Goal: Information Seeking & Learning: Find specific fact

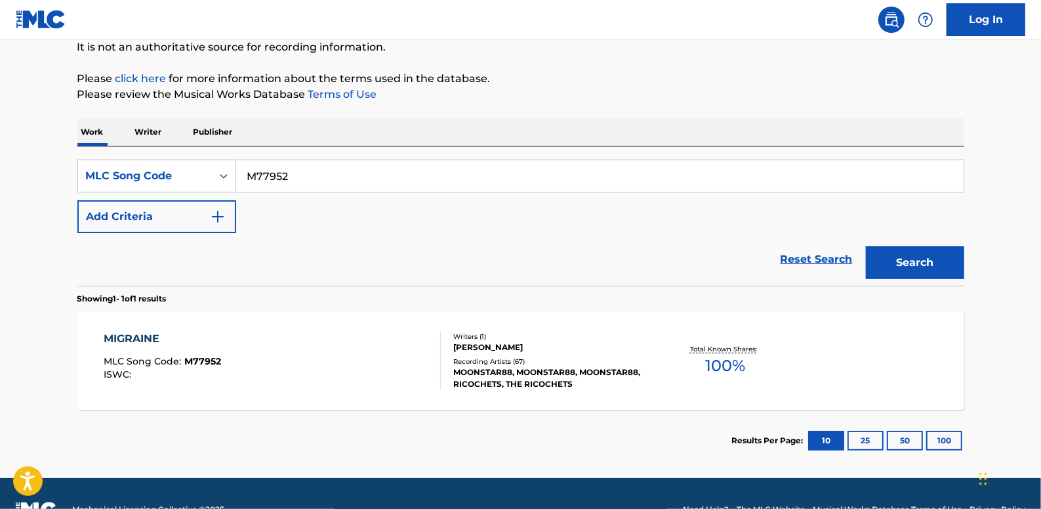
scroll to position [133, 0]
drag, startPoint x: 807, startPoint y: 257, endPoint x: 518, endPoint y: 245, distance: 289.0
click at [807, 257] on link "Reset Search" at bounding box center [816, 259] width 85 height 29
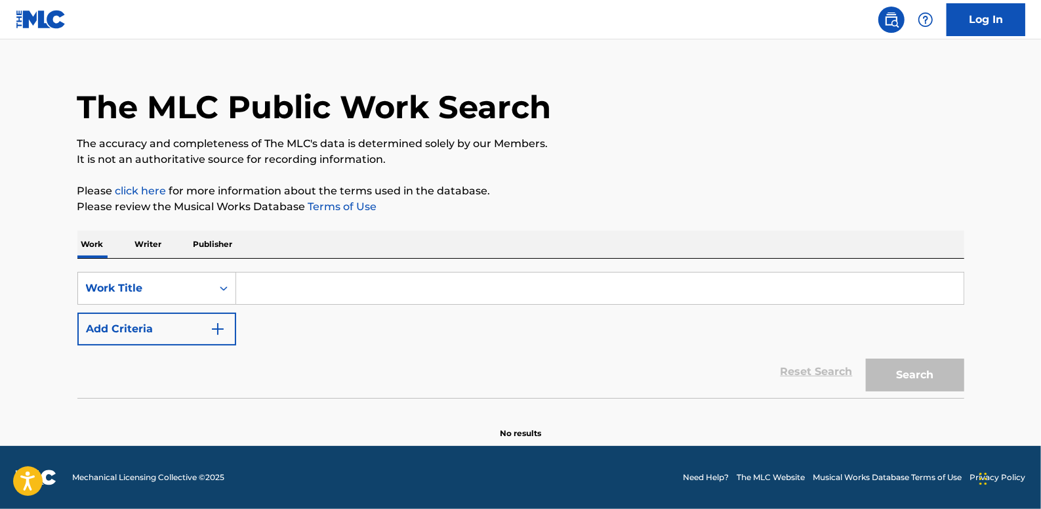
scroll to position [0, 0]
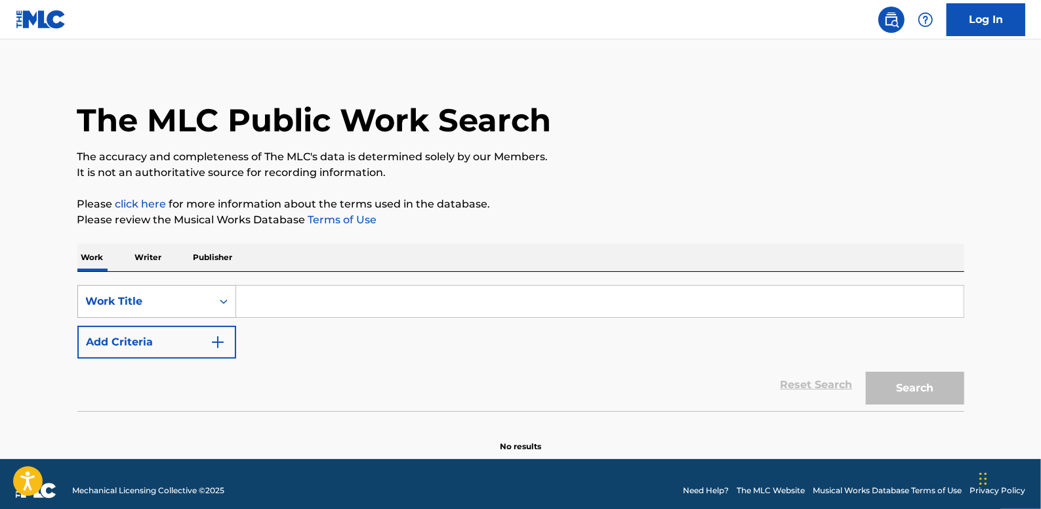
drag, startPoint x: 334, startPoint y: 306, endPoint x: 219, endPoint y: 306, distance: 115.5
click at [220, 306] on icon "Search Form" at bounding box center [223, 301] width 13 height 13
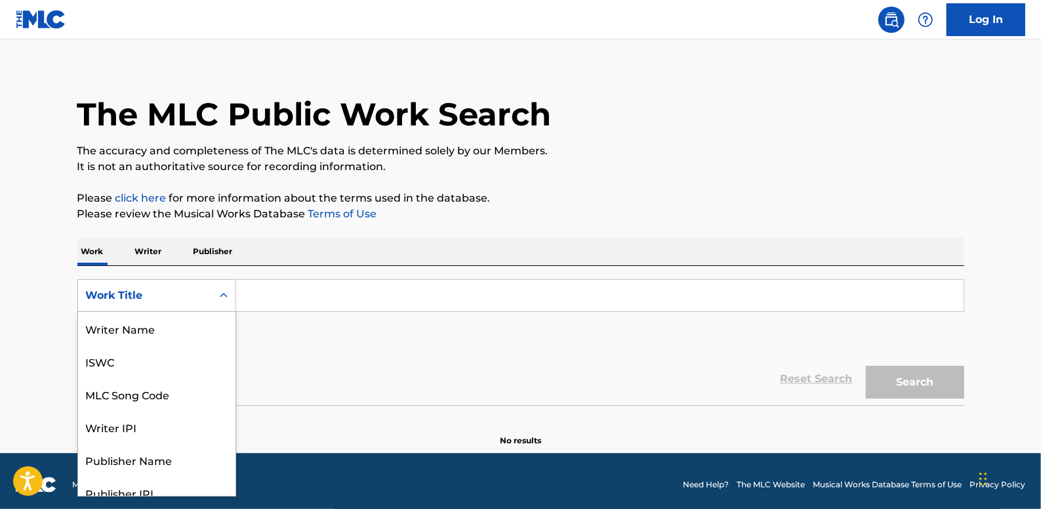
scroll to position [66, 0]
click at [189, 325] on div "MLC Song Code" at bounding box center [156, 328] width 157 height 33
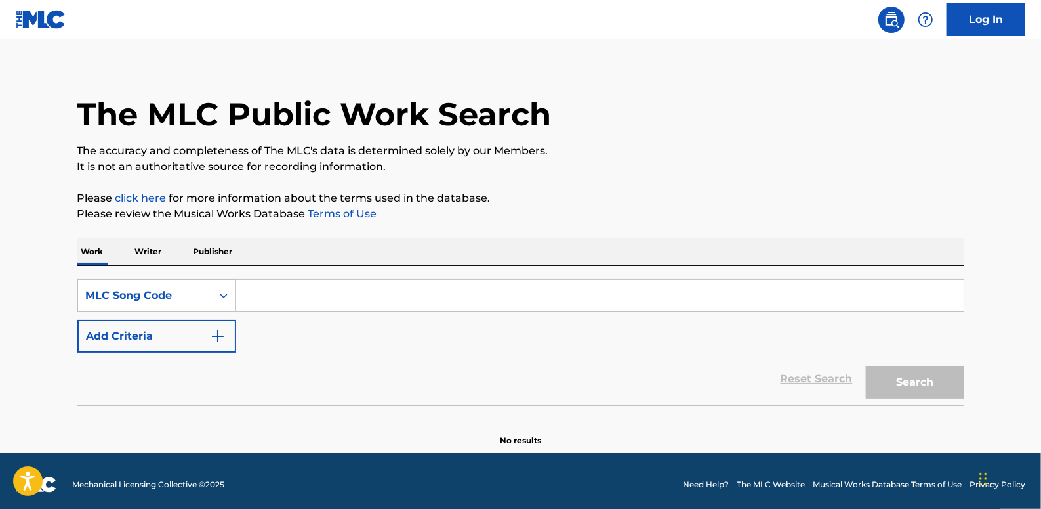
paste input "BA470A"
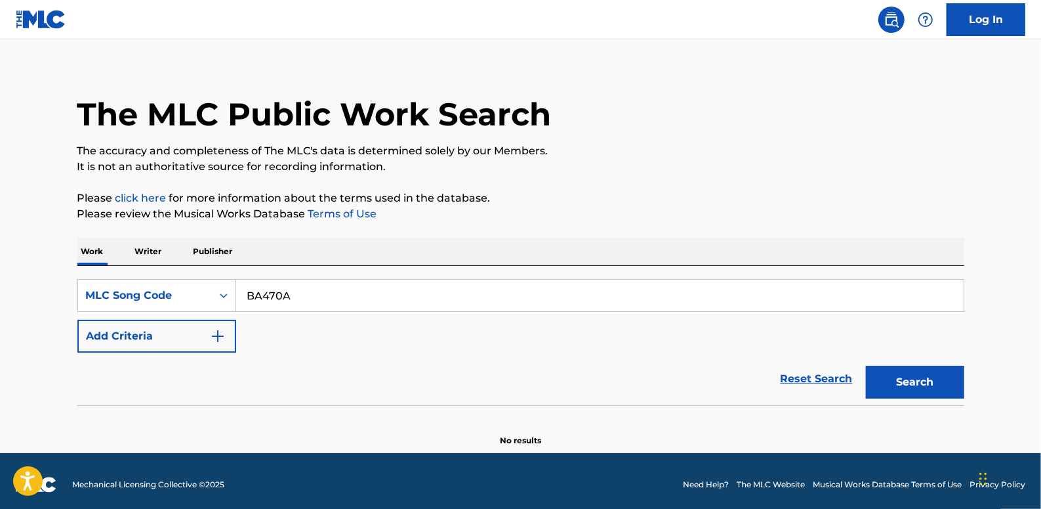
type input "BA470A"
click at [897, 375] on button "Search" at bounding box center [915, 381] width 98 height 33
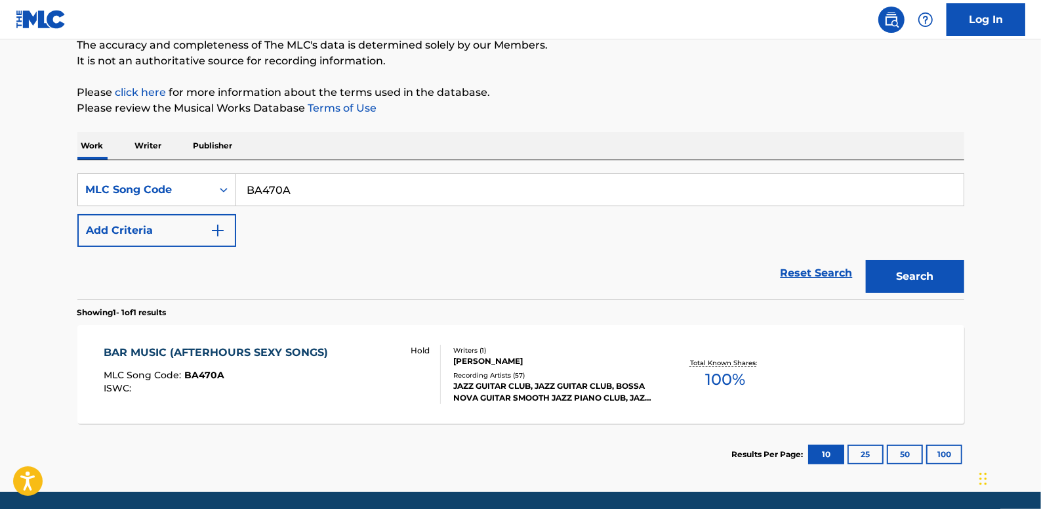
scroll to position [133, 0]
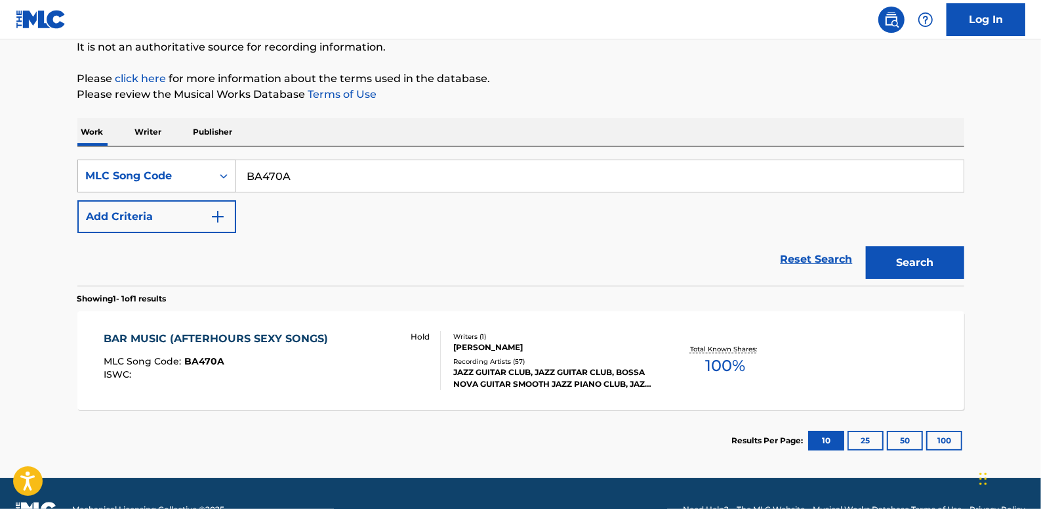
drag, startPoint x: 339, startPoint y: 173, endPoint x: 229, endPoint y: 167, distance: 109.7
click at [229, 167] on div "SearchWithCriteria6d265113-47fb-474a-a90e-3d4ee4d56990 MLC Song Code BA470A" at bounding box center [520, 175] width 887 height 33
paste input "GV7BH3"
type input "GV7BH3"
click at [895, 252] on button "Search" at bounding box center [915, 262] width 98 height 33
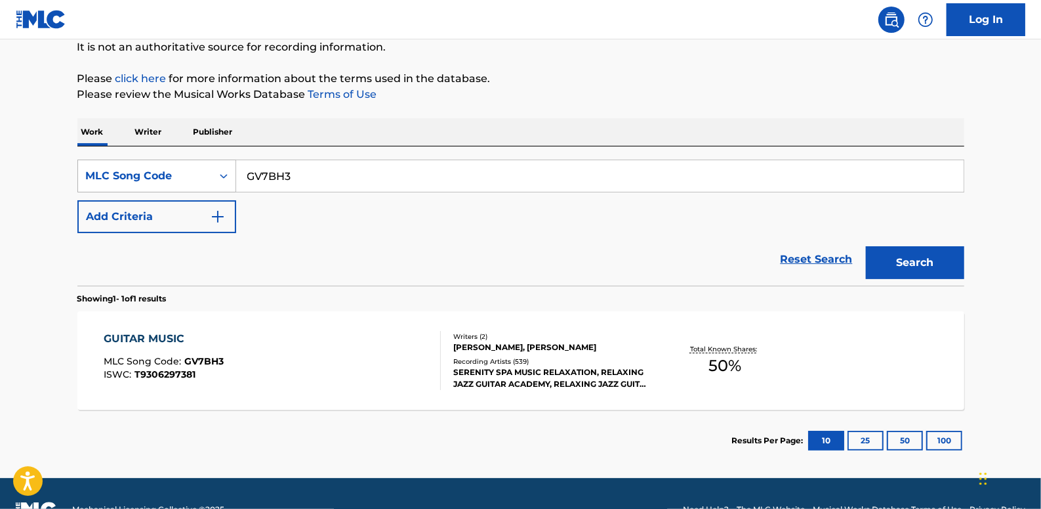
drag, startPoint x: 316, startPoint y: 178, endPoint x: 218, endPoint y: 166, distance: 98.5
click at [218, 166] on div "SearchWithCriteria6d265113-47fb-474a-a90e-3d4ee4d56990 MLC Song Code GV7BH3" at bounding box center [520, 175] width 887 height 33
paste input "SI14YN"
type input "SI14YN"
click at [919, 255] on button "Search" at bounding box center [915, 262] width 98 height 33
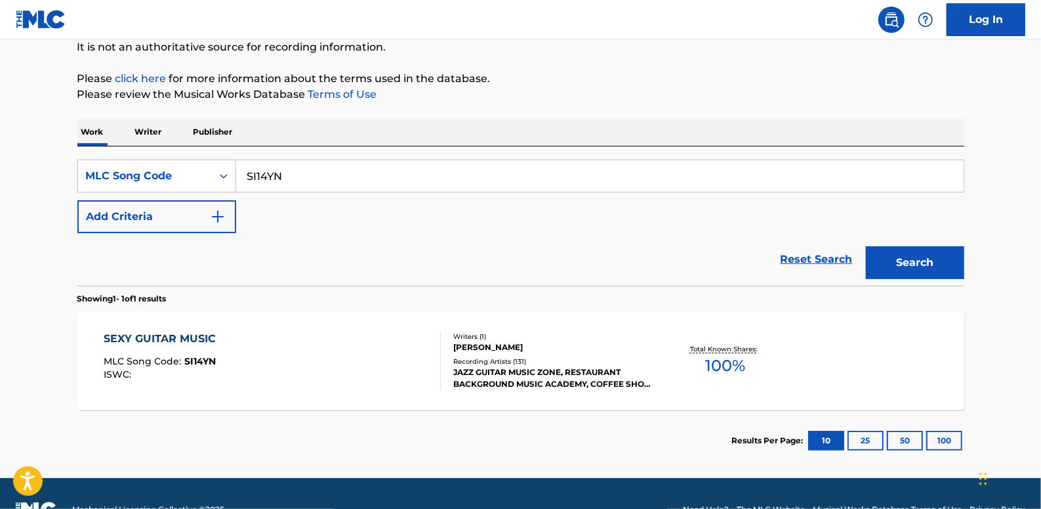
drag, startPoint x: 292, startPoint y: 178, endPoint x: 243, endPoint y: 171, distance: 49.1
click at [243, 171] on input "SI14YN" at bounding box center [600, 175] width 728 height 31
click at [224, 167] on div "Search Form" at bounding box center [224, 176] width 24 height 24
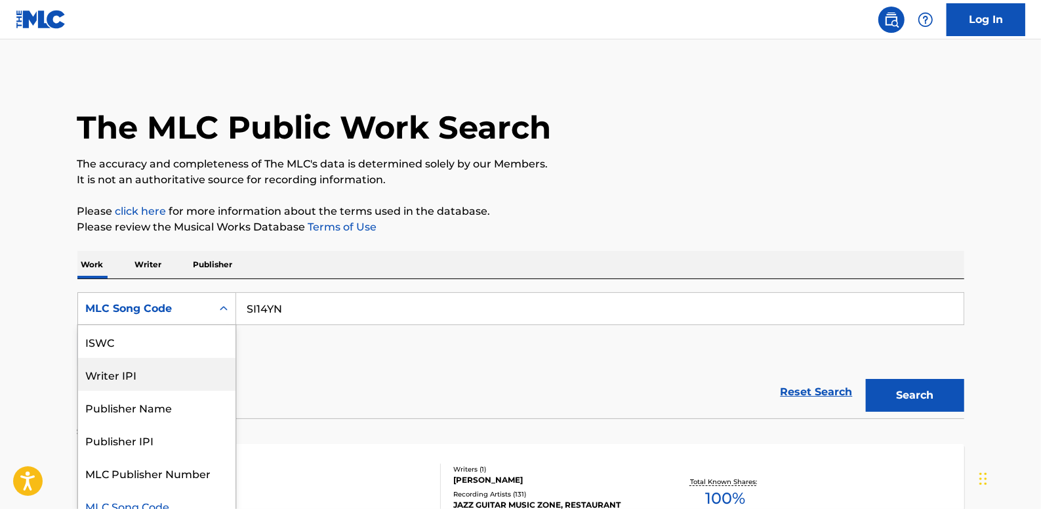
scroll to position [0, 0]
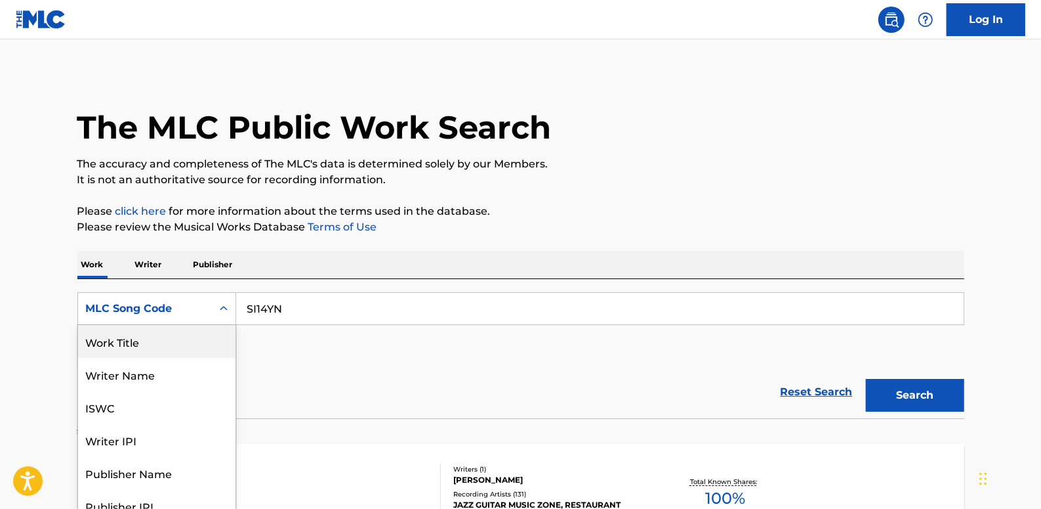
click at [171, 339] on div "Work Title" at bounding box center [156, 341] width 157 height 33
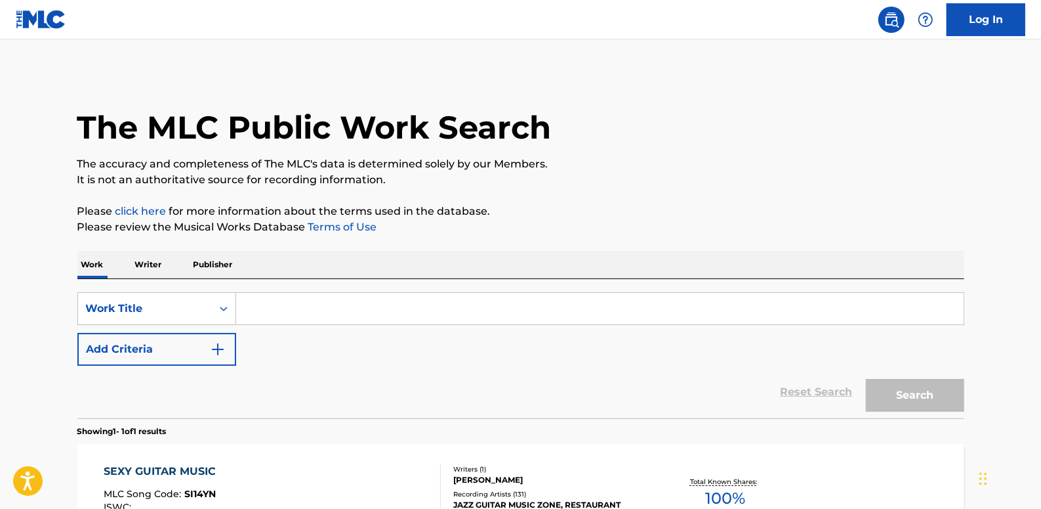
click at [308, 315] on input "Search Form" at bounding box center [600, 308] width 728 height 31
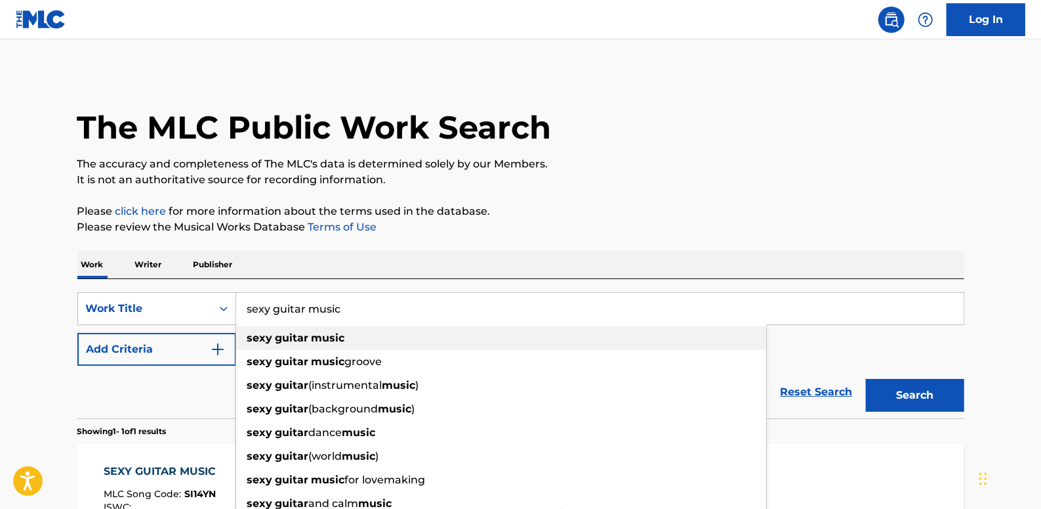
type input "sexy guitar music"
click at [341, 341] on strong "music" at bounding box center [328, 337] width 33 height 12
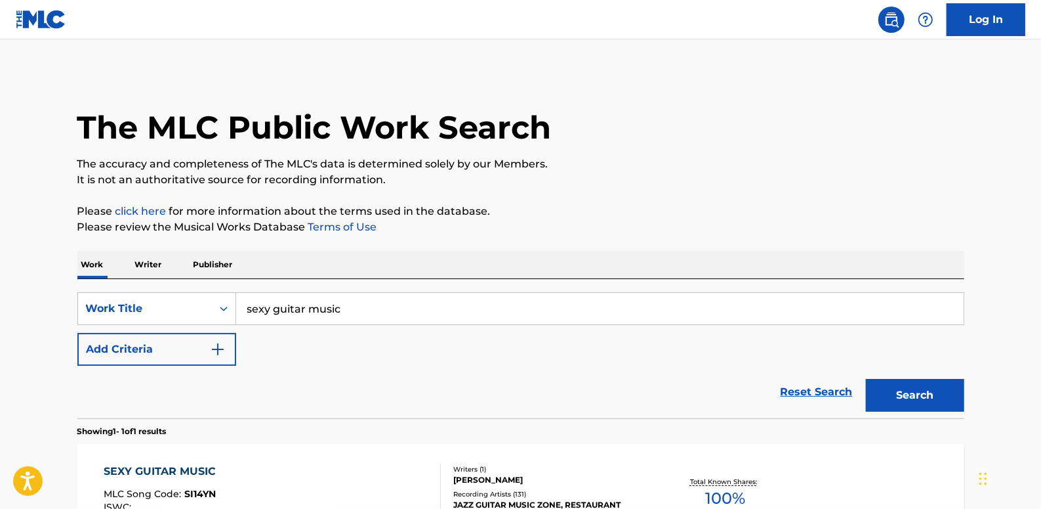
click at [169, 348] on button "Add Criteria" at bounding box center [156, 349] width 159 height 33
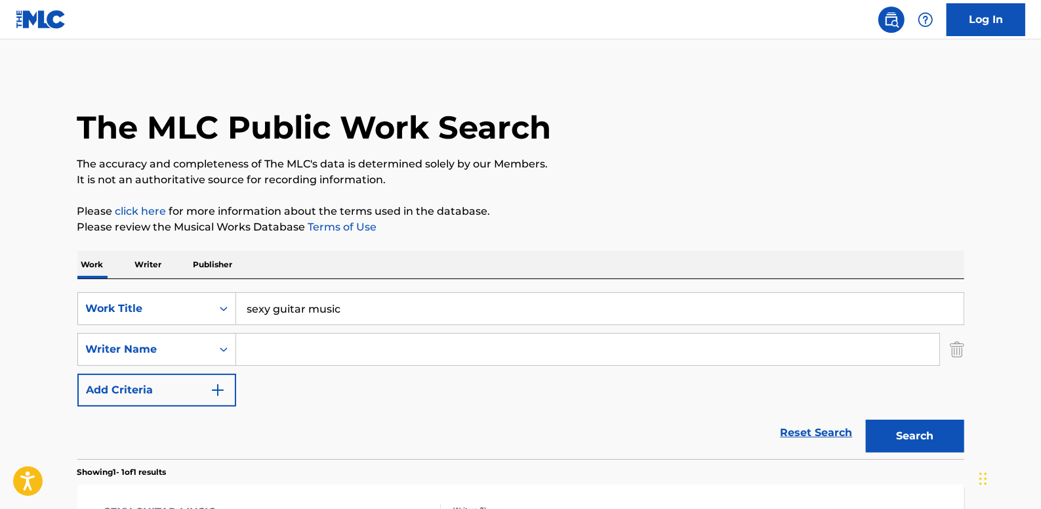
paste input ""Sacchetto G.""
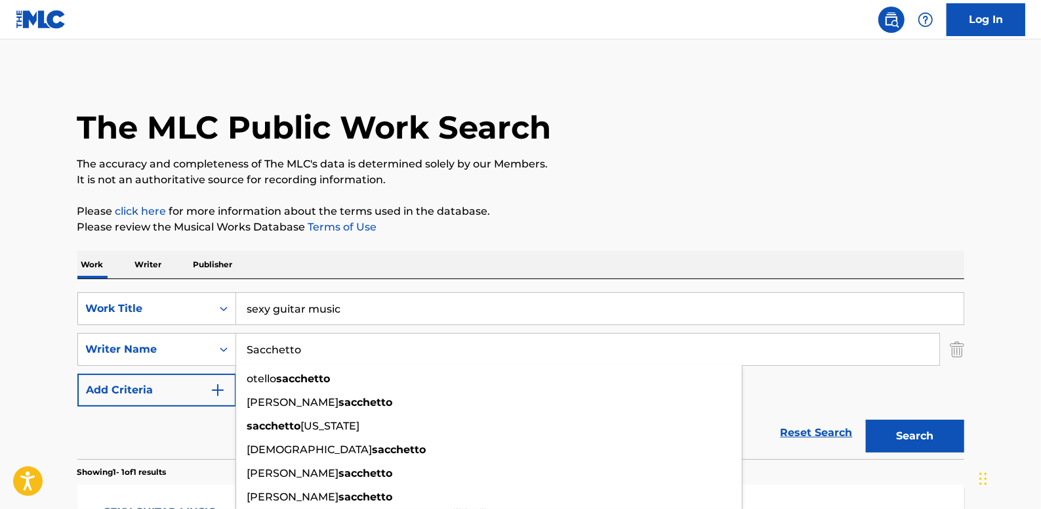
type input "Sacchetto"
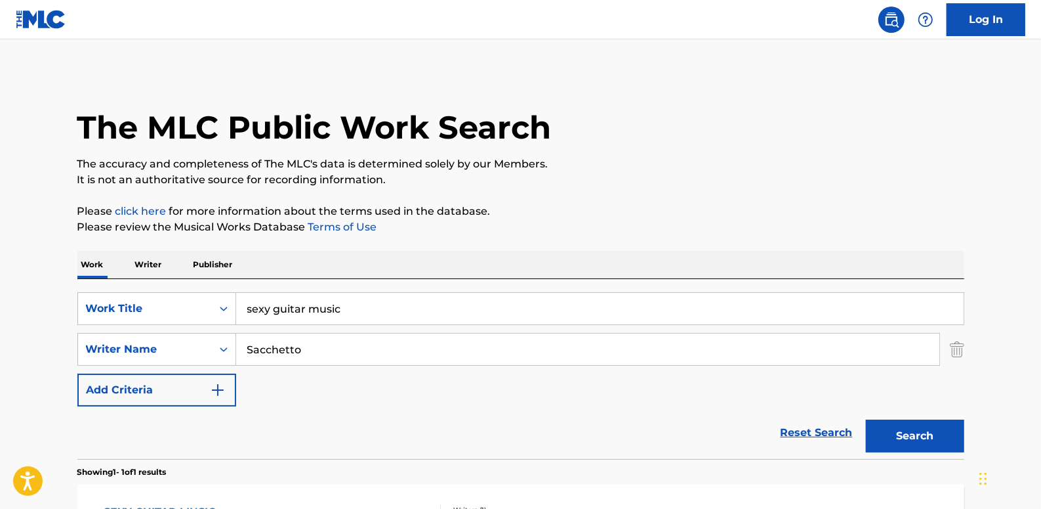
click at [941, 424] on button "Search" at bounding box center [915, 435] width 98 height 33
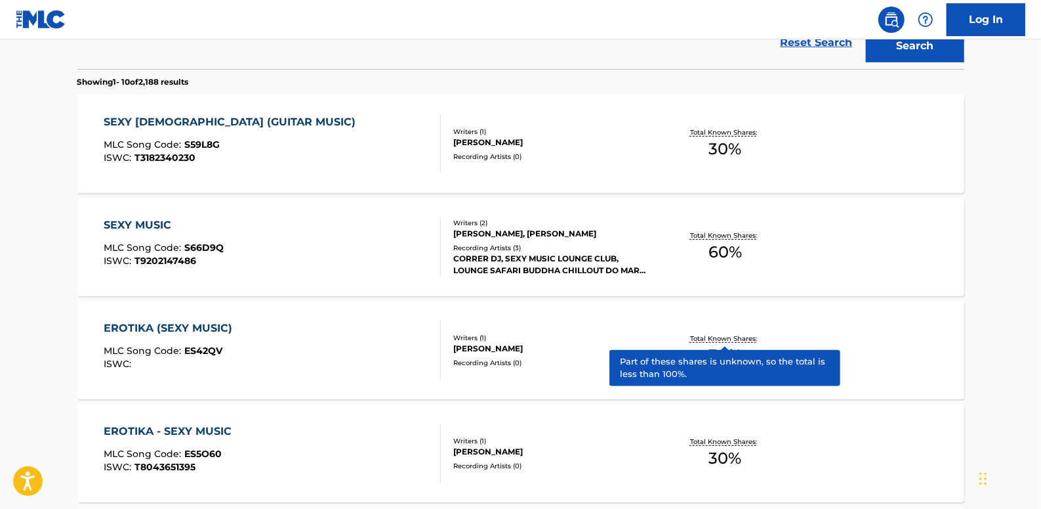
scroll to position [238, 0]
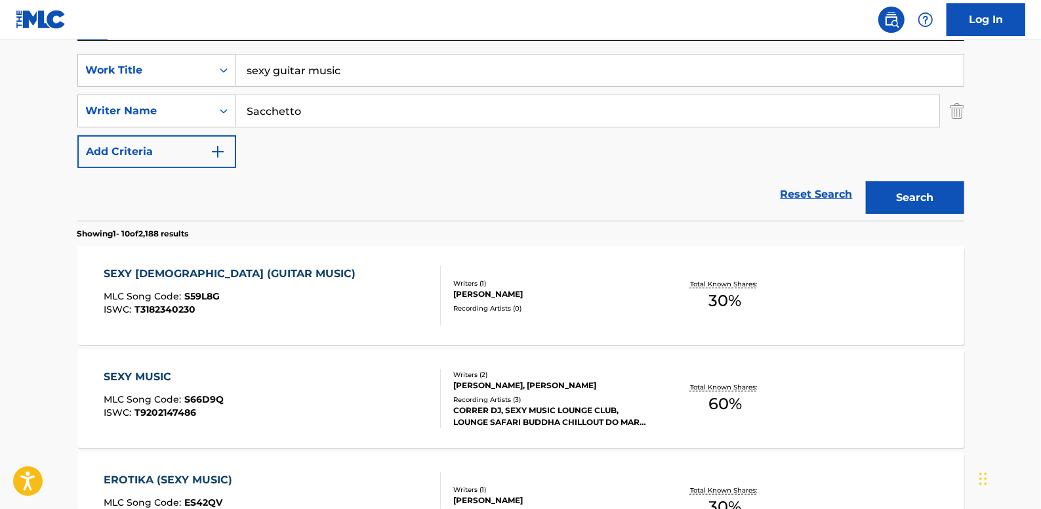
click at [824, 190] on link "Reset Search" at bounding box center [816, 194] width 85 height 29
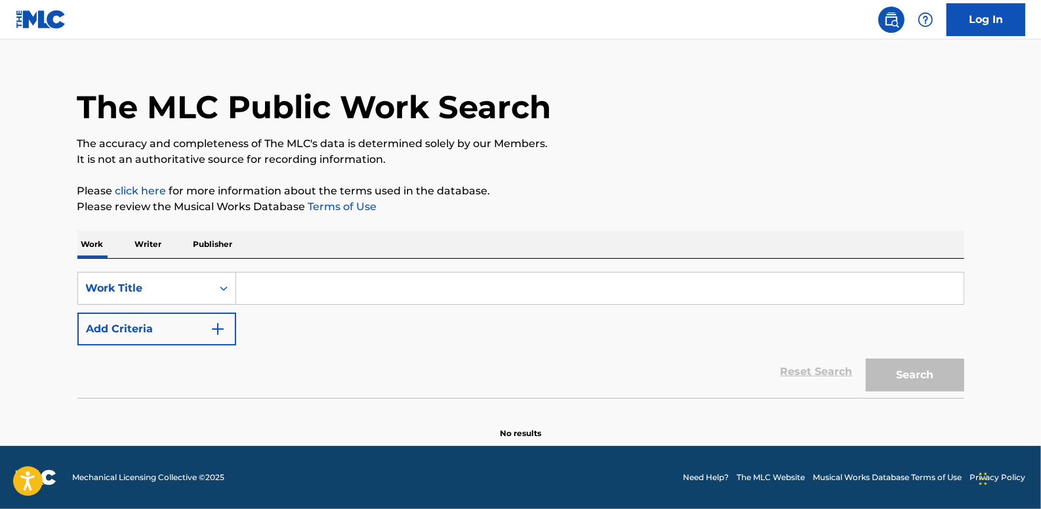
scroll to position [0, 0]
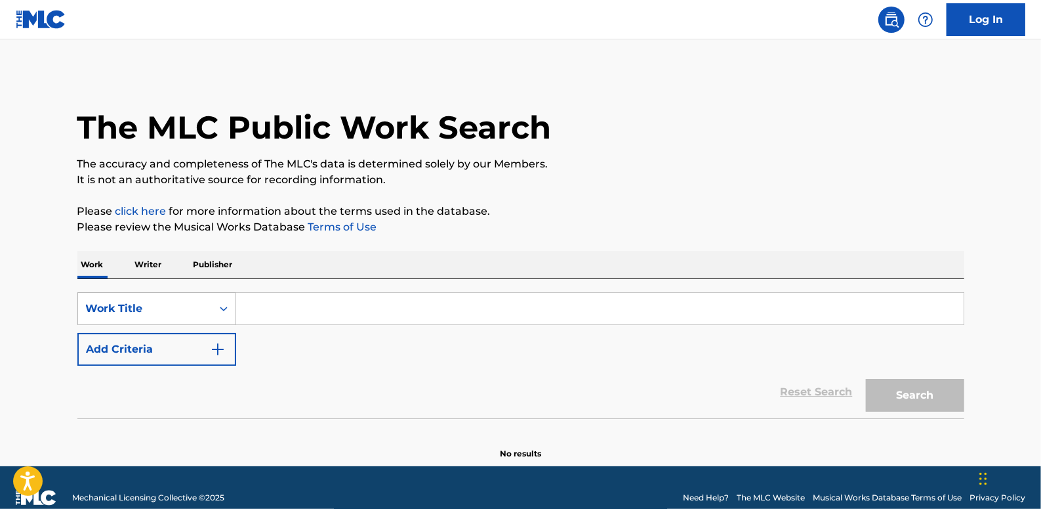
click at [221, 307] on div "Search Form" at bounding box center [224, 309] width 24 height 24
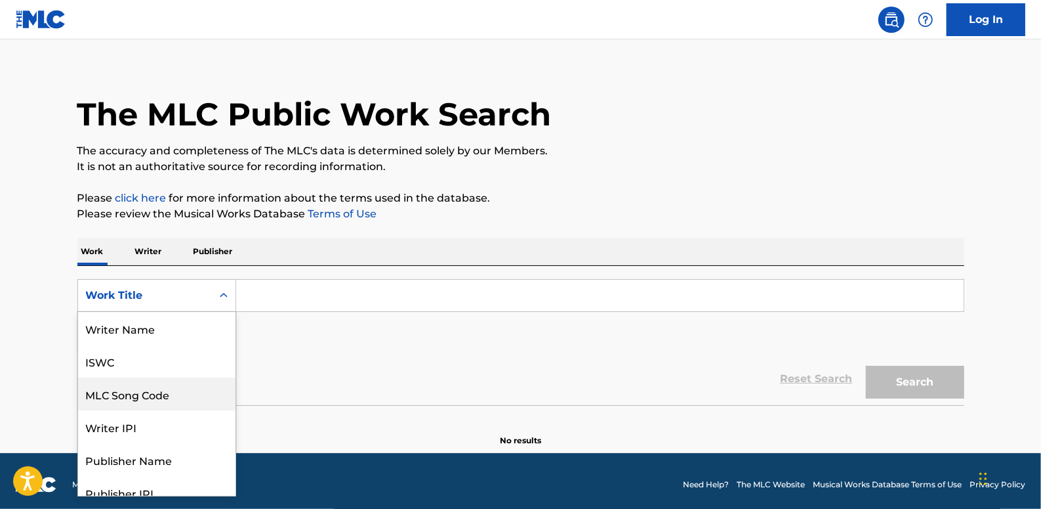
scroll to position [13, 0]
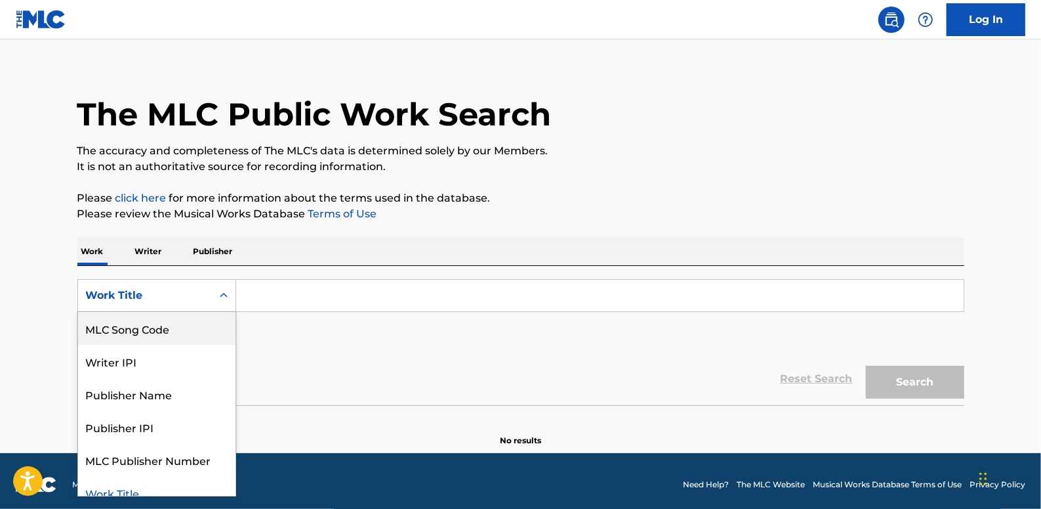
drag, startPoint x: 203, startPoint y: 319, endPoint x: 253, endPoint y: 311, distance: 50.5
click at [203, 320] on div "MLC Song Code" at bounding box center [156, 328] width 157 height 33
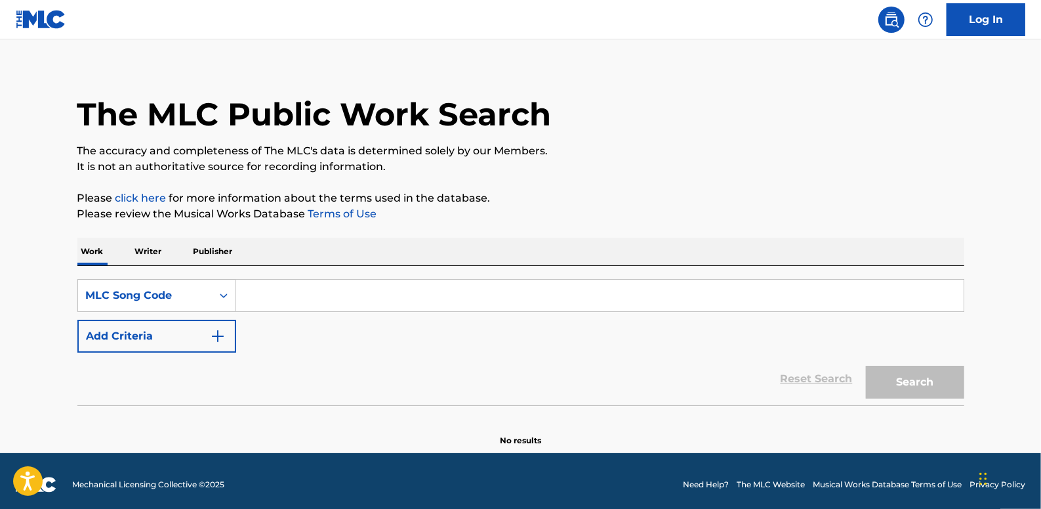
paste input "GV7BH3"
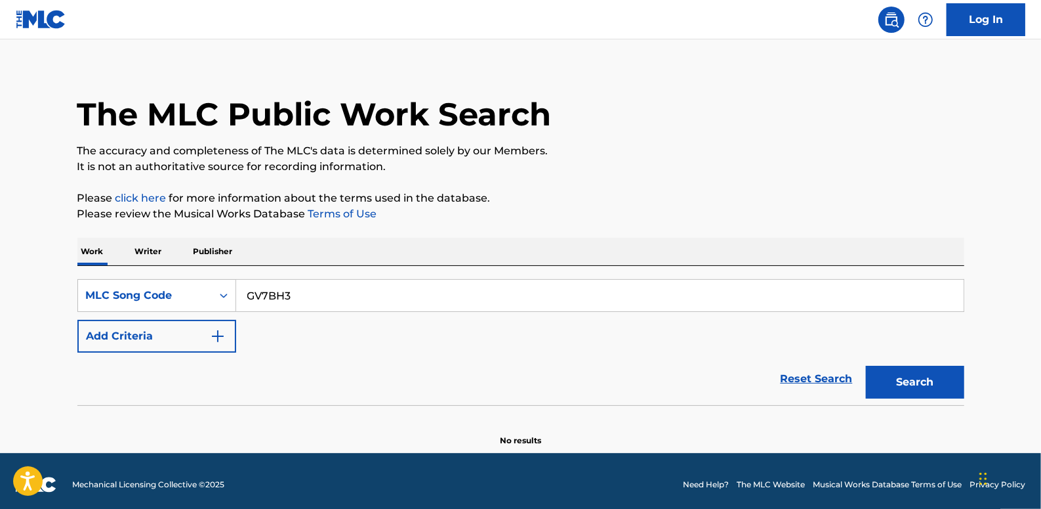
type input "GV7BH3"
click at [907, 369] on button "Search" at bounding box center [915, 381] width 98 height 33
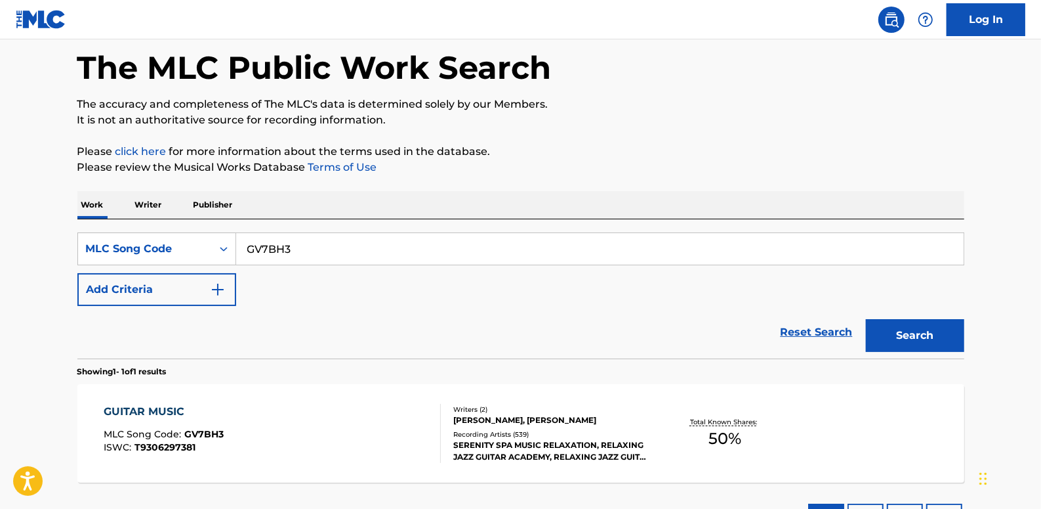
scroll to position [73, 0]
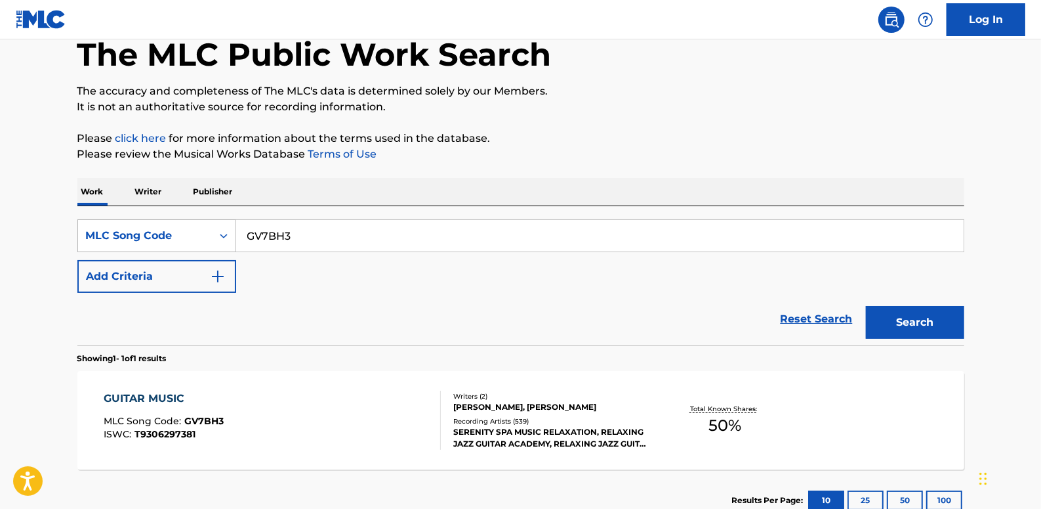
drag, startPoint x: 335, startPoint y: 237, endPoint x: 208, endPoint y: 238, distance: 127.3
click at [208, 238] on div "SearchWithCriteria7ad3aa7e-791f-4e0b-bfb5-fb68a7b2122b MLC Song Code GV7BH3" at bounding box center [520, 235] width 887 height 33
paste input "BA470A"
type input "BA470A"
click at [913, 322] on button "Search" at bounding box center [915, 322] width 98 height 33
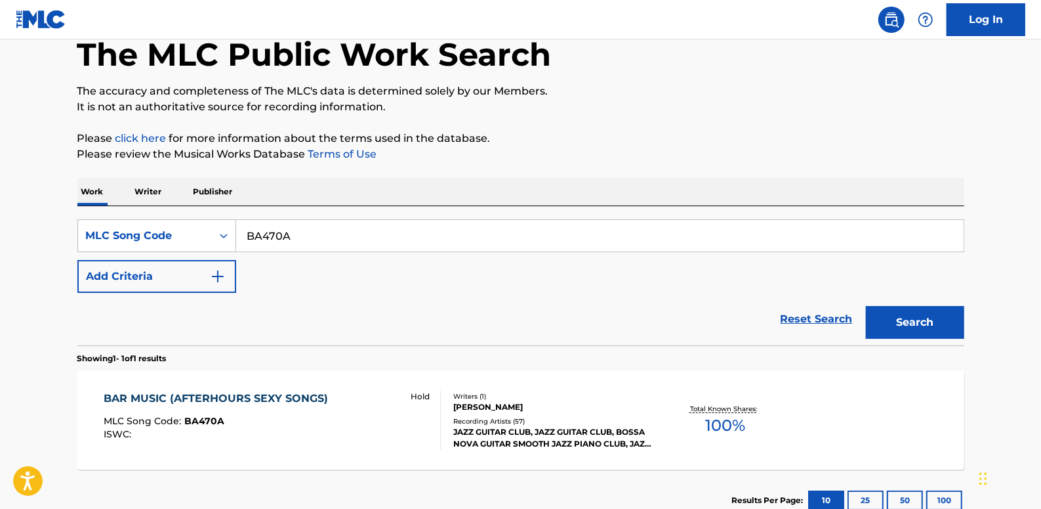
click at [813, 308] on link "Reset Search" at bounding box center [816, 318] width 85 height 29
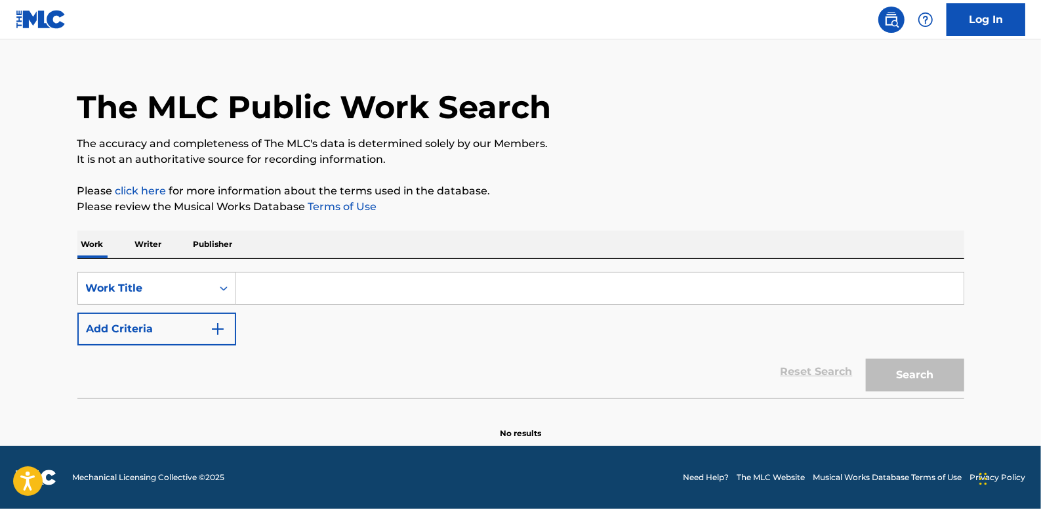
scroll to position [0, 0]
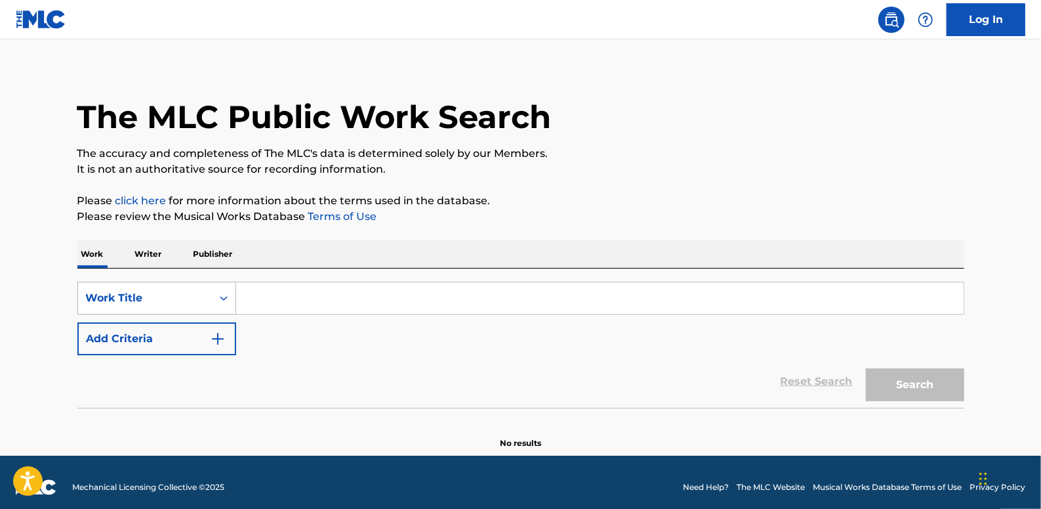
click at [231, 304] on div "Search Form" at bounding box center [224, 298] width 24 height 24
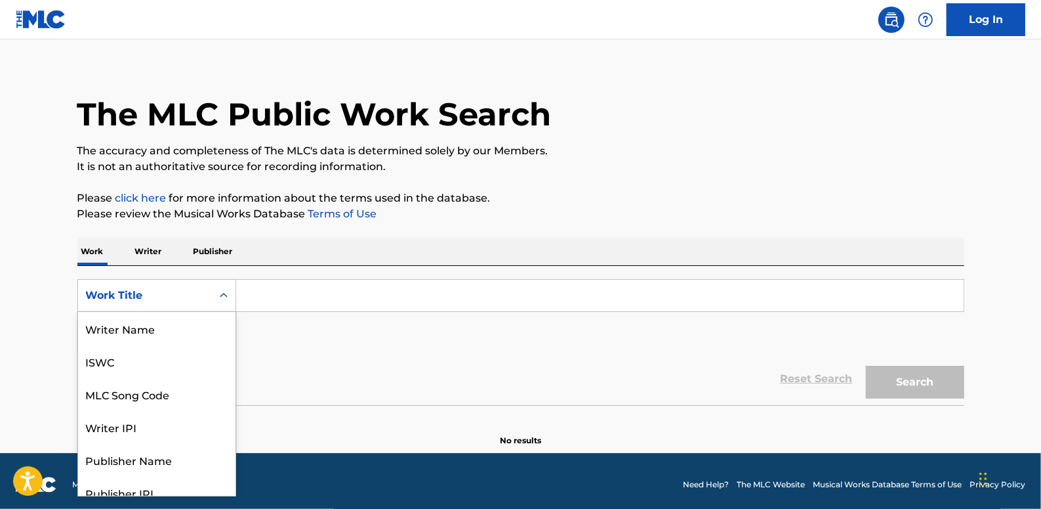
scroll to position [66, 0]
click at [169, 328] on div "MLC Song Code" at bounding box center [156, 328] width 157 height 33
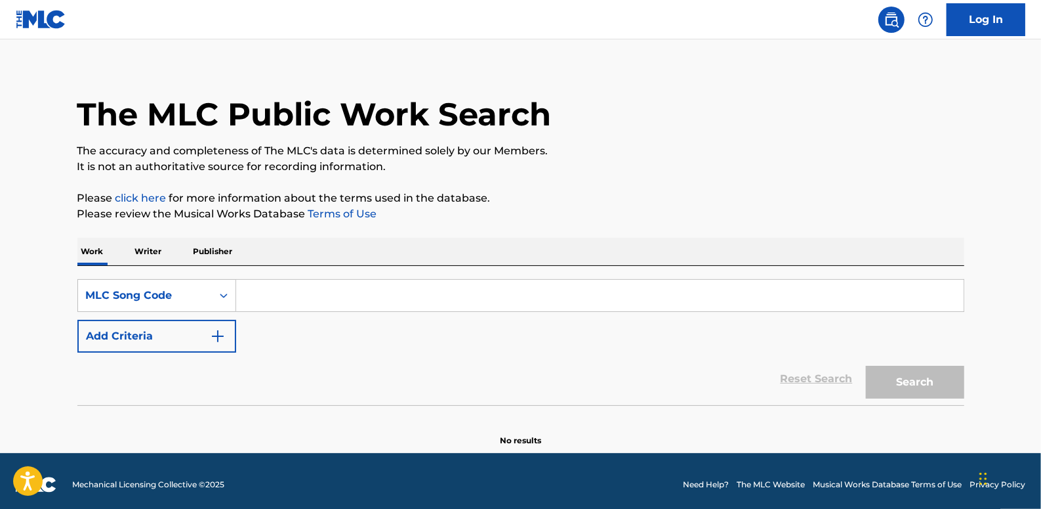
paste input "X2347W"
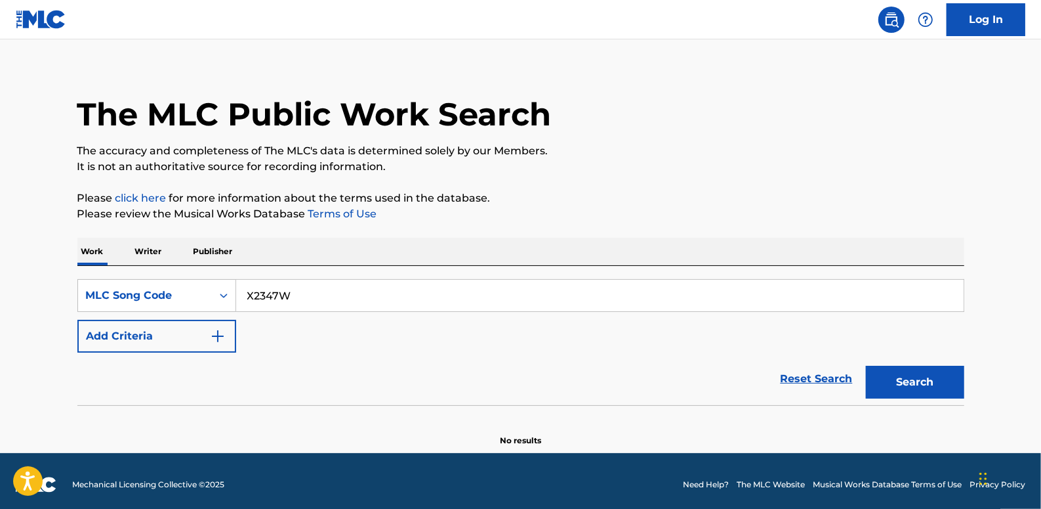
type input "X2347W"
click at [930, 377] on button "Search" at bounding box center [915, 381] width 98 height 33
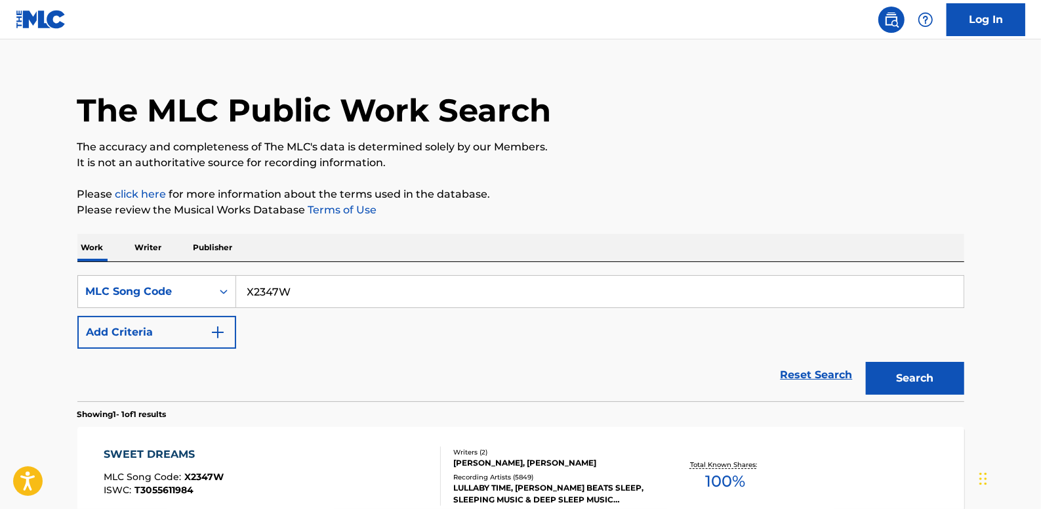
scroll to position [73, 0]
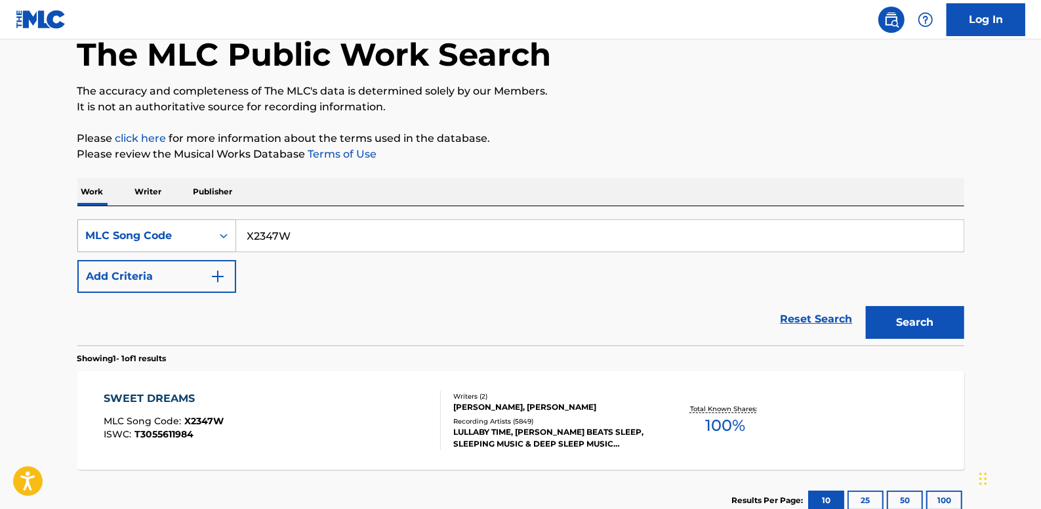
drag, startPoint x: 318, startPoint y: 241, endPoint x: 198, endPoint y: 233, distance: 119.7
click at [198, 233] on div "SearchWithCriteriae21f075a-1f24-4aa4-bdf3-02a5218ac00b MLC Song Code X2347W" at bounding box center [520, 235] width 887 height 33
paste input "SH4U6S"
type input "SH4U6S"
click at [913, 317] on button "Search" at bounding box center [915, 322] width 98 height 33
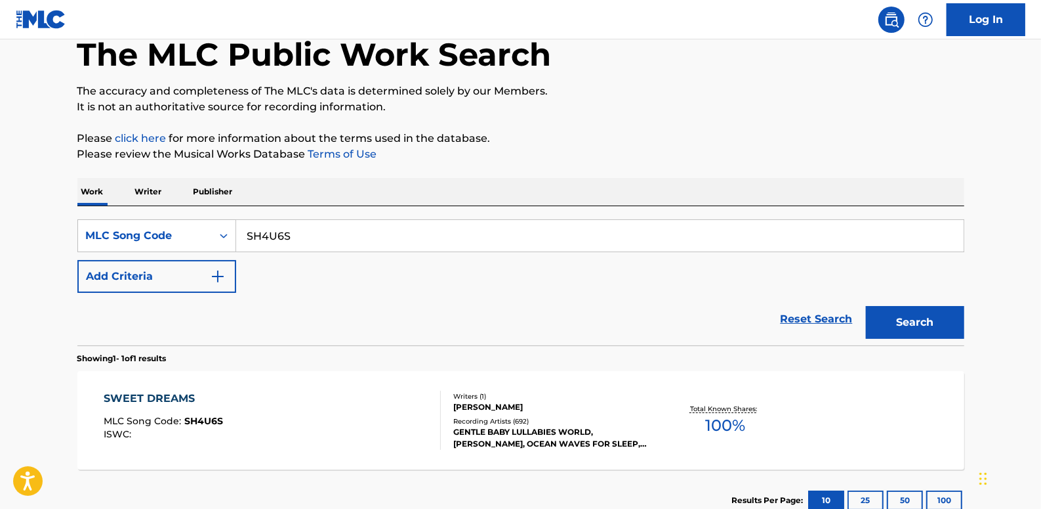
scroll to position [133, 0]
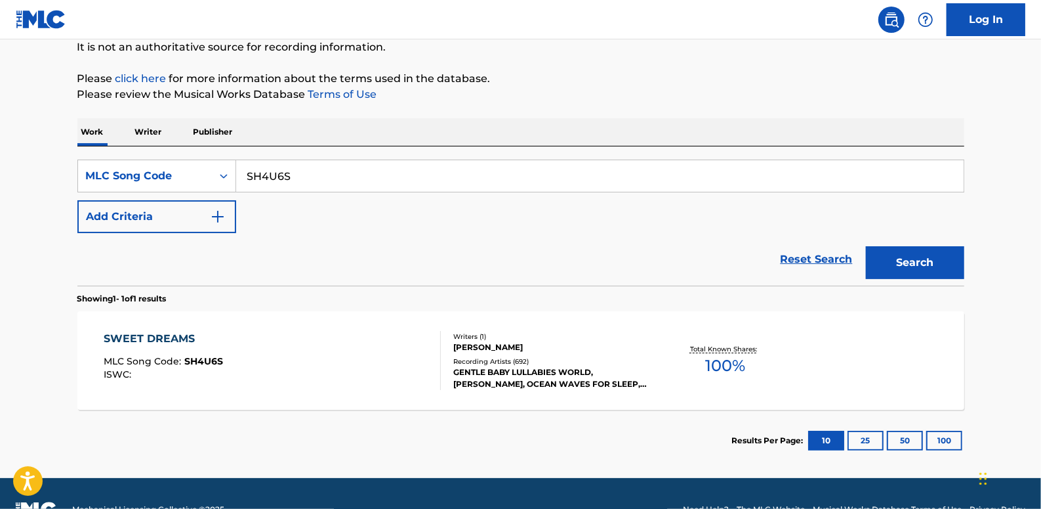
click at [505, 348] on div "[PERSON_NAME]" at bounding box center [552, 347] width 198 height 12
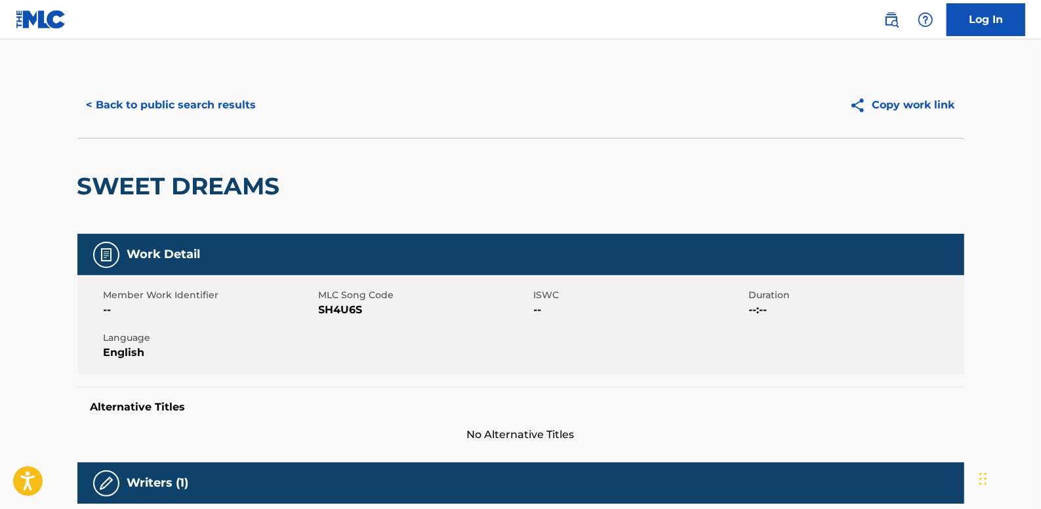
click at [236, 100] on button "< Back to public search results" at bounding box center [171, 105] width 188 height 33
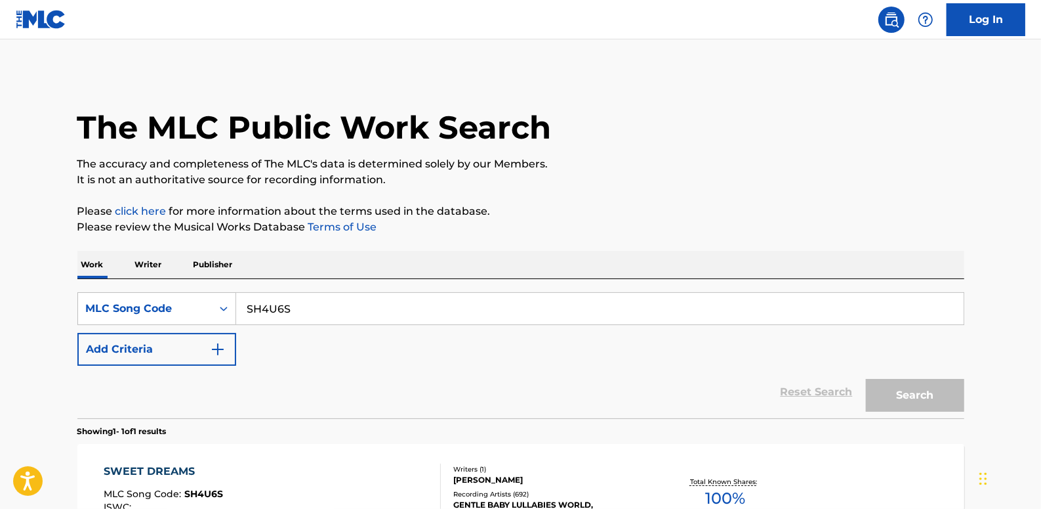
scroll to position [131, 0]
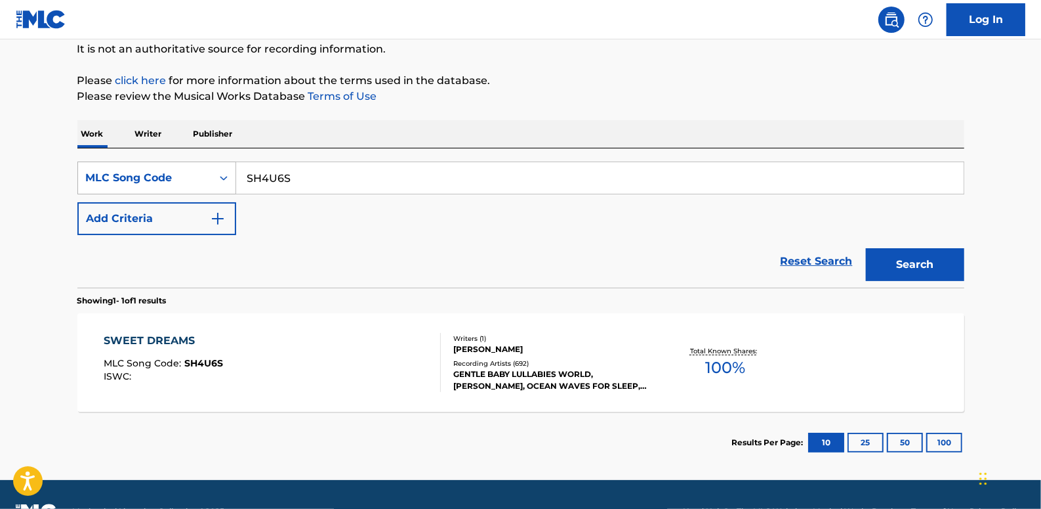
click at [226, 177] on icon "Search Form" at bounding box center [223, 177] width 13 height 13
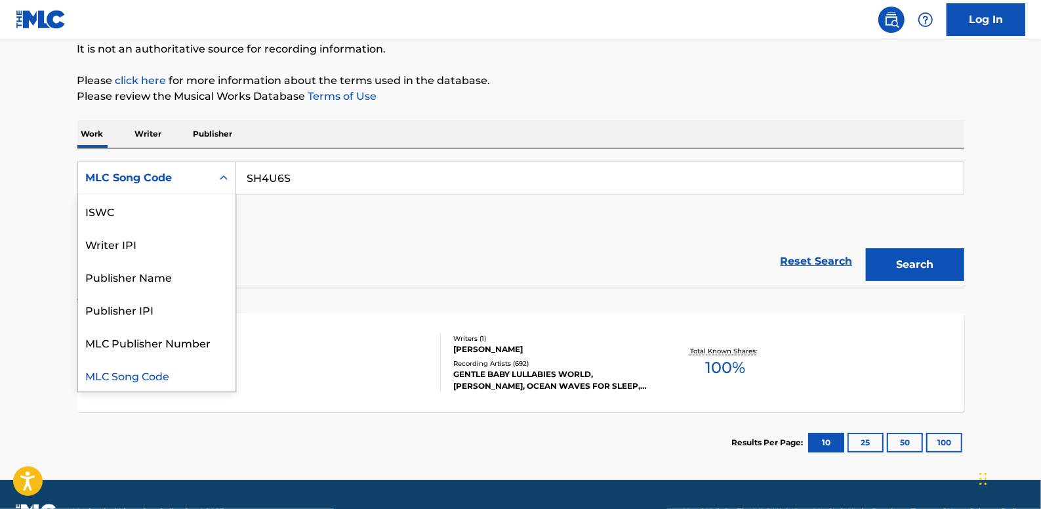
scroll to position [0, 0]
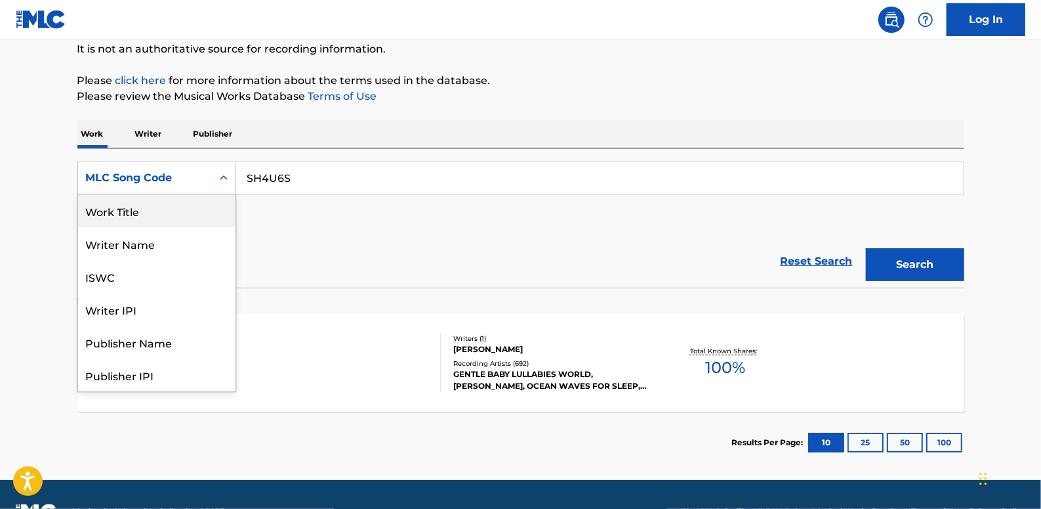
click at [209, 213] on div "Work Title" at bounding box center [156, 210] width 157 height 33
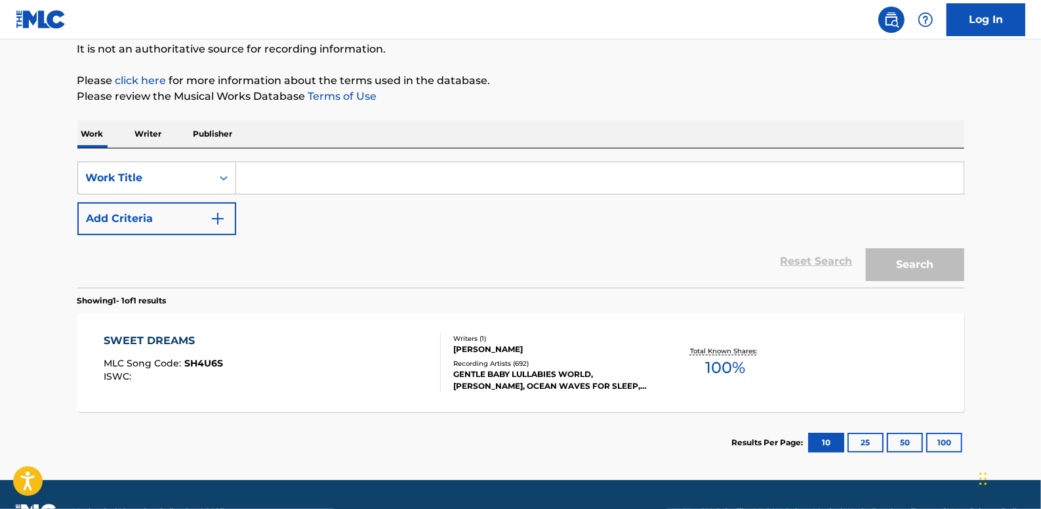
click at [341, 175] on input "Search Form" at bounding box center [600, 177] width 728 height 31
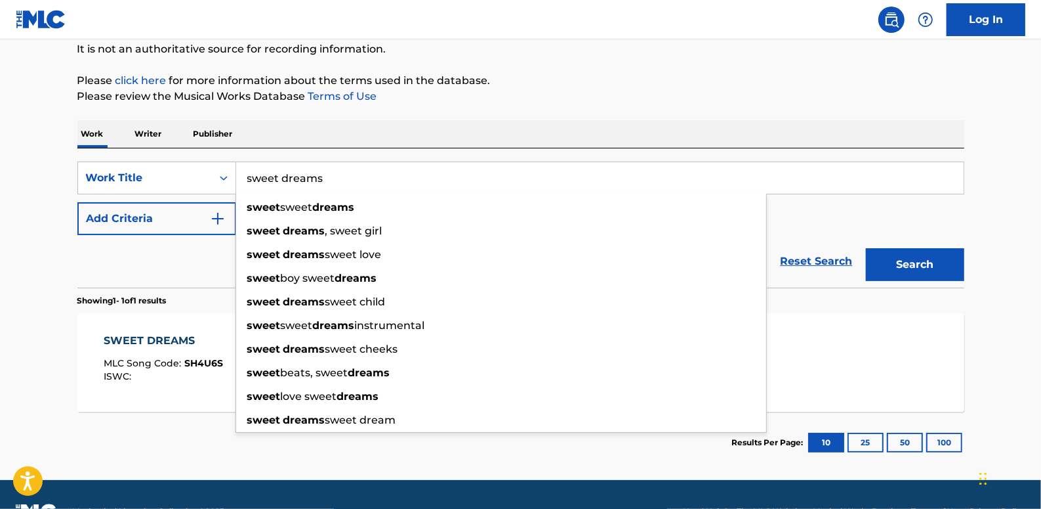
type input "sweet dreams"
click at [667, 92] on p "Please review the Musical Works Database Terms of Use" at bounding box center [520, 97] width 887 height 16
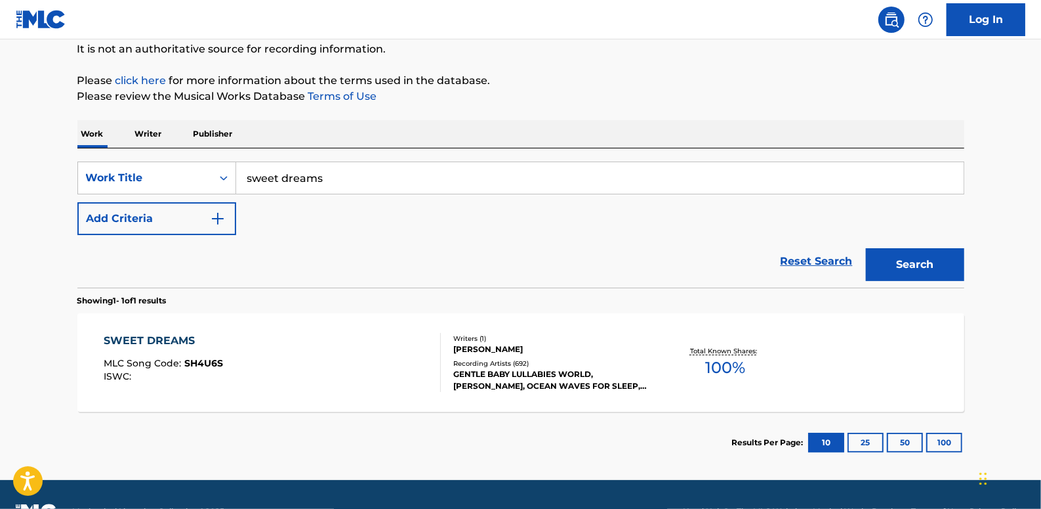
click at [210, 207] on button "Add Criteria" at bounding box center [156, 218] width 159 height 33
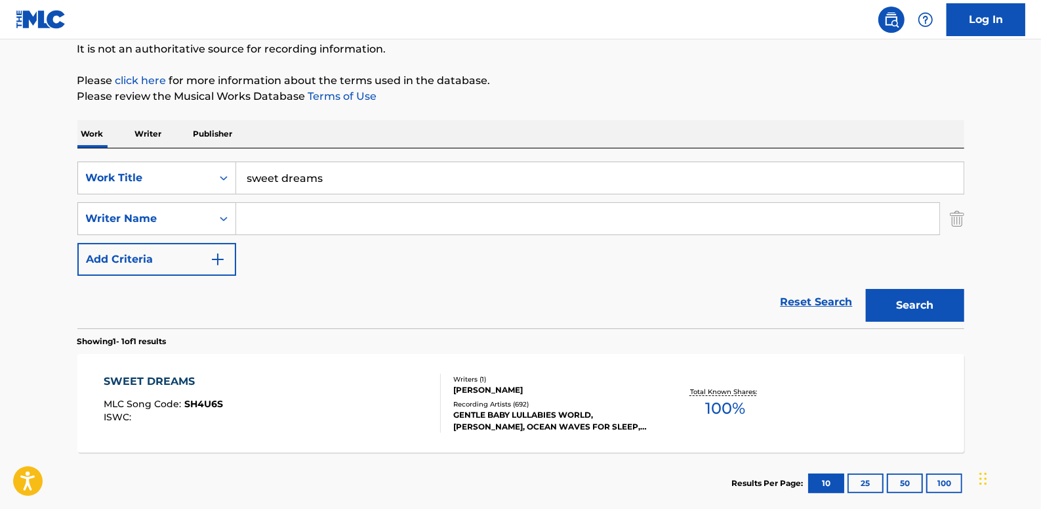
click at [270, 217] on input "Search Form" at bounding box center [587, 218] width 703 height 31
click at [949, 303] on button "Search" at bounding box center [915, 305] width 98 height 33
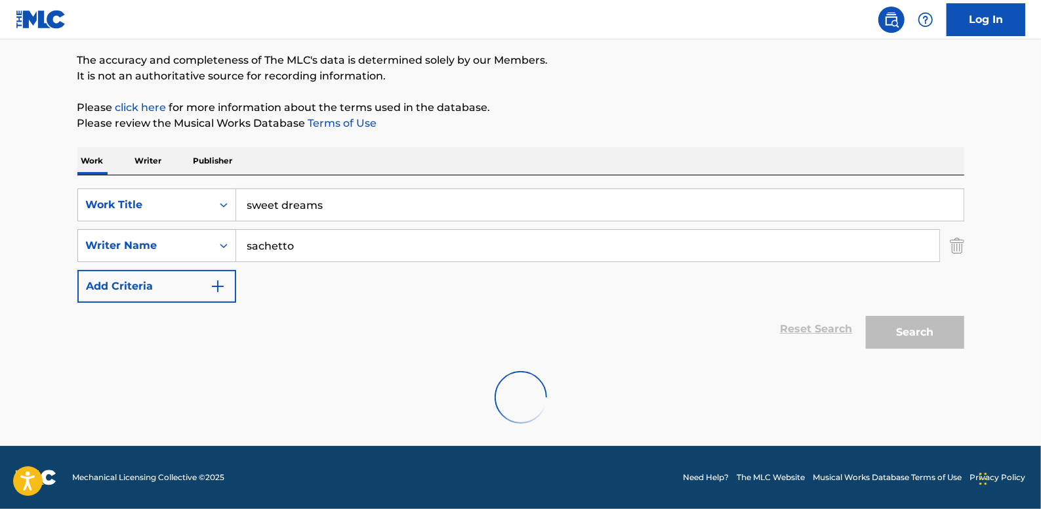
scroll to position [60, 0]
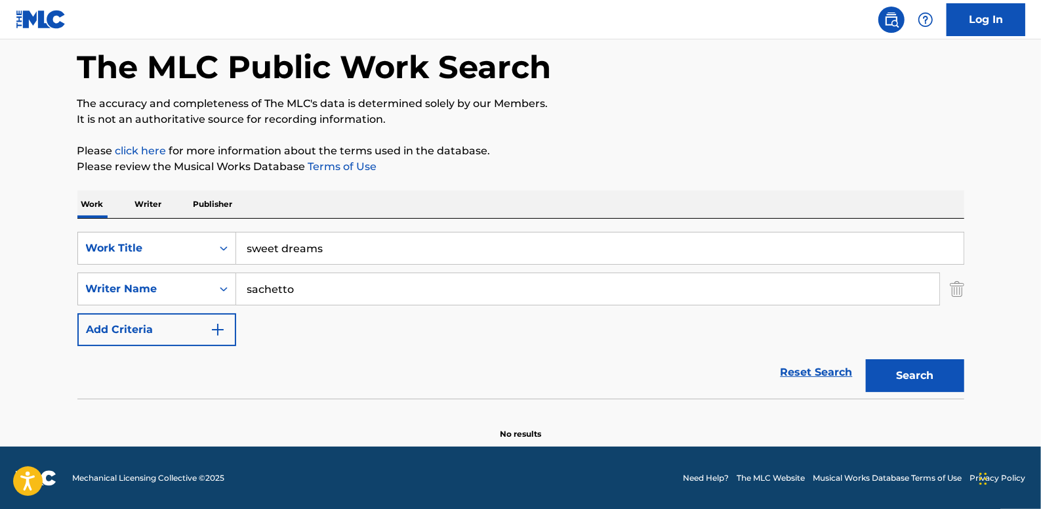
click at [257, 291] on input "sachetto" at bounding box center [587, 288] width 703 height 31
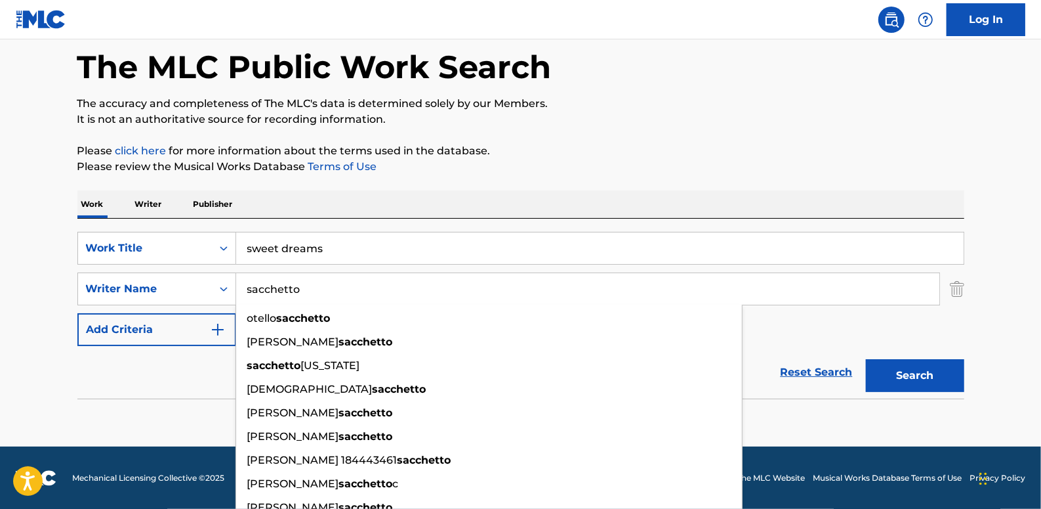
type input "sacchetto"
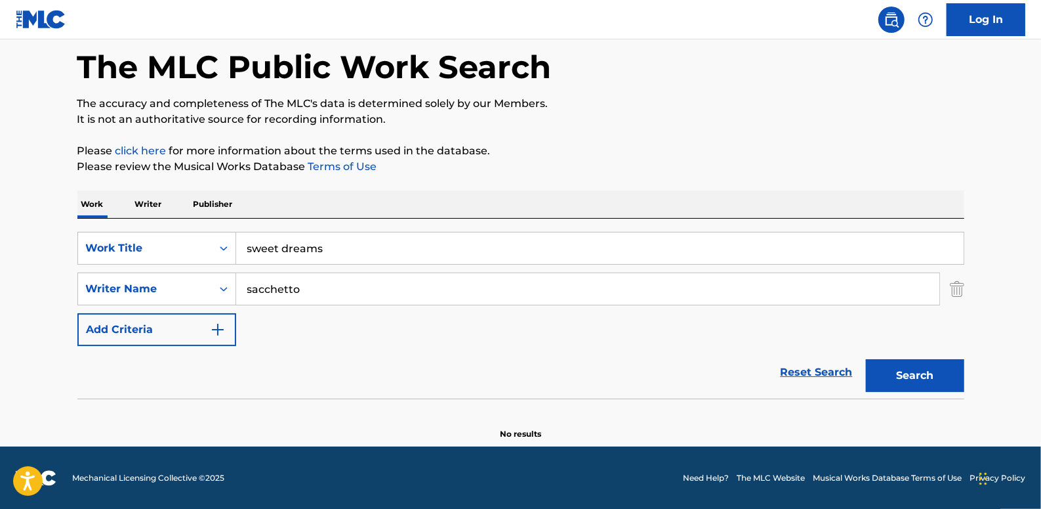
click at [915, 371] on button "Search" at bounding box center [915, 375] width 98 height 33
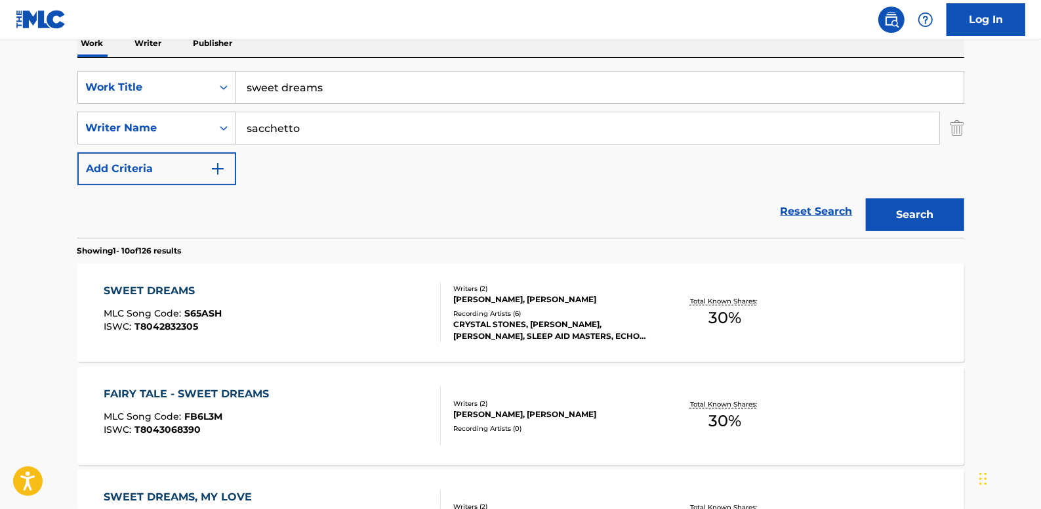
scroll to position [299, 0]
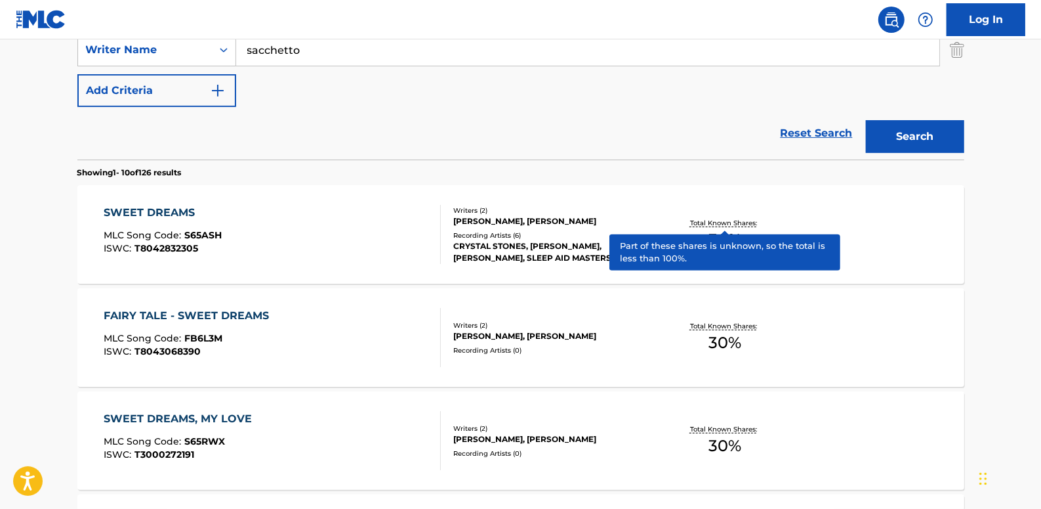
click at [309, 249] on div "SWEET DREAMS MLC Song Code : S65ASH ISWC : T8042832305" at bounding box center [272, 234] width 337 height 59
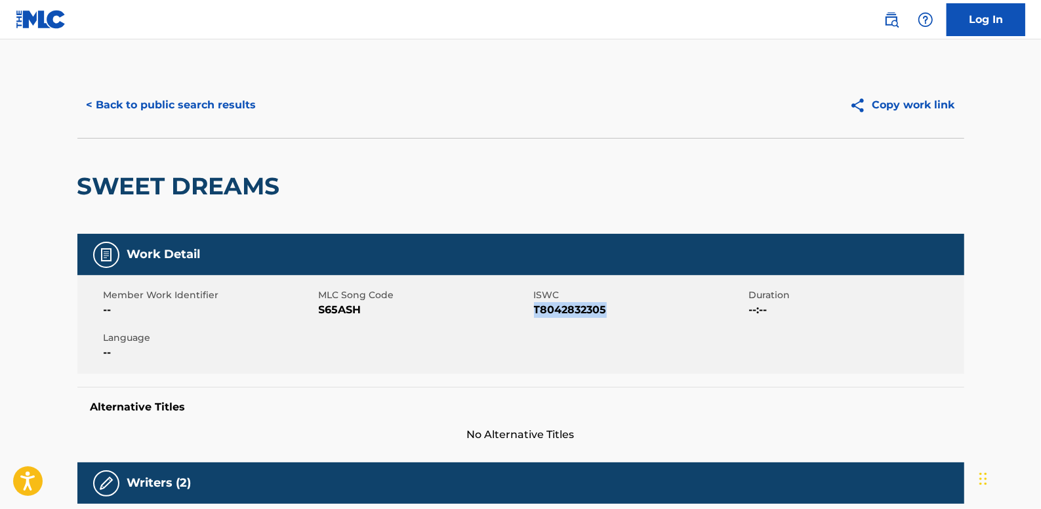
drag, startPoint x: 623, startPoint y: 312, endPoint x: 537, endPoint y: 314, distance: 86.0
click at [537, 314] on span "T8042832305" at bounding box center [640, 310] width 212 height 16
drag, startPoint x: 537, startPoint y: 314, endPoint x: 575, endPoint y: 314, distance: 38.7
copy span "T8042832305"
click at [169, 102] on button "< Back to public search results" at bounding box center [171, 105] width 188 height 33
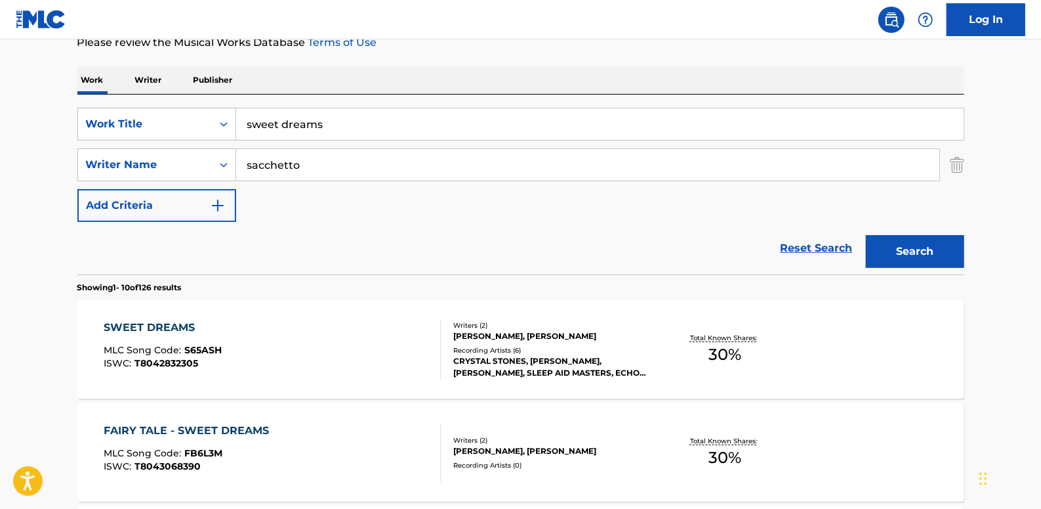
scroll to position [135, 0]
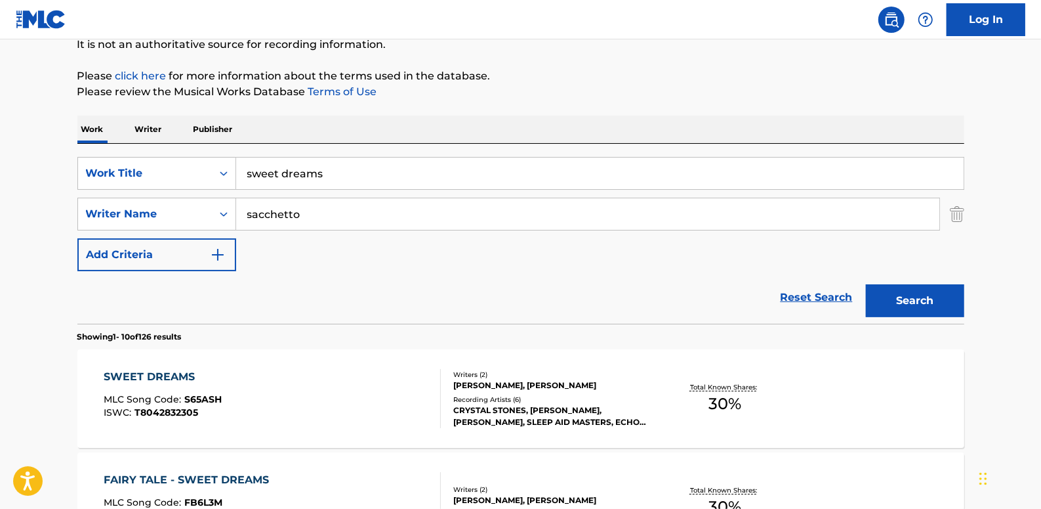
click at [819, 291] on link "Reset Search" at bounding box center [816, 297] width 85 height 29
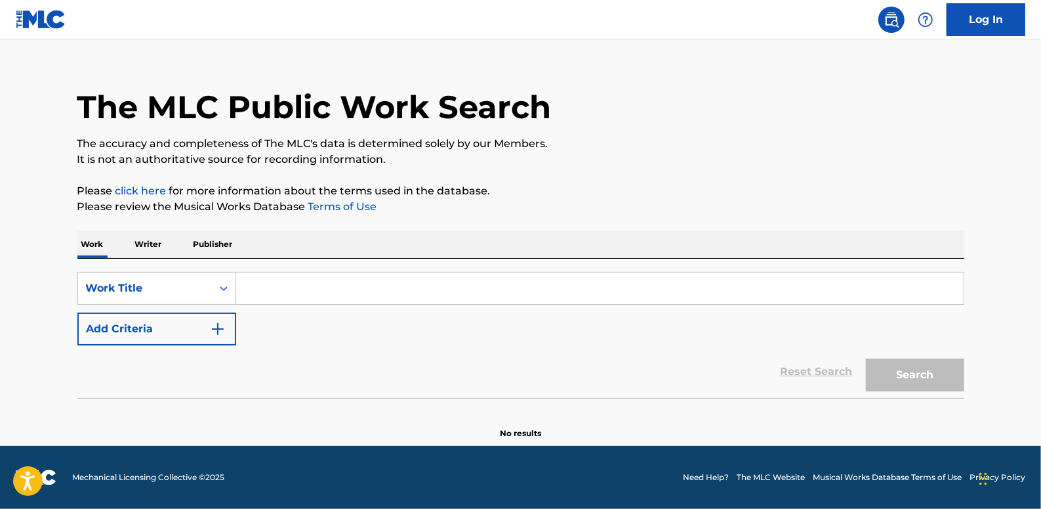
scroll to position [0, 0]
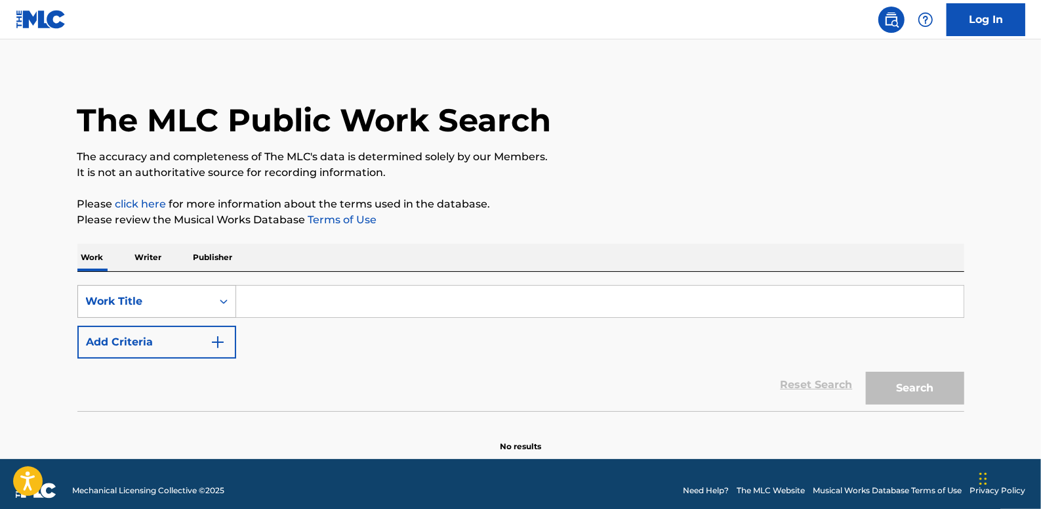
click at [218, 304] on icon "Search Form" at bounding box center [223, 301] width 13 height 13
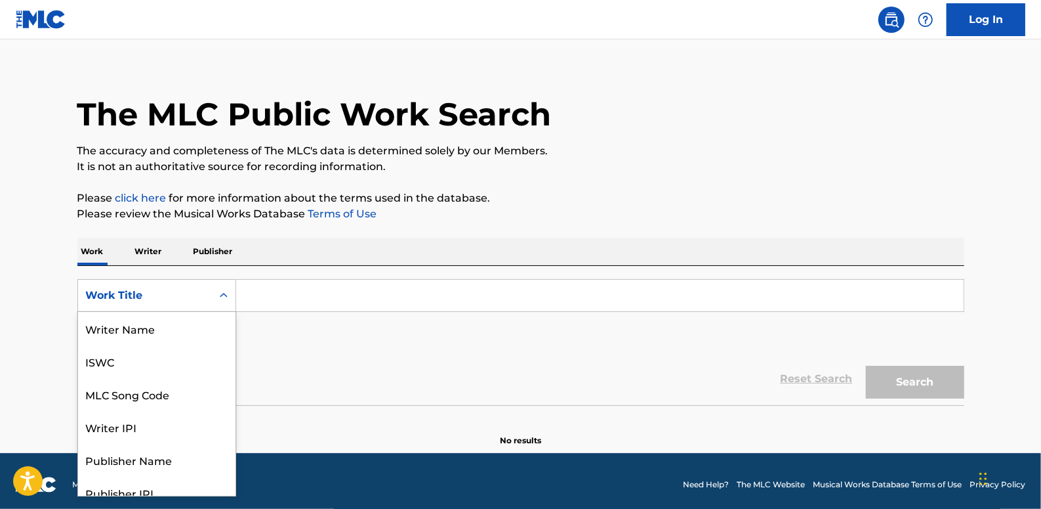
scroll to position [66, 0]
click at [173, 321] on div "MLC Song Code" at bounding box center [156, 328] width 157 height 33
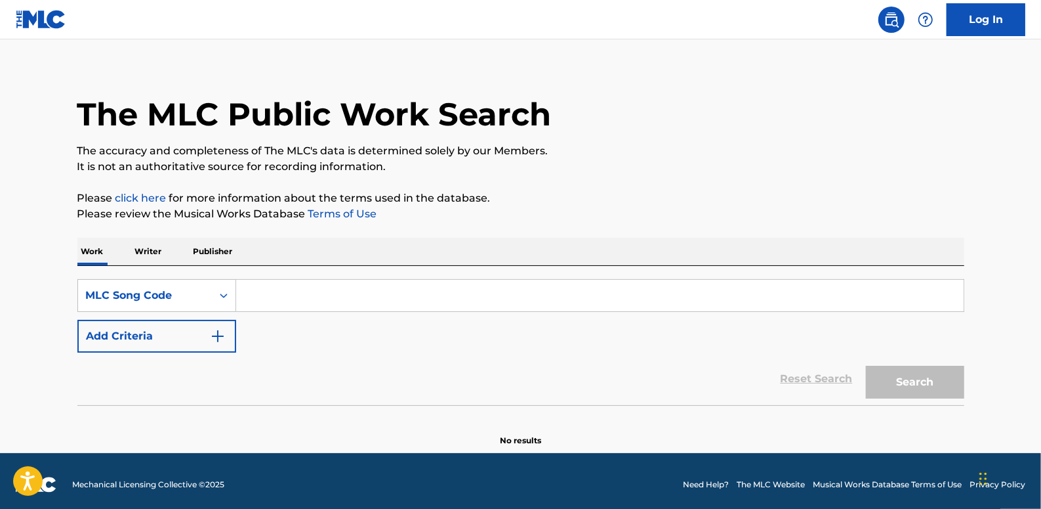
paste input "H5805X"
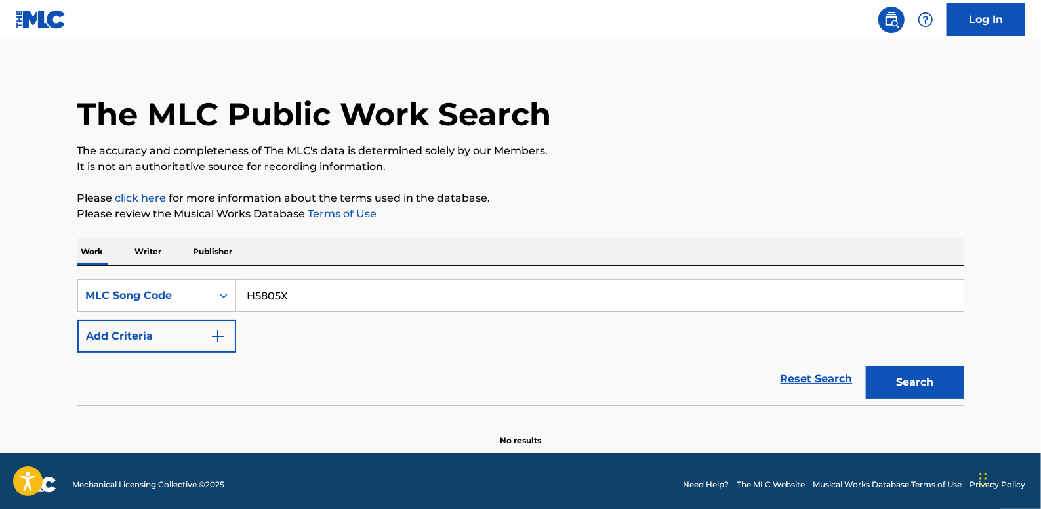
type input "H5805X"
click at [917, 367] on button "Search" at bounding box center [915, 381] width 98 height 33
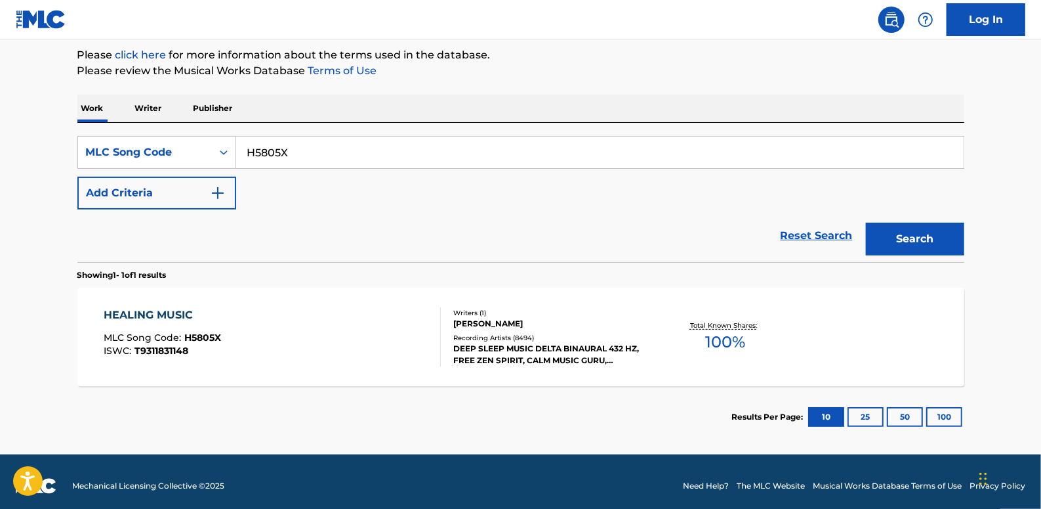
scroll to position [164, 0]
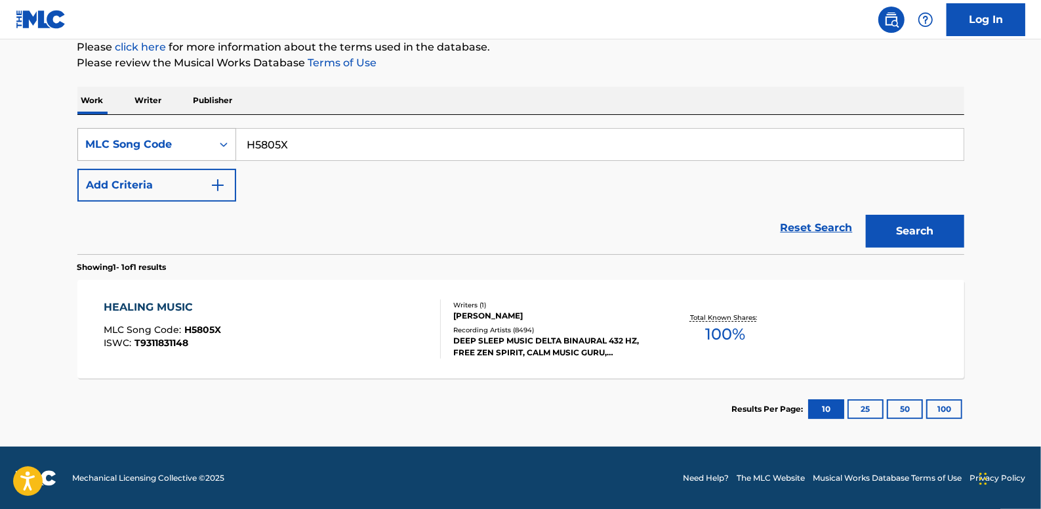
drag, startPoint x: 283, startPoint y: 144, endPoint x: 219, endPoint y: 138, distance: 64.6
click at [219, 138] on div "SearchWithCriteriac1f93c24-c1f1-466a-b2a5-c9772cffc536 MLC Song Code H5805X" at bounding box center [520, 144] width 887 height 33
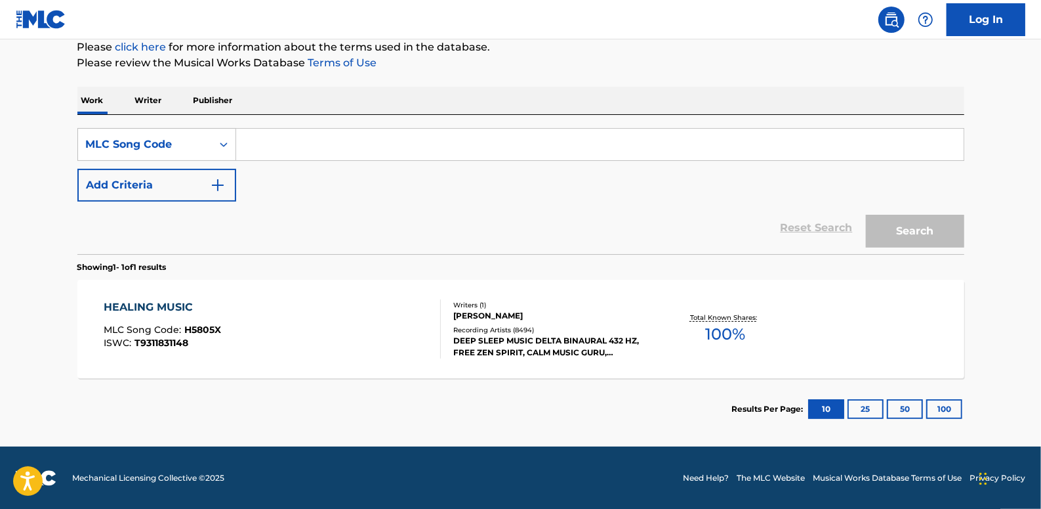
paste input "H5407E"
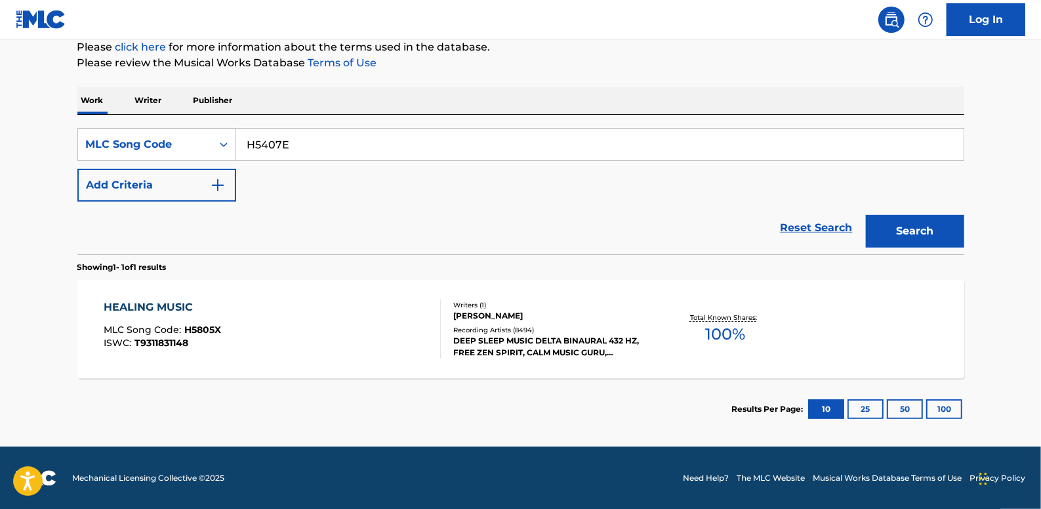
type input "H5407E"
click at [891, 221] on button "Search" at bounding box center [915, 231] width 98 height 33
click at [812, 223] on link "Reset Search" at bounding box center [816, 227] width 85 height 29
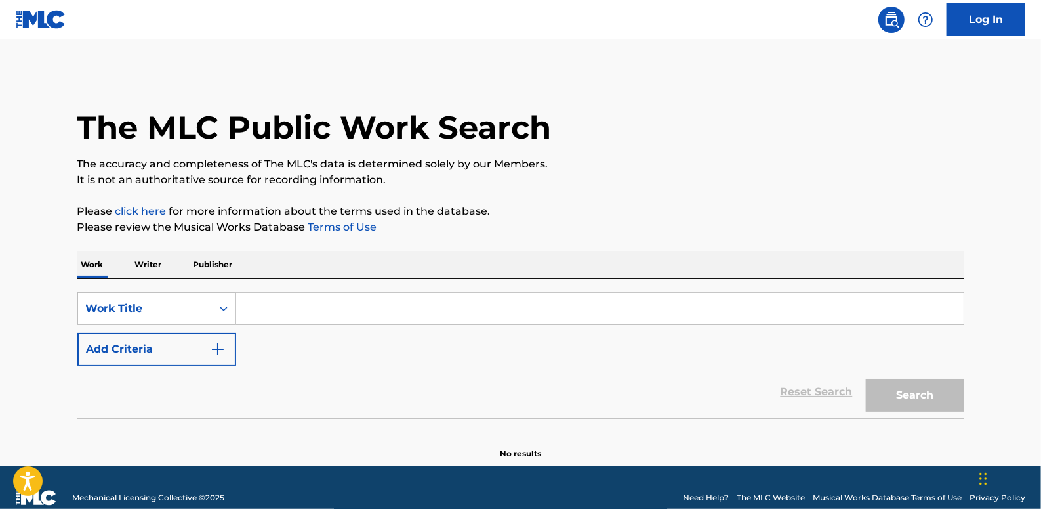
paste input "Retrieving data. Wait a few seconds and try to cut or copy again."
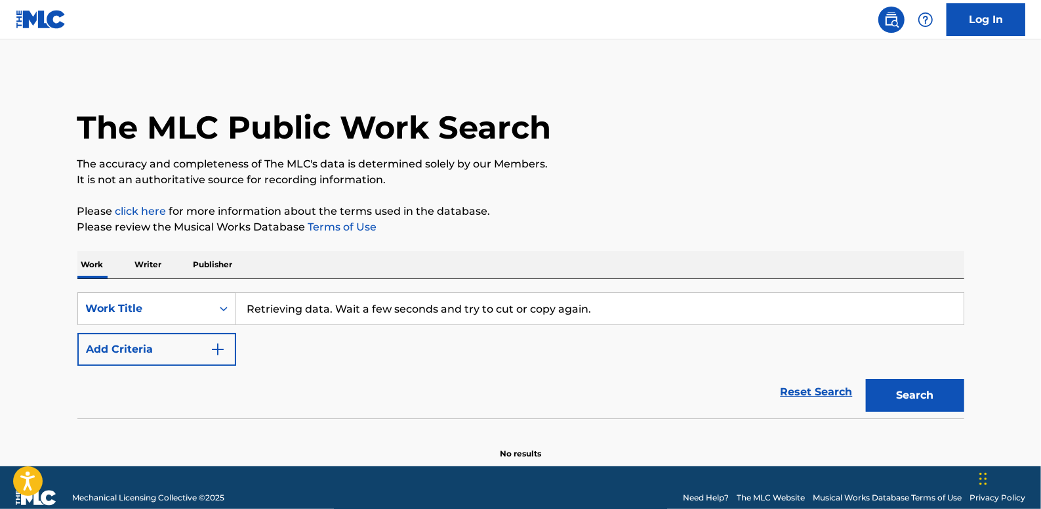
type input "Retrieving data. Wait a few seconds and try to cut or copy again."
click at [819, 392] on link "Reset Search" at bounding box center [816, 391] width 85 height 29
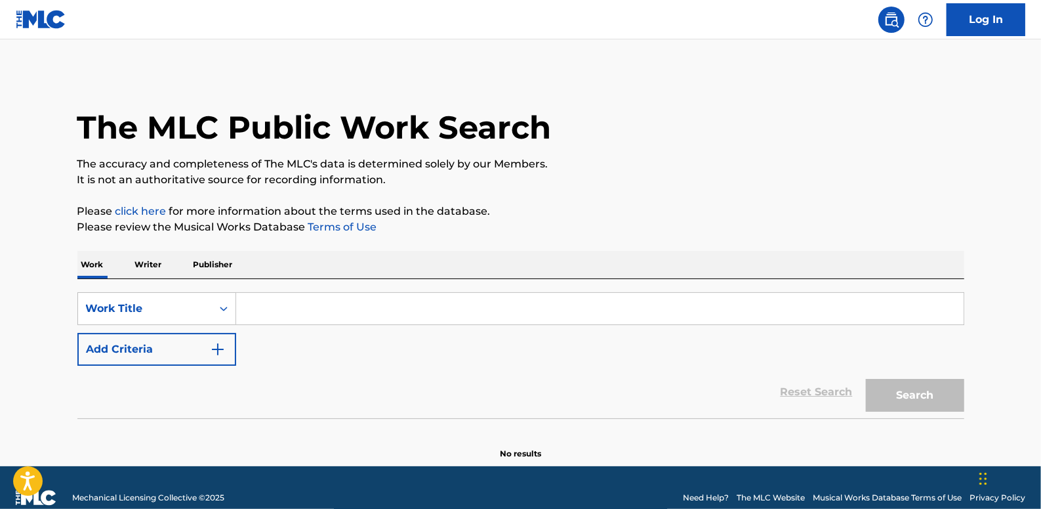
paste input "Retrieving data. Wait a few seconds and try to cut or copy again."
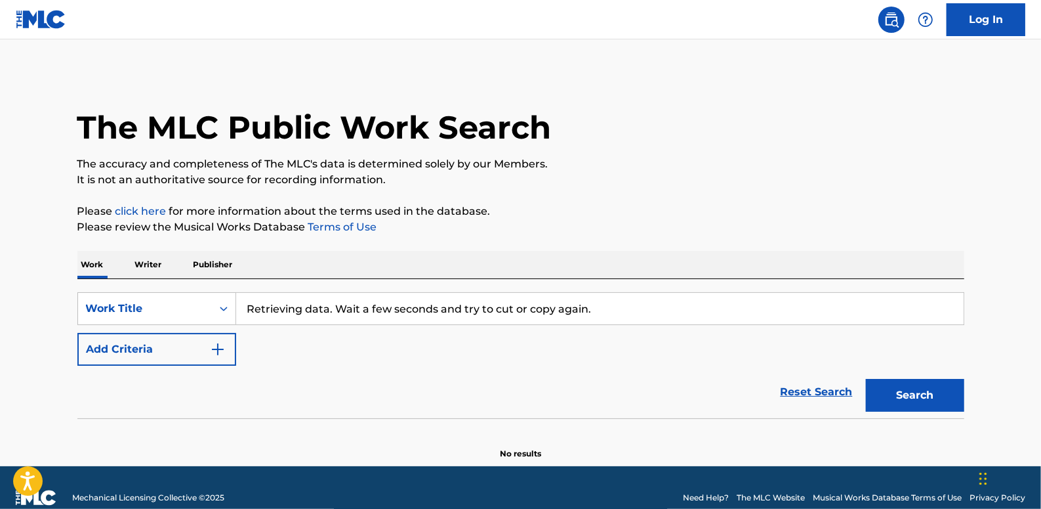
type input "Retrieving data. Wait a few seconds and try to cut or copy again."
click at [806, 388] on link "Reset Search" at bounding box center [816, 391] width 85 height 29
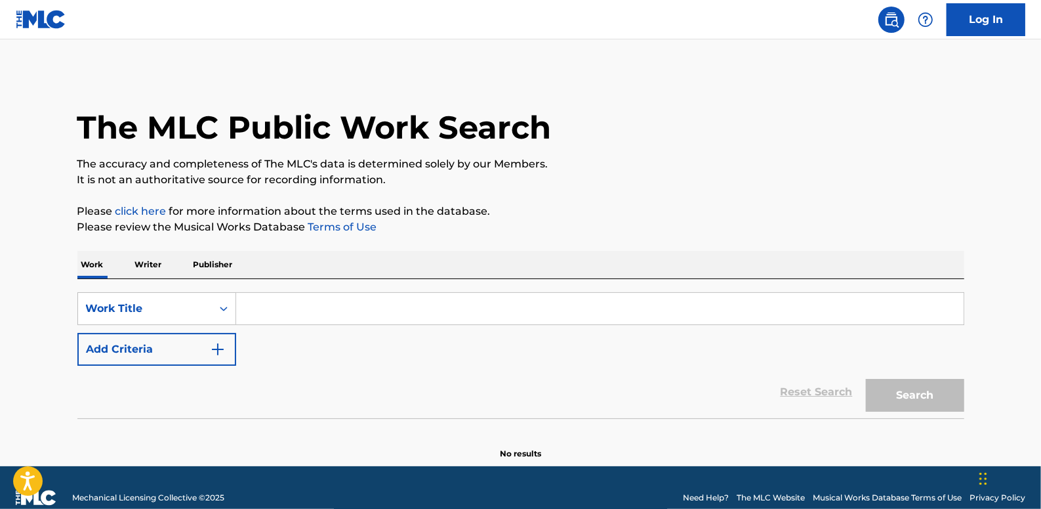
paste input "Healing Massage Music"
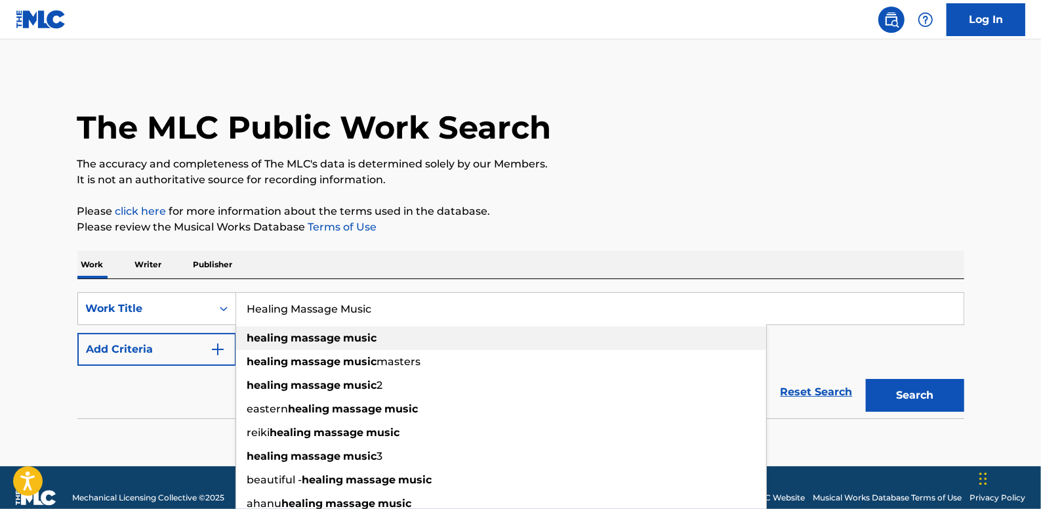
click at [308, 339] on strong "massage" at bounding box center [316, 337] width 50 height 12
type input "healing massage music"
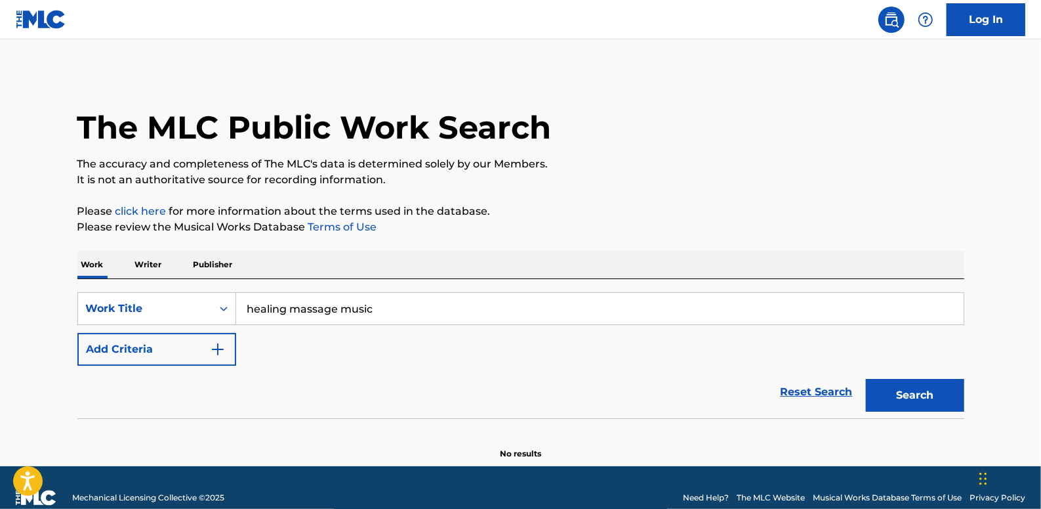
click at [174, 349] on button "Add Criteria" at bounding box center [156, 349] width 159 height 33
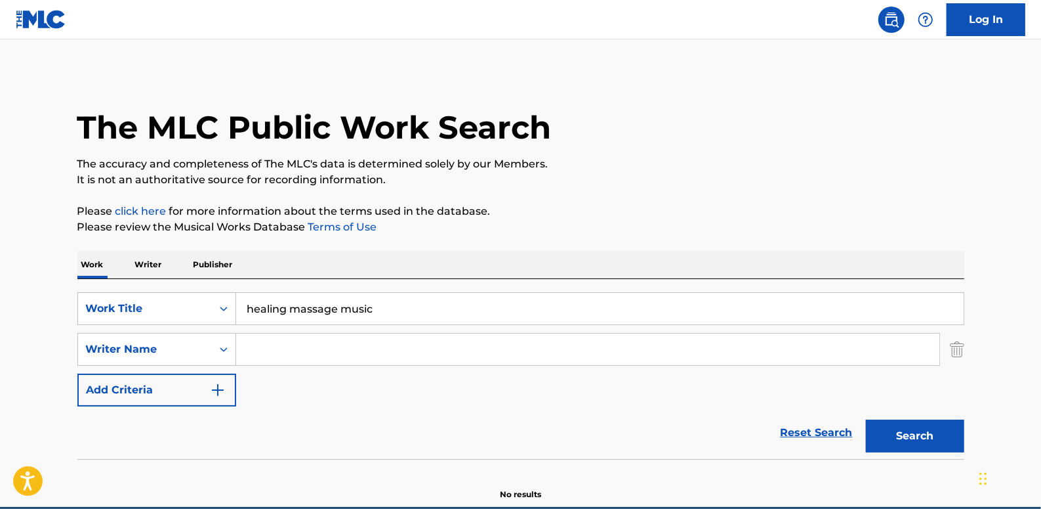
click at [308, 355] on input "Search Form" at bounding box center [587, 348] width 703 height 31
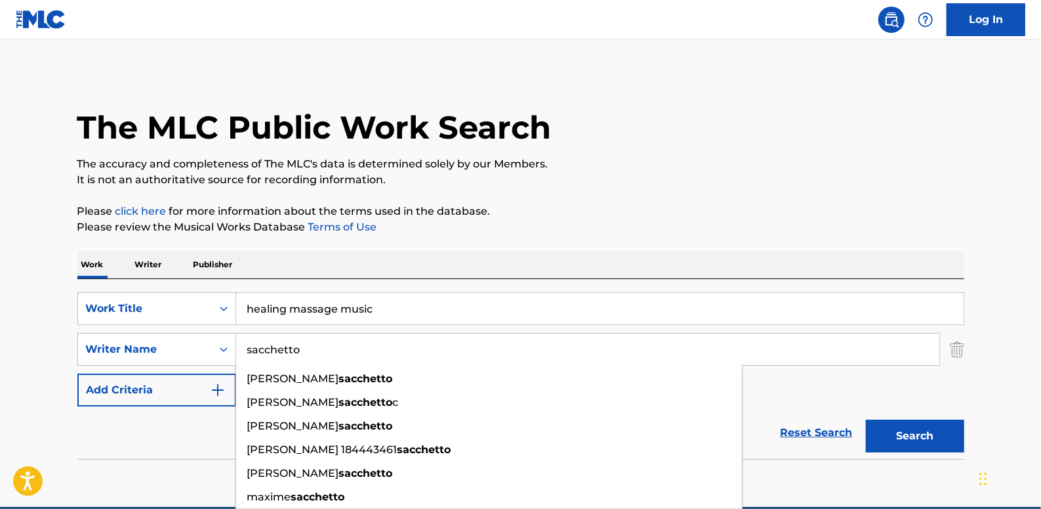
type input "sacchetto"
click at [940, 437] on button "Search" at bounding box center [915, 435] width 98 height 33
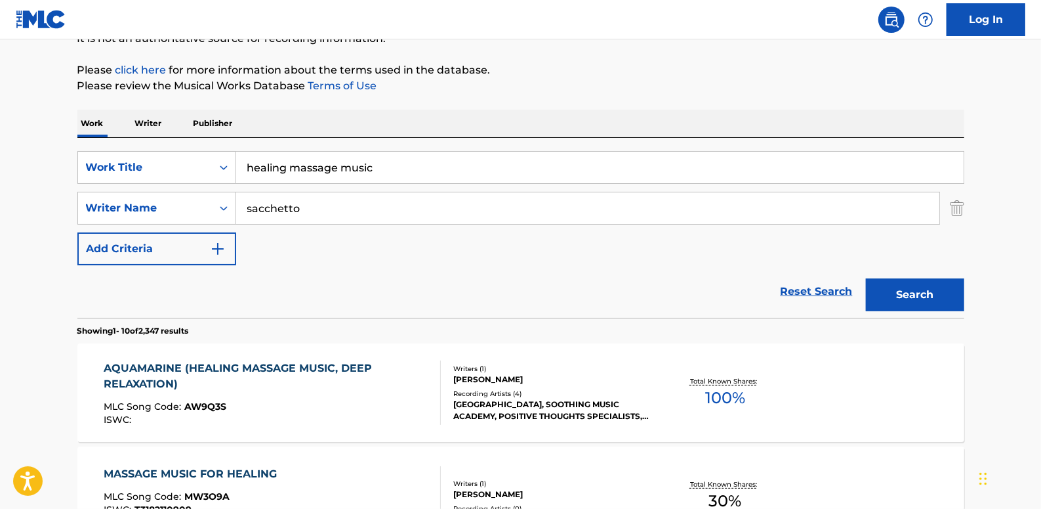
scroll to position [119, 0]
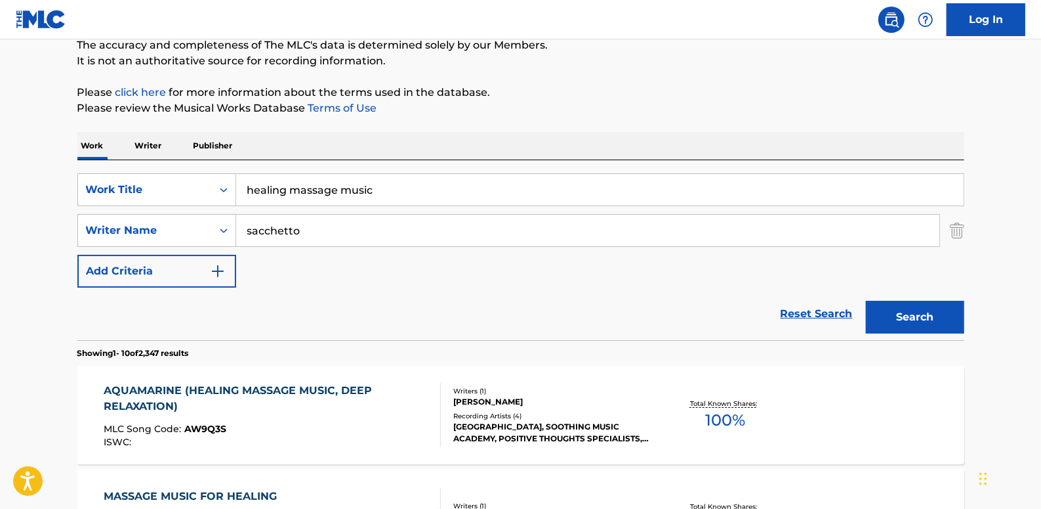
drag, startPoint x: 822, startPoint y: 316, endPoint x: 652, endPoint y: 306, distance: 169.6
click at [821, 316] on link "Reset Search" at bounding box center [816, 313] width 85 height 29
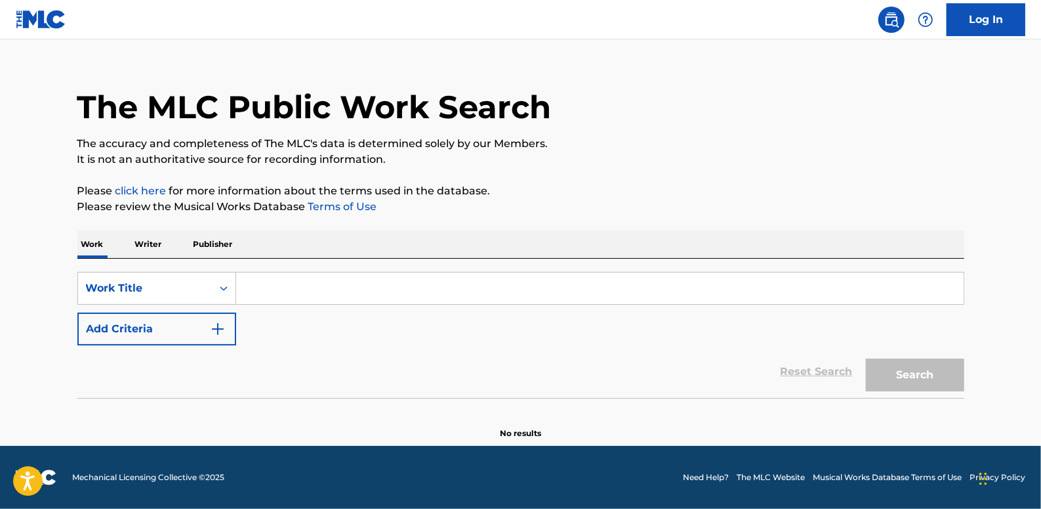
scroll to position [0, 0]
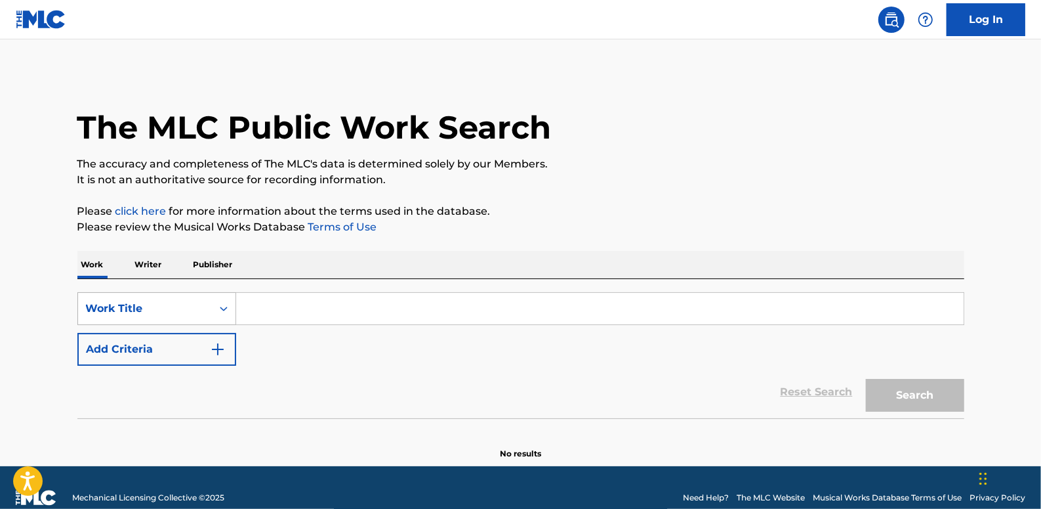
click at [221, 304] on icon "Search Form" at bounding box center [223, 308] width 13 height 13
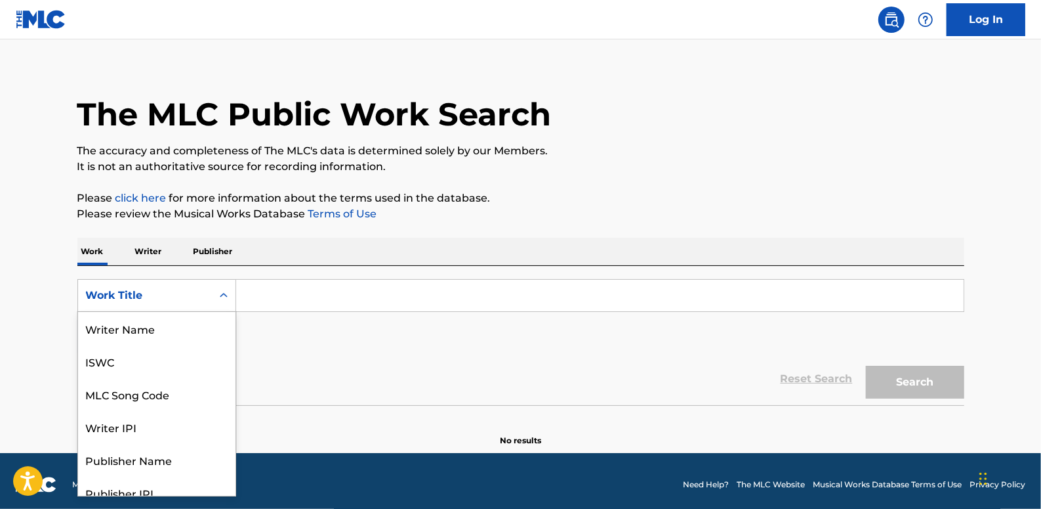
scroll to position [66, 0]
drag, startPoint x: 171, startPoint y: 337, endPoint x: 152, endPoint y: 323, distance: 22.6
click at [163, 332] on div "MLC Song Code" at bounding box center [156, 328] width 157 height 33
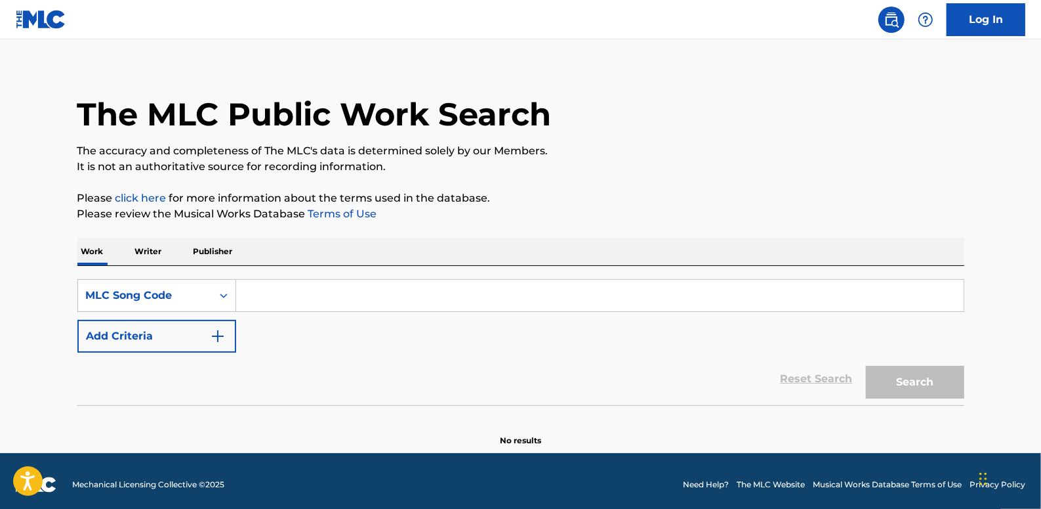
paste input "O45092"
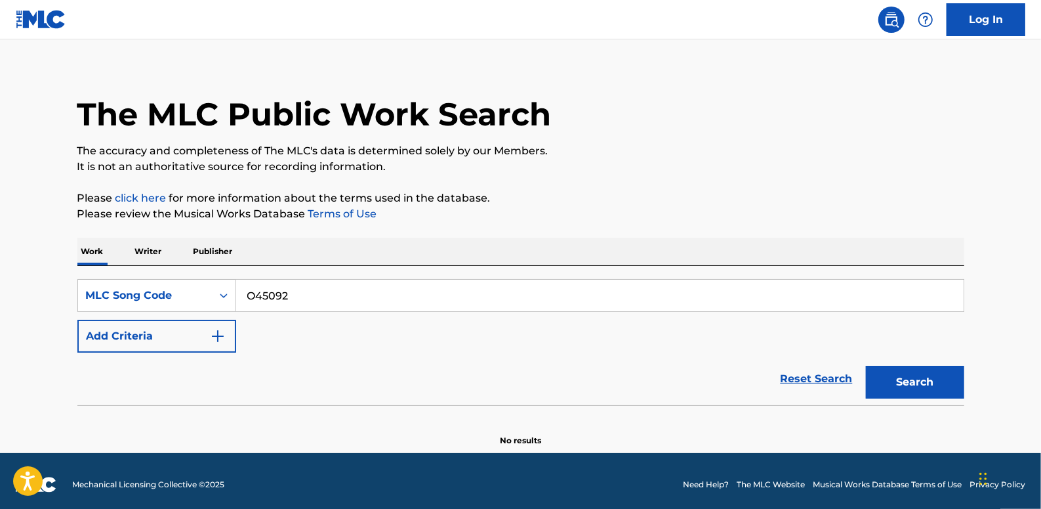
type input "O45092"
click at [912, 369] on button "Search" at bounding box center [915, 381] width 98 height 33
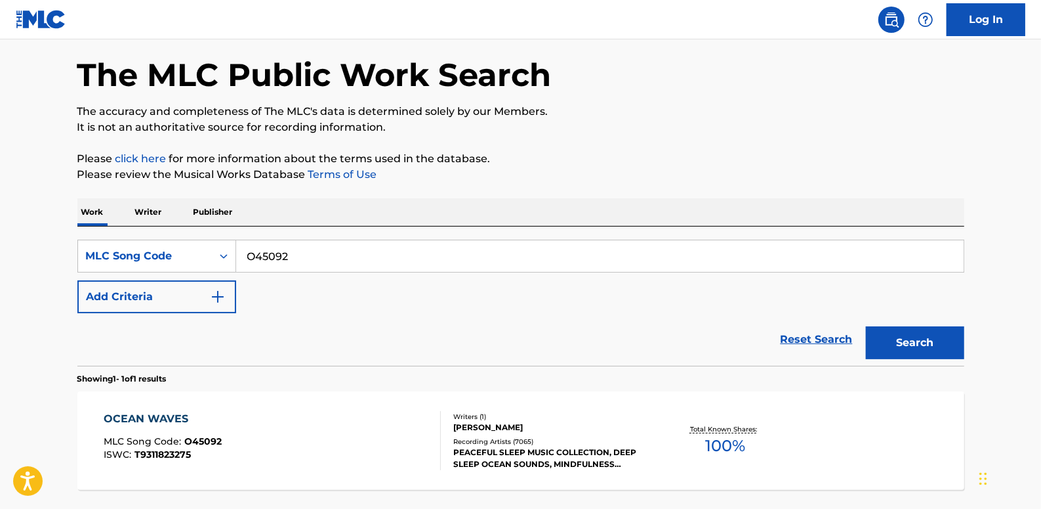
scroll to position [73, 0]
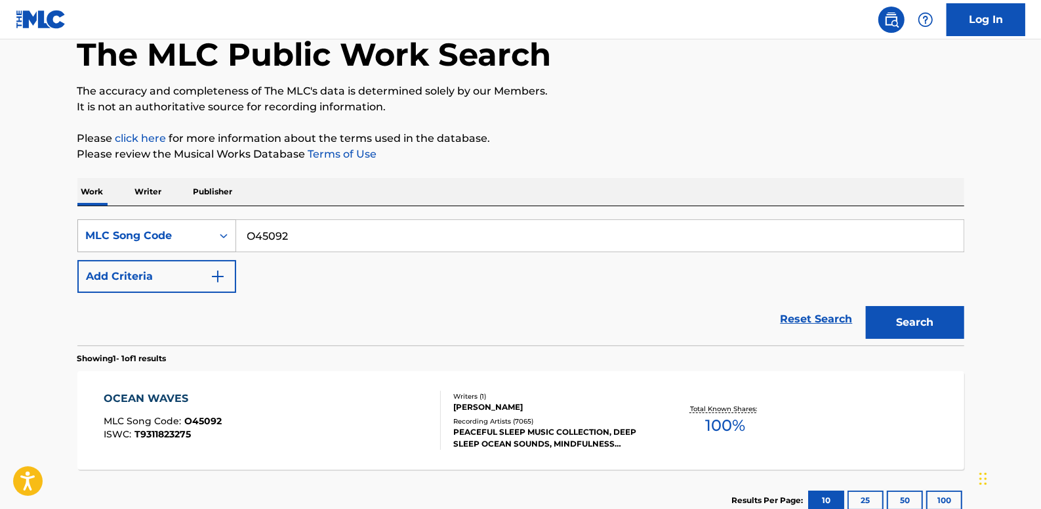
drag, startPoint x: 314, startPoint y: 236, endPoint x: 230, endPoint y: 230, distance: 84.2
click at [230, 230] on div "SearchWithCriteria75a4af30-7c1d-4c38-a2e7-c78441ddcd34 MLC Song Code O45092" at bounding box center [520, 235] width 887 height 33
paste input "R4397H"
type input "R4397H"
click at [896, 308] on button "Search" at bounding box center [915, 322] width 98 height 33
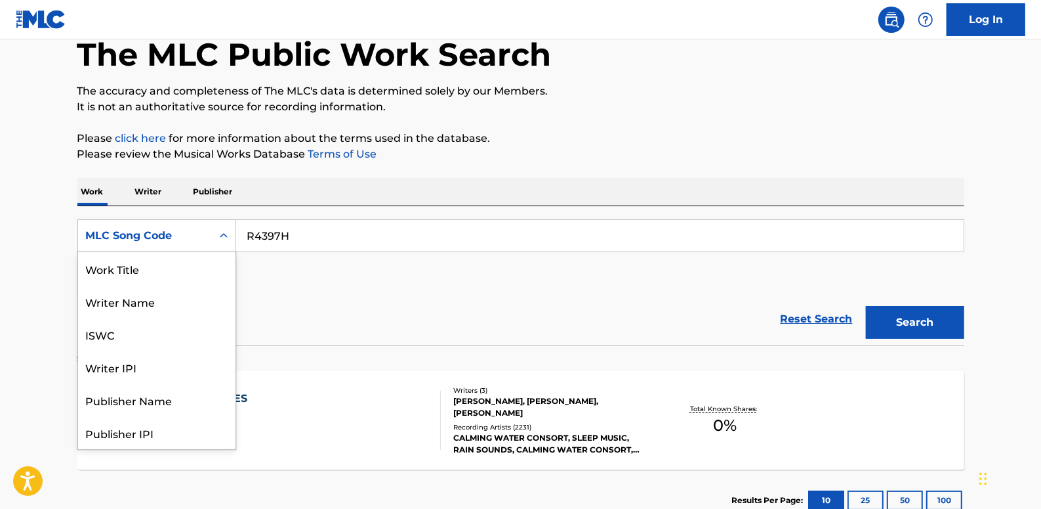
click at [217, 234] on icon "Search Form" at bounding box center [223, 235] width 13 height 13
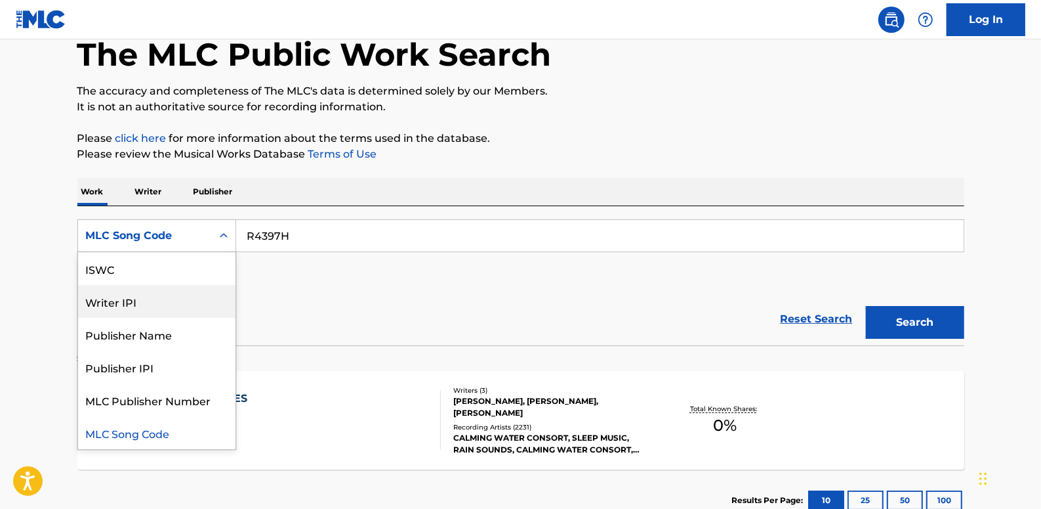
scroll to position [0, 0]
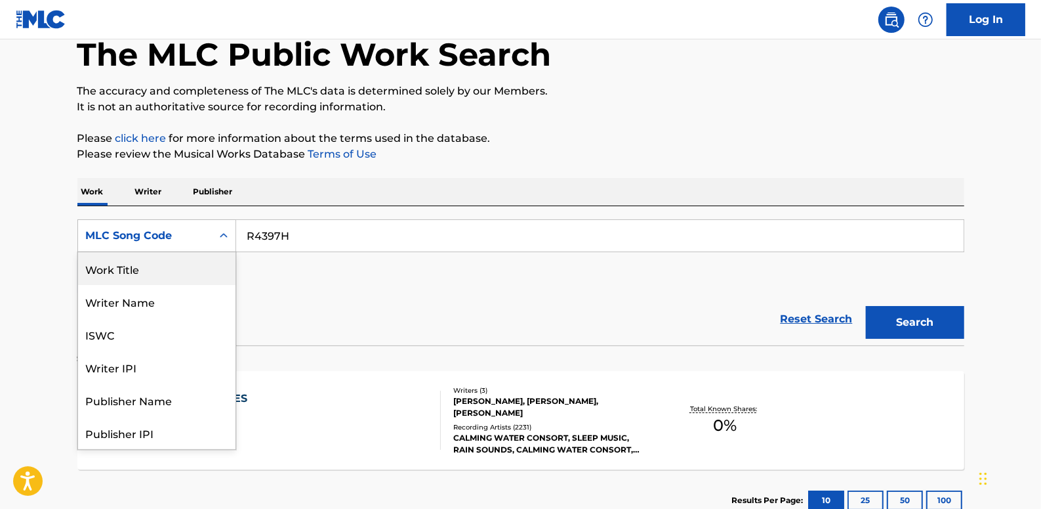
click at [142, 270] on div "Work Title" at bounding box center [156, 268] width 157 height 33
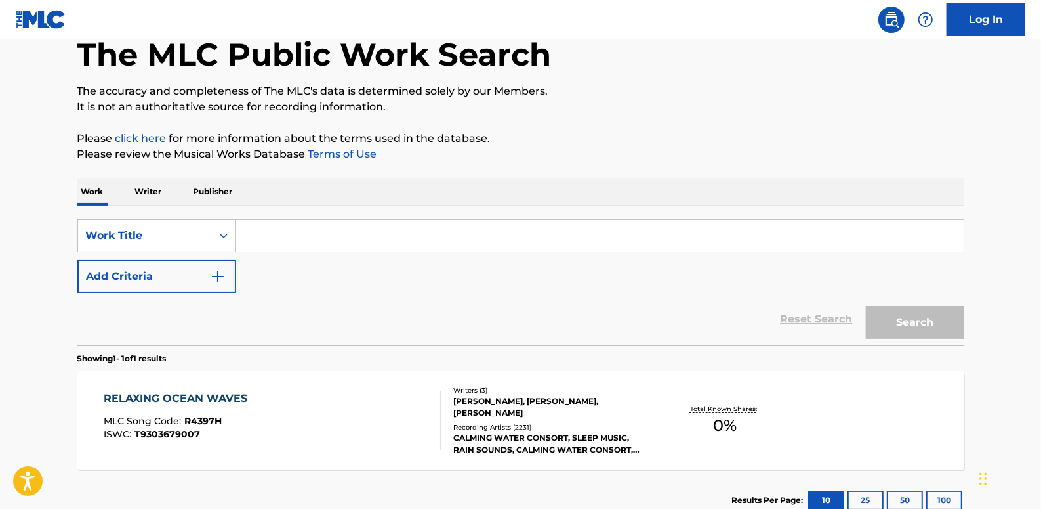
click at [304, 243] on input "Search Form" at bounding box center [600, 235] width 728 height 31
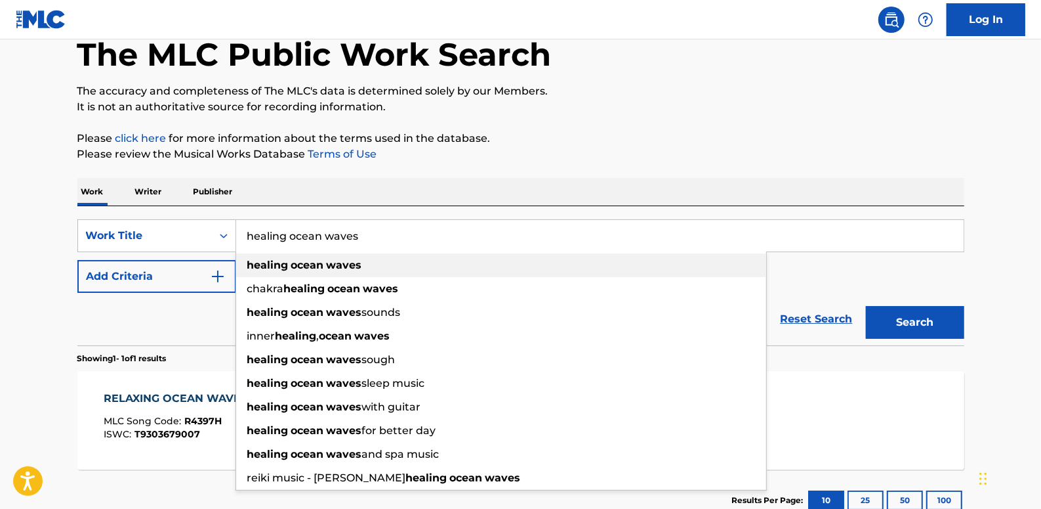
type input "healing ocean waves"
click at [356, 253] on div "healing ocean waves" at bounding box center [501, 265] width 530 height 24
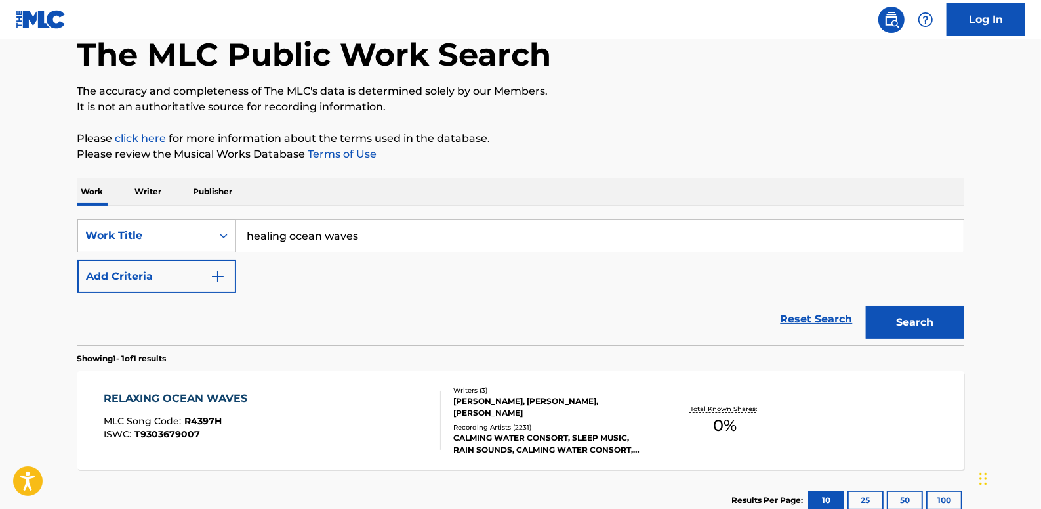
click at [207, 271] on button "Add Criteria" at bounding box center [156, 276] width 159 height 33
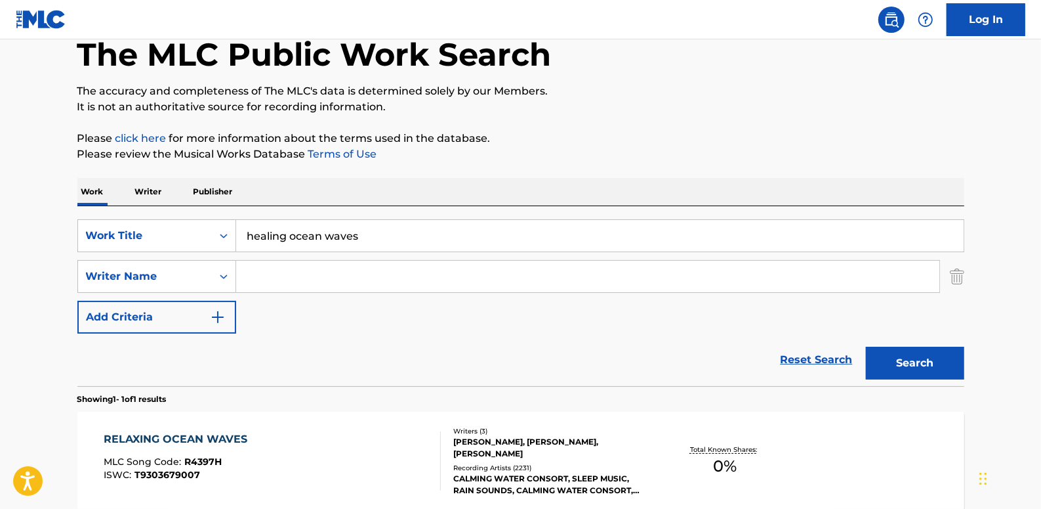
click at [268, 271] on input "Search Form" at bounding box center [587, 276] width 703 height 31
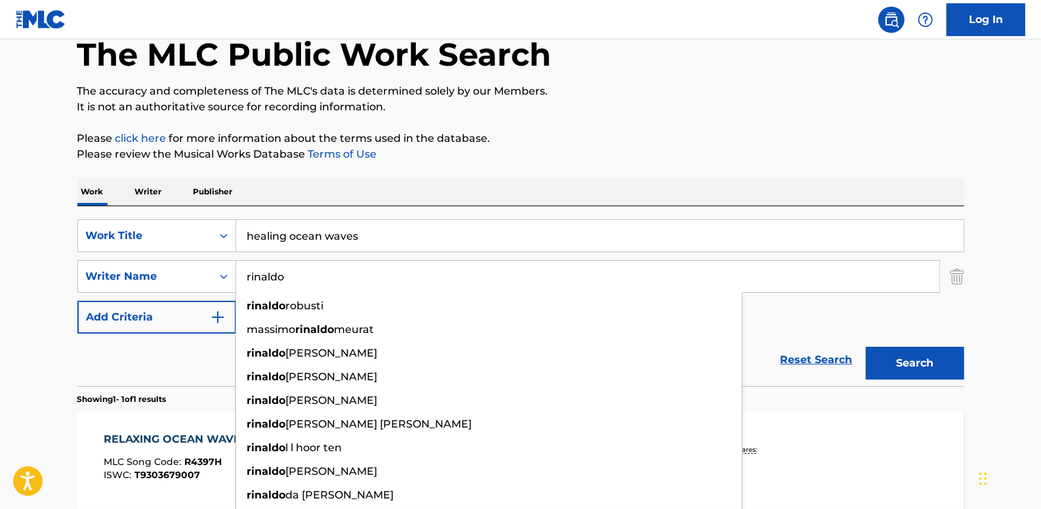
type input "rinaldo"
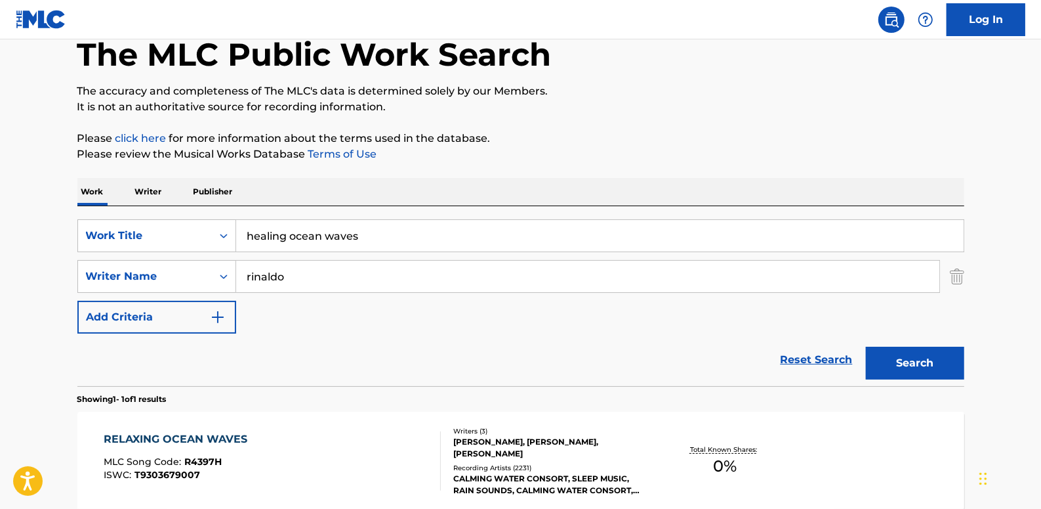
click at [954, 363] on button "Search" at bounding box center [915, 362] width 98 height 33
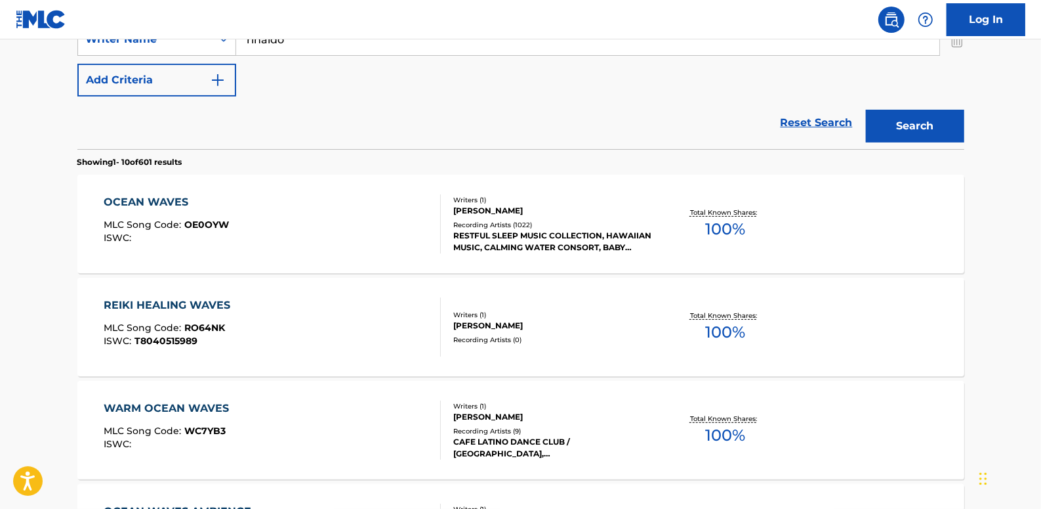
scroll to position [312, 0]
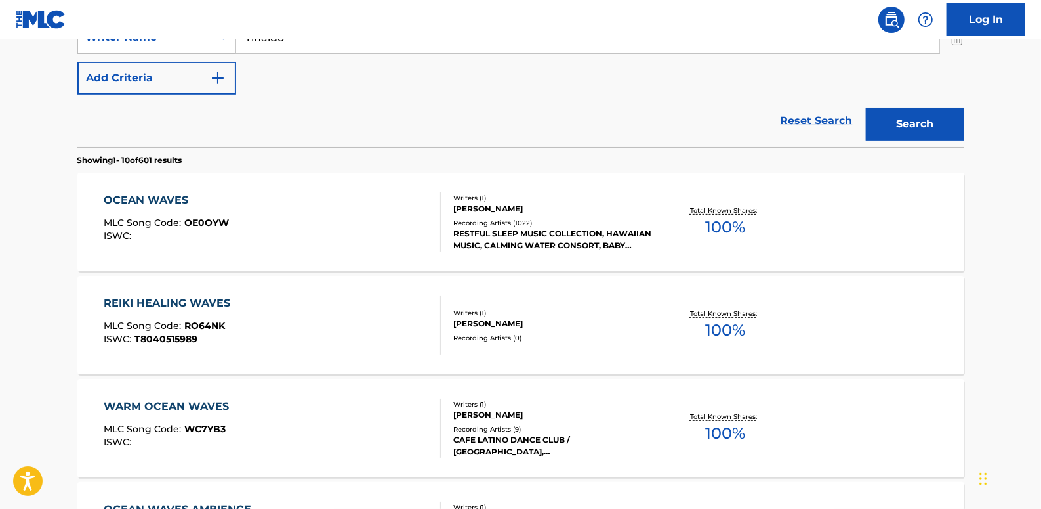
click at [326, 207] on div "OCEAN WAVES MLC Song Code : OE0OYW ISWC :" at bounding box center [272, 221] width 337 height 59
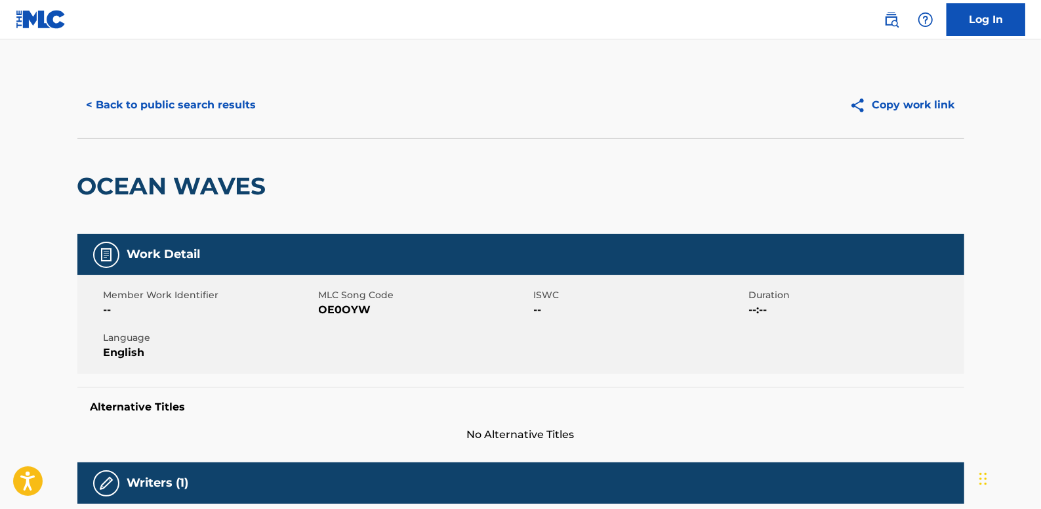
click at [198, 104] on button "< Back to public search results" at bounding box center [171, 105] width 188 height 33
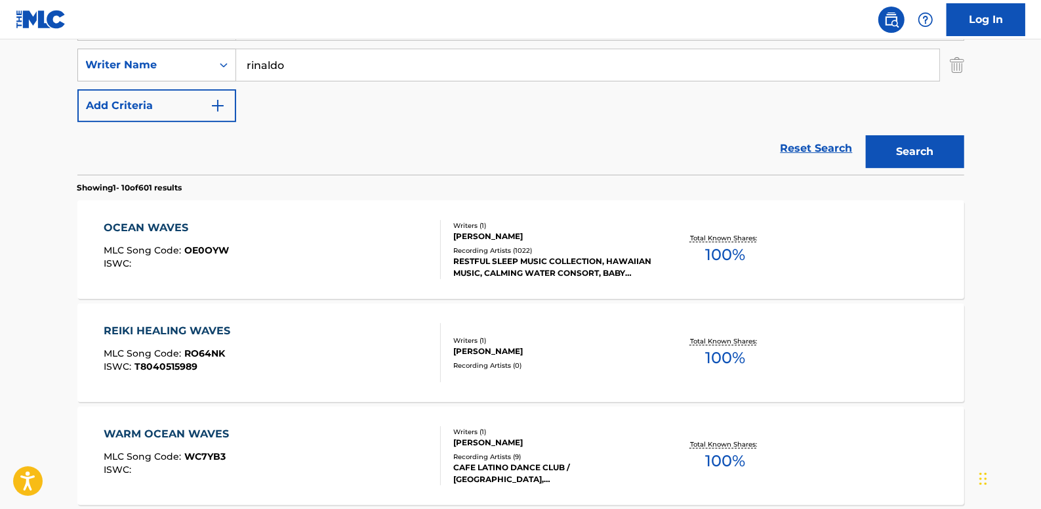
scroll to position [125, 0]
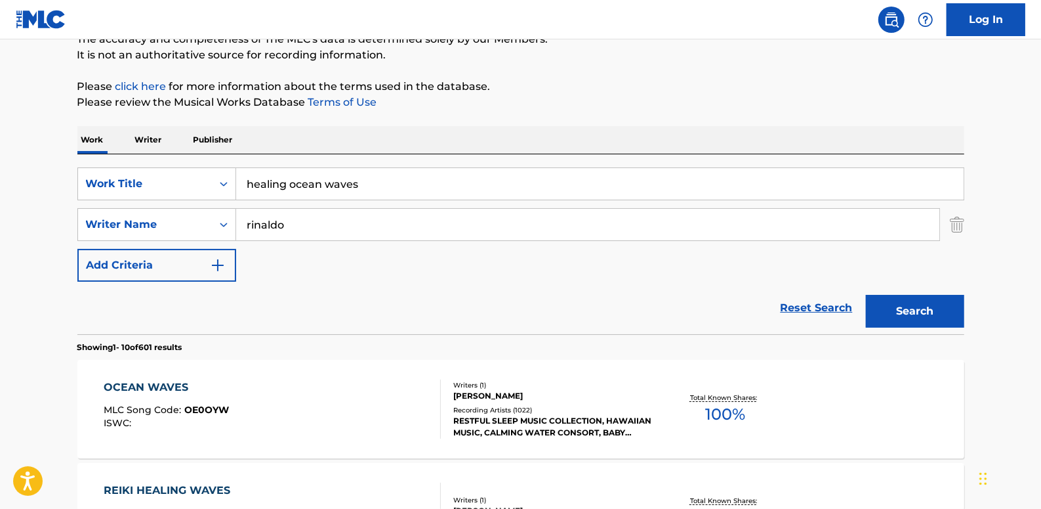
drag, startPoint x: 413, startPoint y: 180, endPoint x: 400, endPoint y: 180, distance: 13.1
click at [400, 180] on input "healing ocean waves" at bounding box center [600, 183] width 728 height 31
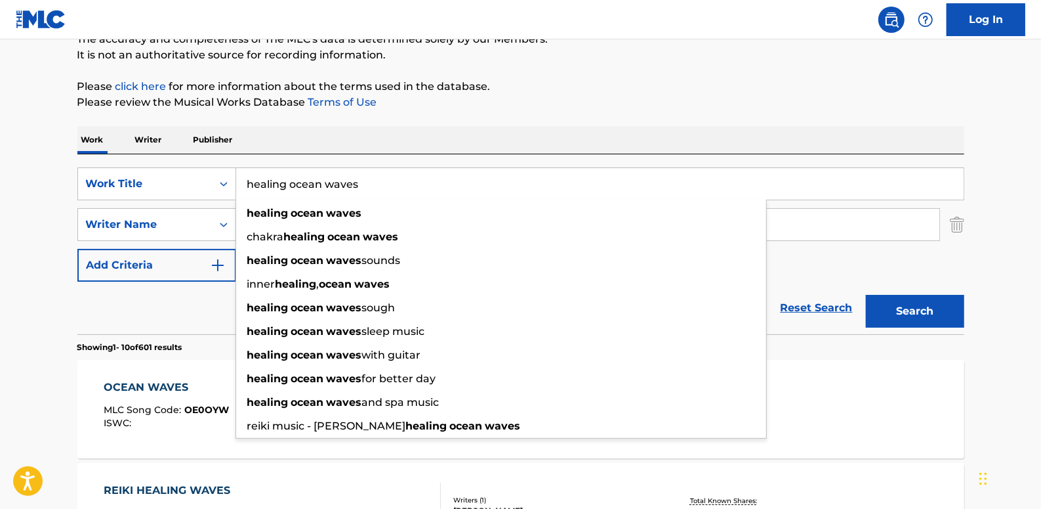
click at [825, 285] on div "Reset Search Search" at bounding box center [520, 308] width 887 height 52
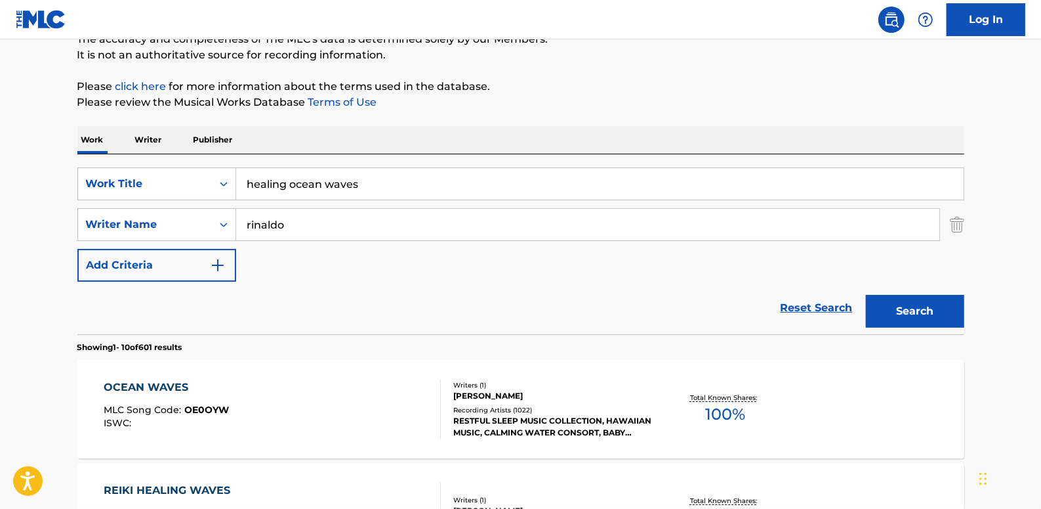
drag, startPoint x: 821, startPoint y: 299, endPoint x: 434, endPoint y: 289, distance: 387.3
click at [820, 300] on link "Reset Search" at bounding box center [816, 307] width 85 height 29
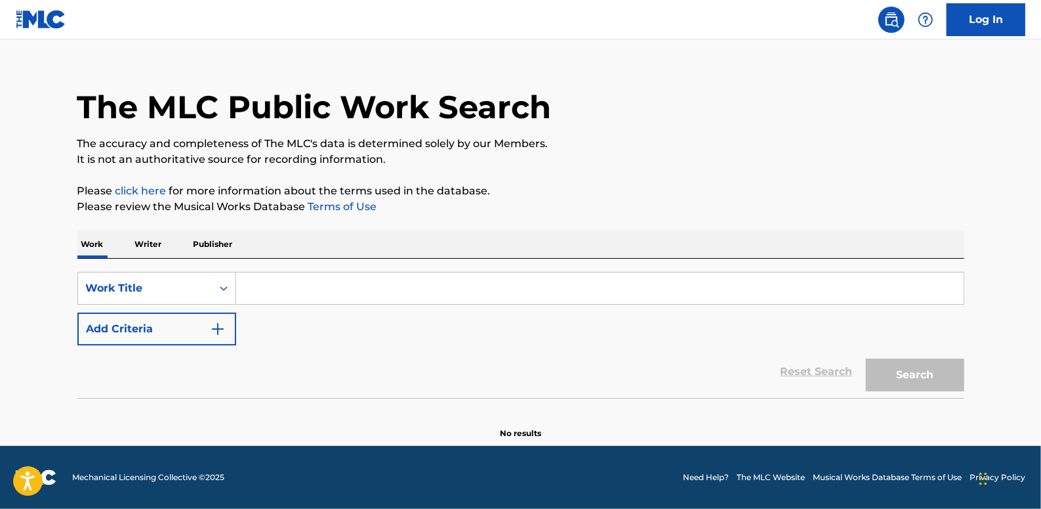
scroll to position [0, 0]
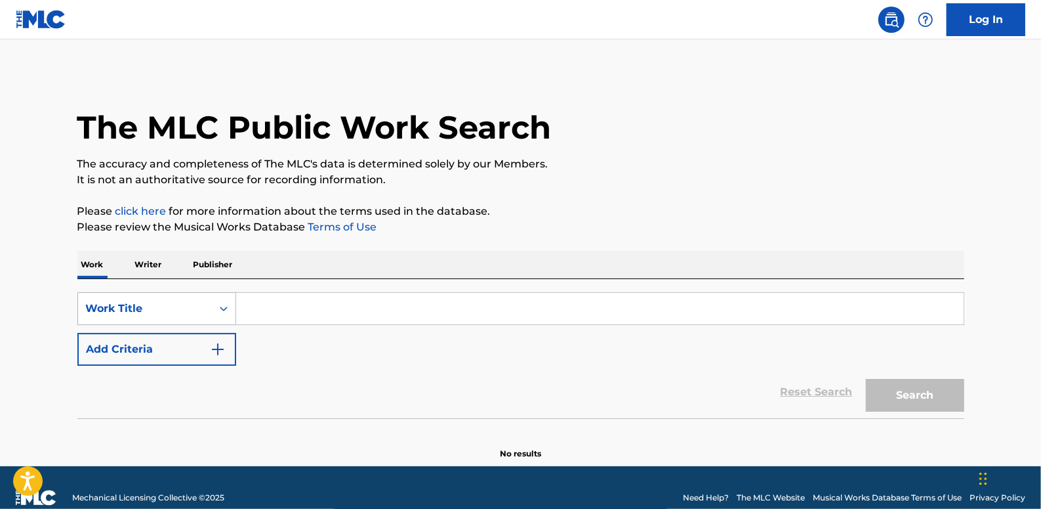
click at [217, 308] on div "Search Form" at bounding box center [224, 309] width 24 height 24
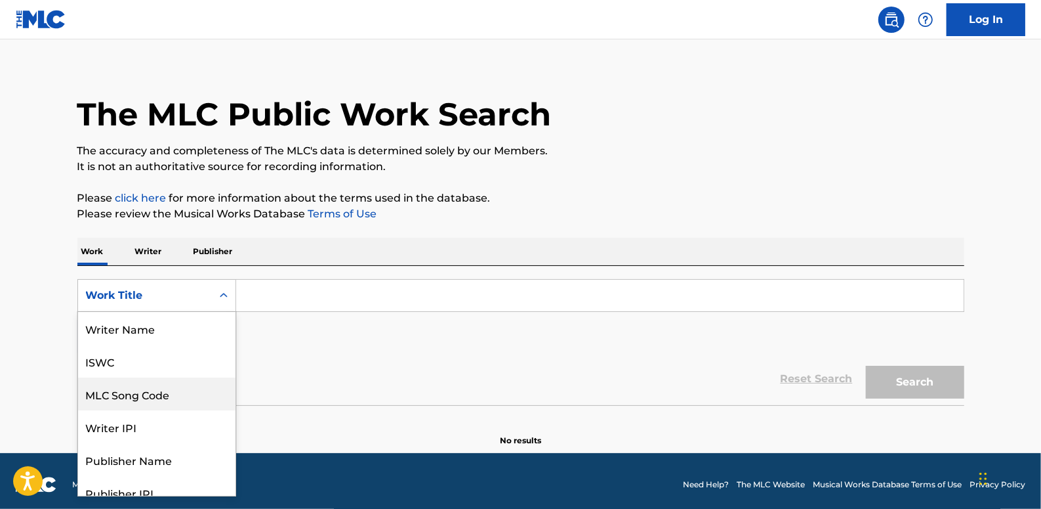
scroll to position [66, 0]
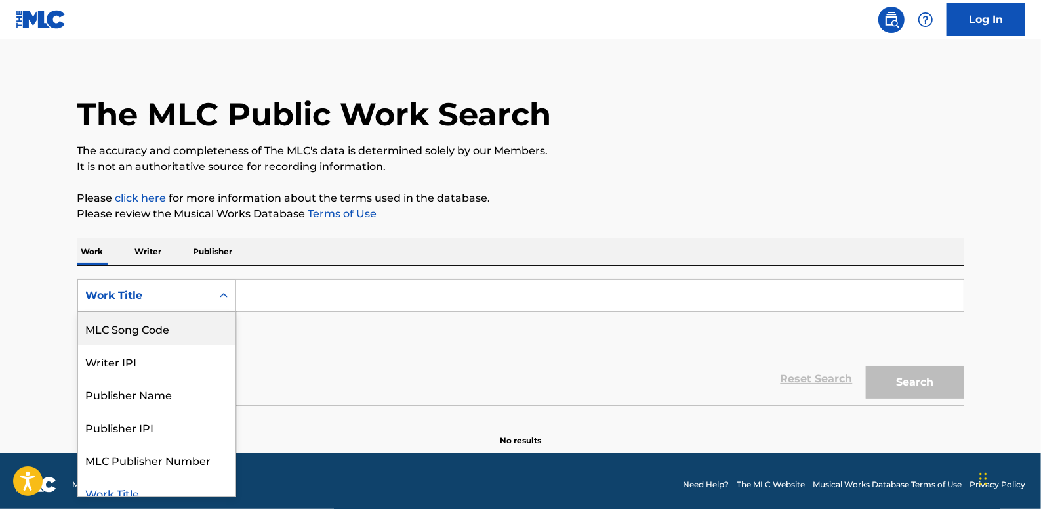
click at [203, 322] on div "MLC Song Code" at bounding box center [156, 328] width 157 height 33
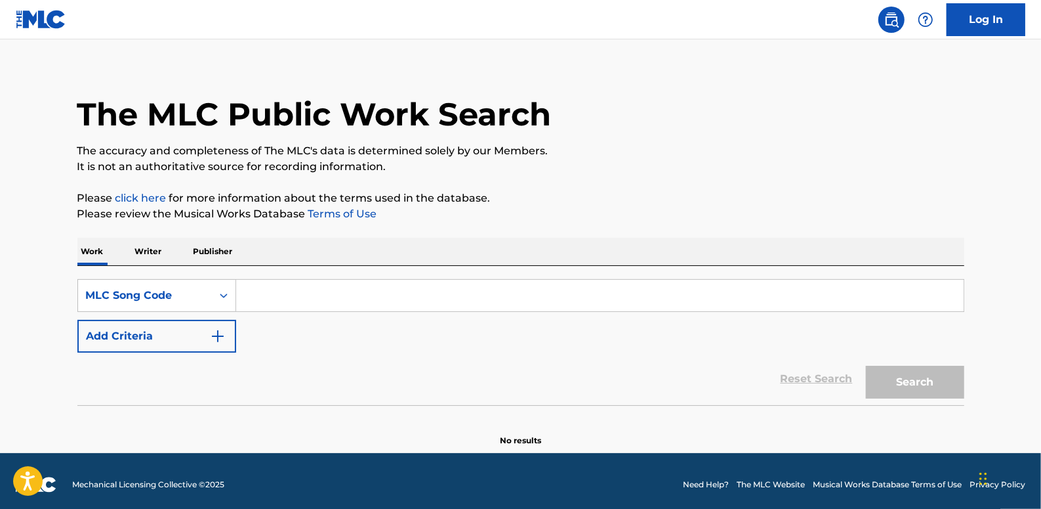
paste input "Retrieving data. Wait a few seconds and try to cut or copy again."
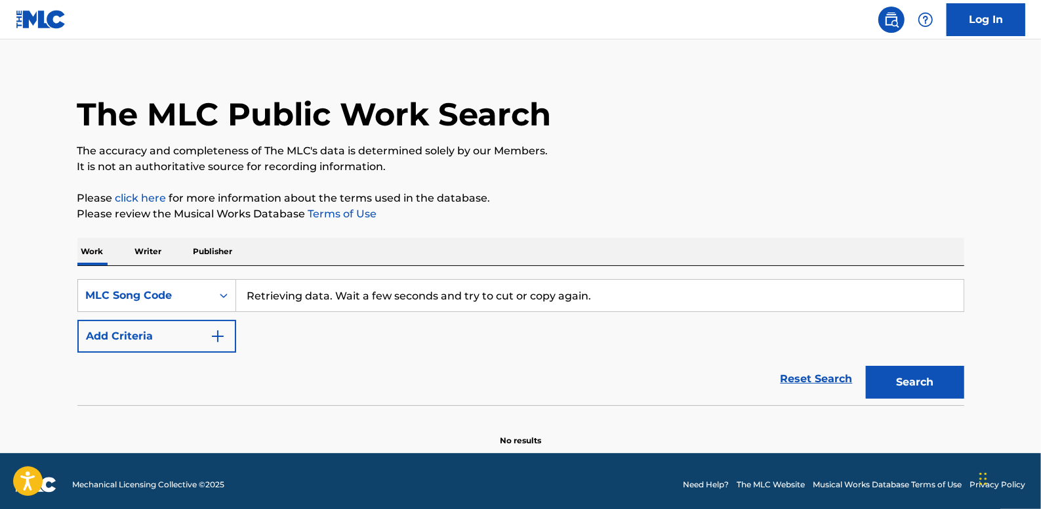
type input "Retrieving data. Wait a few seconds and try to cut or copy again."
click at [806, 374] on link "Reset Search" at bounding box center [816, 378] width 85 height 29
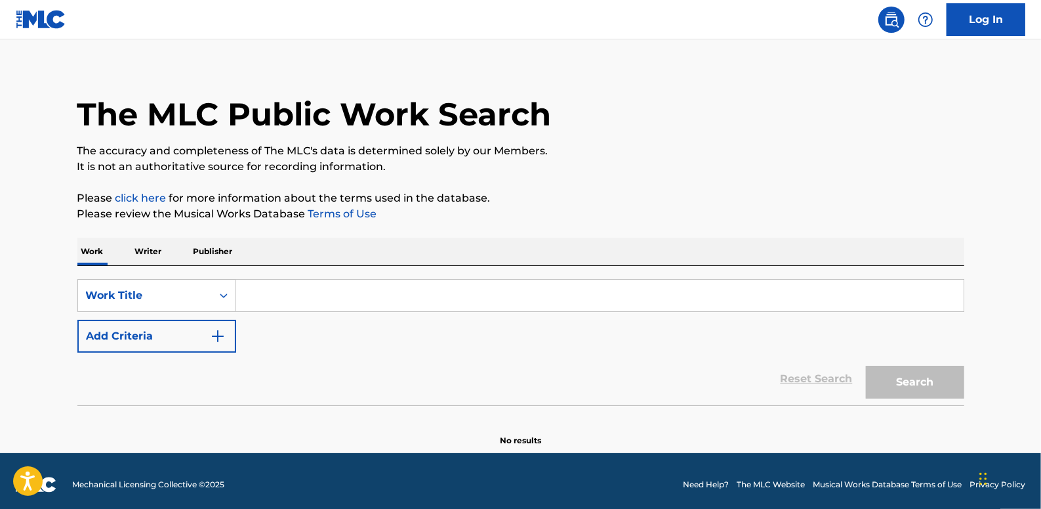
scroll to position [0, 0]
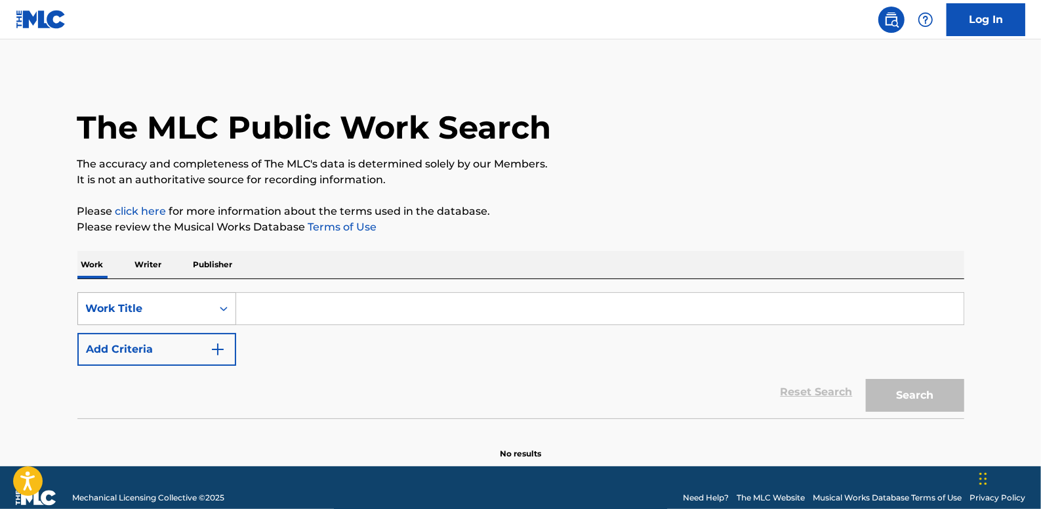
click at [219, 302] on icon "Search Form" at bounding box center [223, 308] width 13 height 13
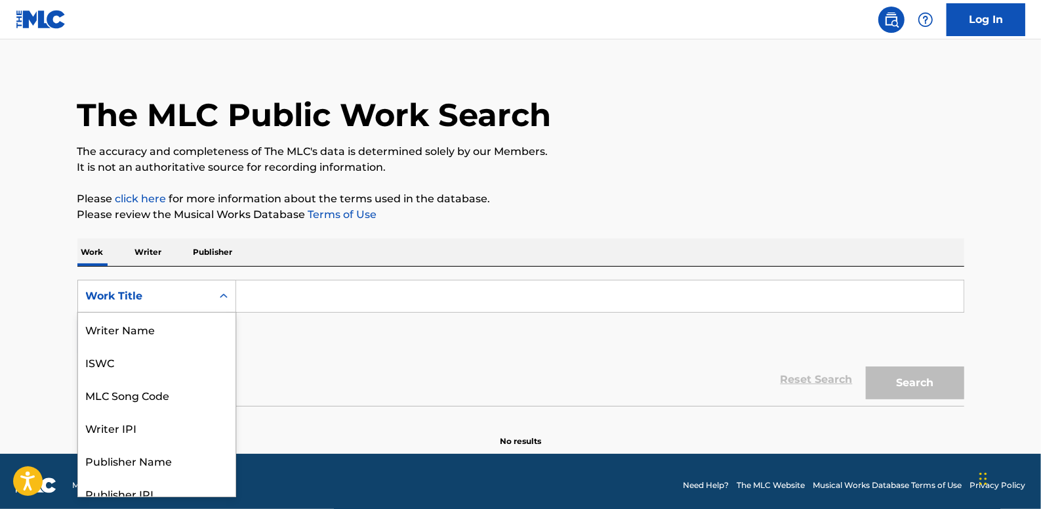
scroll to position [13, 0]
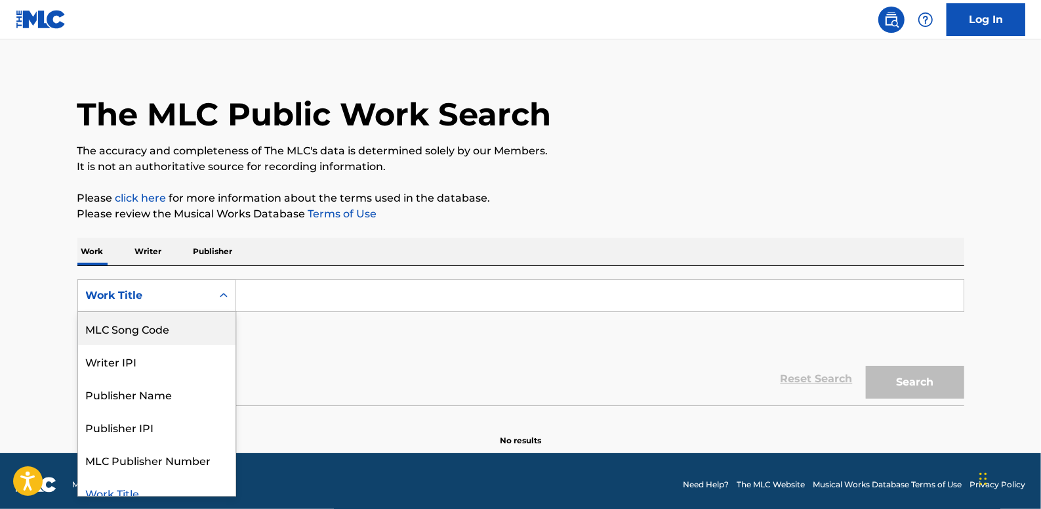
click at [193, 322] on div "MLC Song Code" at bounding box center [156, 328] width 157 height 33
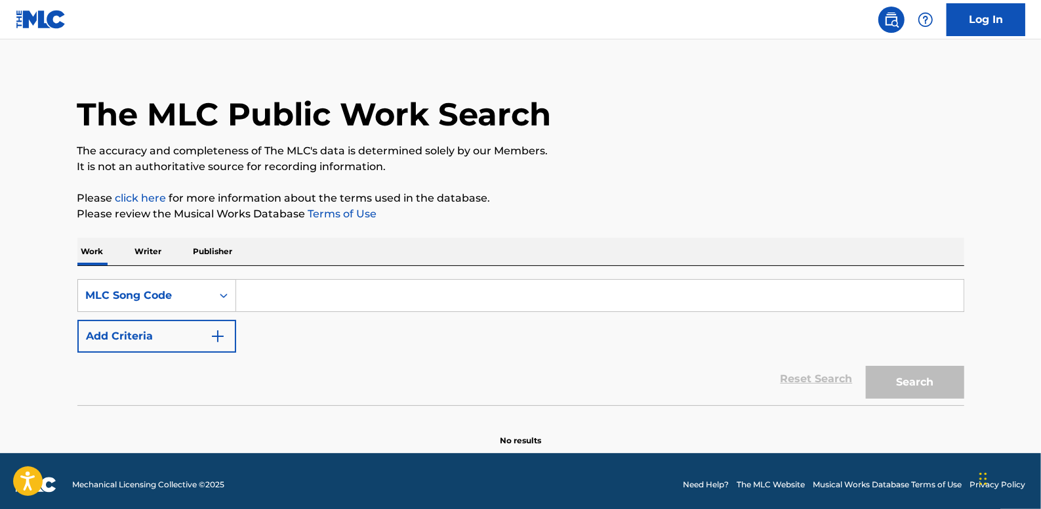
paste input "Z4046N"
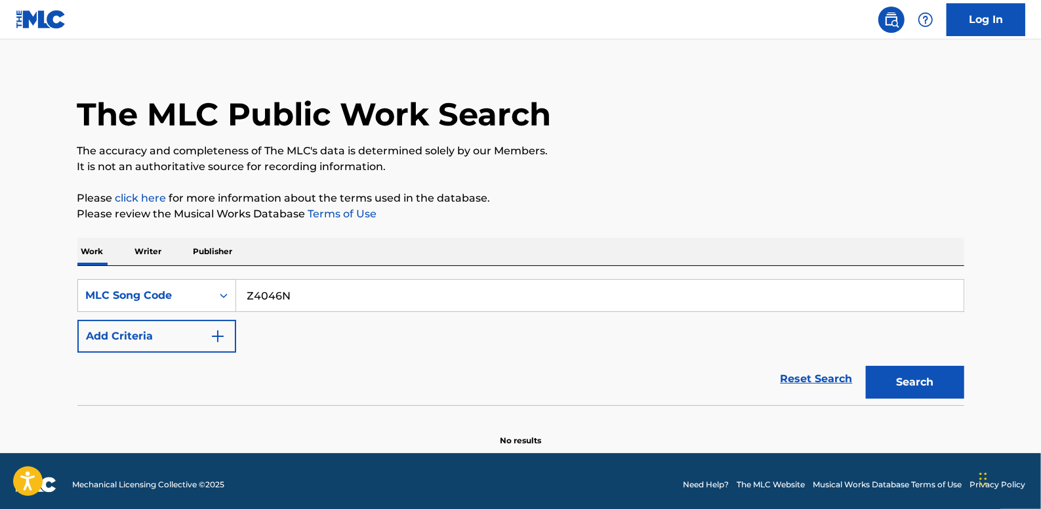
type input "Z4046N"
click at [934, 372] on button "Search" at bounding box center [915, 381] width 98 height 33
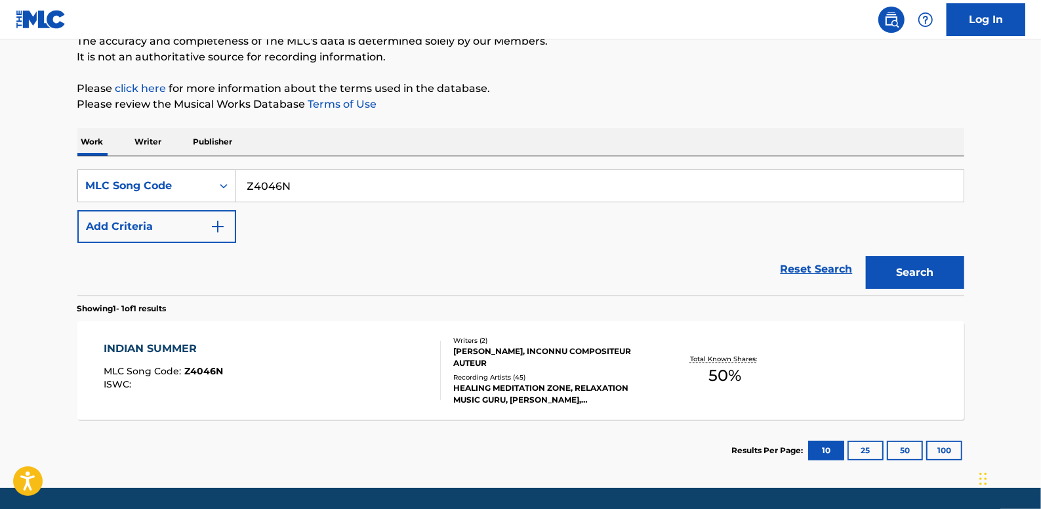
scroll to position [133, 0]
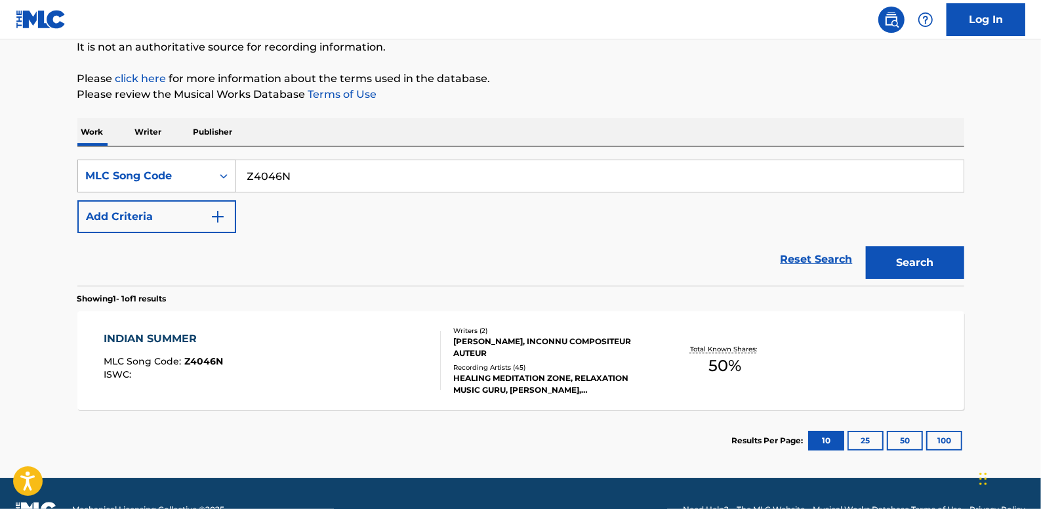
drag, startPoint x: 306, startPoint y: 171, endPoint x: 220, endPoint y: 170, distance: 85.3
click at [220, 170] on div "SearchWithCriteriac7c0839e-b98d-439d-84cc-33f4443c2792 MLC Song Code Z4046N" at bounding box center [520, 175] width 887 height 33
paste input "I77490"
type input "I77490"
click at [925, 254] on button "Search" at bounding box center [915, 262] width 98 height 33
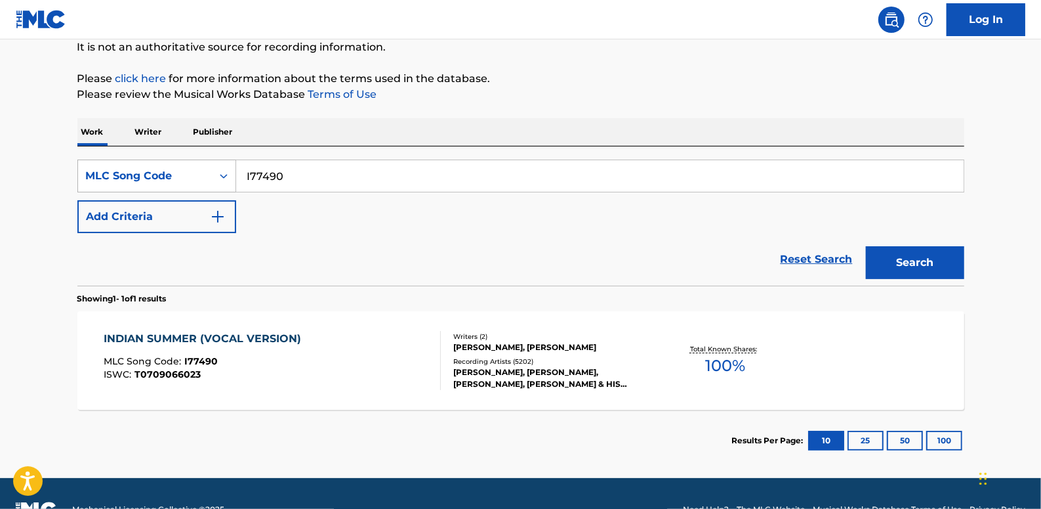
drag, startPoint x: 303, startPoint y: 174, endPoint x: 217, endPoint y: 163, distance: 86.6
click at [217, 163] on div "SearchWithCriteriac7c0839e-b98d-439d-84cc-33f4443c2792 MLC Song Code I77490" at bounding box center [520, 175] width 887 height 33
paste input "IF922W"
type input "IF922W"
click at [904, 258] on button "Search" at bounding box center [915, 262] width 98 height 33
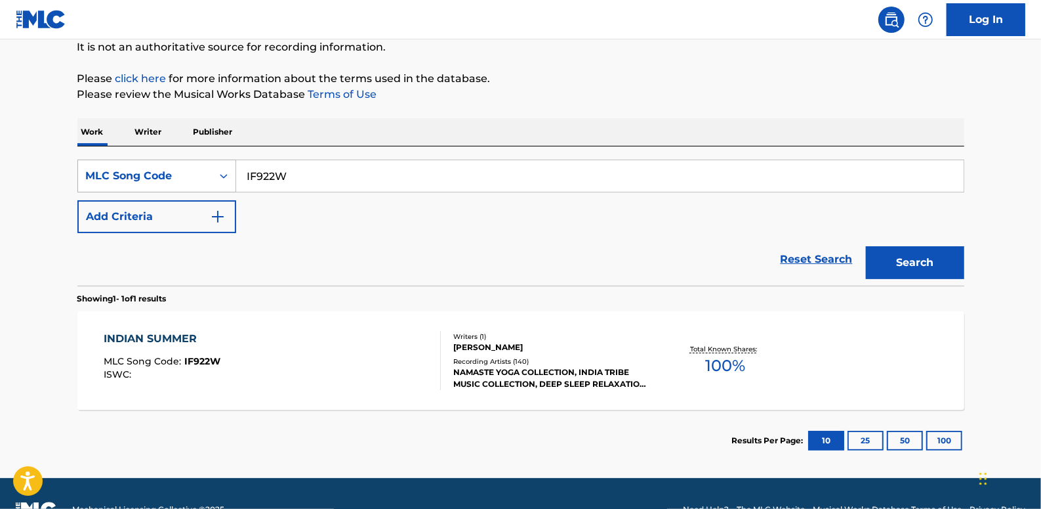
drag, startPoint x: 309, startPoint y: 173, endPoint x: 229, endPoint y: 170, distance: 80.1
click at [229, 170] on div "SearchWithCriteriac7c0839e-b98d-439d-84cc-33f4443c2792 MLC Song Code IF922W" at bounding box center [520, 175] width 887 height 33
paste input "AV8CIL"
type input "AV8CIL"
click at [900, 255] on button "Search" at bounding box center [915, 262] width 98 height 33
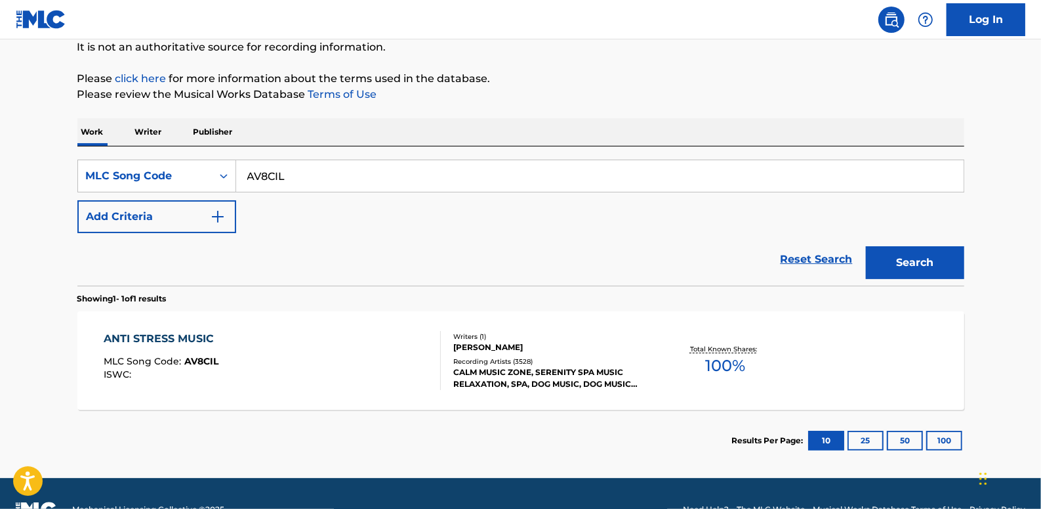
drag, startPoint x: 314, startPoint y: 180, endPoint x: 239, endPoint y: 178, distance: 75.5
click at [239, 178] on input "AV8CIL" at bounding box center [600, 175] width 728 height 31
paste input "AVDH3G"
type input "AVDH3G"
click at [901, 250] on button "Search" at bounding box center [915, 262] width 98 height 33
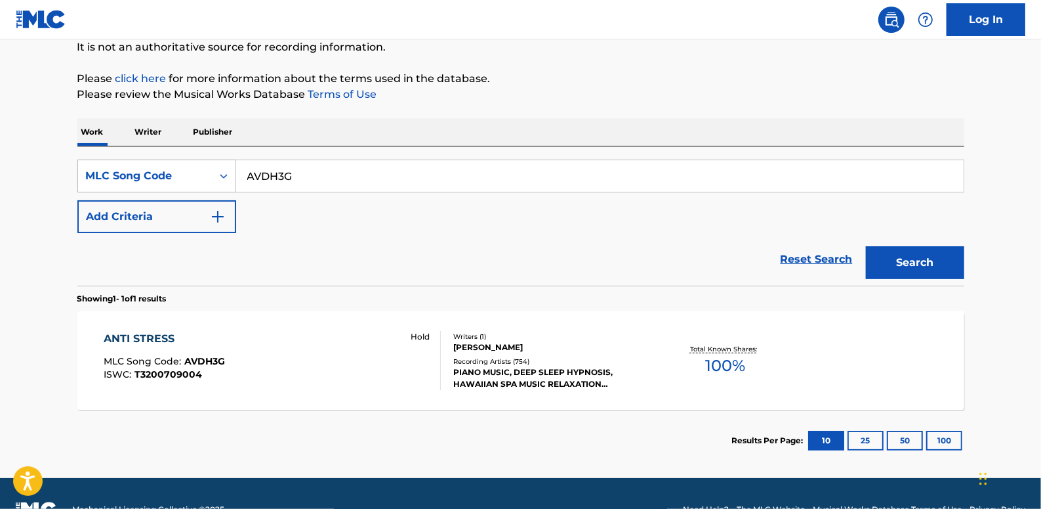
drag, startPoint x: 326, startPoint y: 178, endPoint x: 220, endPoint y: 172, distance: 106.5
click at [220, 172] on div "SearchWithCriteriac7c0839e-b98d-439d-84cc-33f4443c2792 MLC Song Code AVDH3G" at bounding box center [520, 175] width 887 height 33
paste input "AE48CH"
type input "AE48CH"
click at [903, 263] on button "Search" at bounding box center [915, 262] width 98 height 33
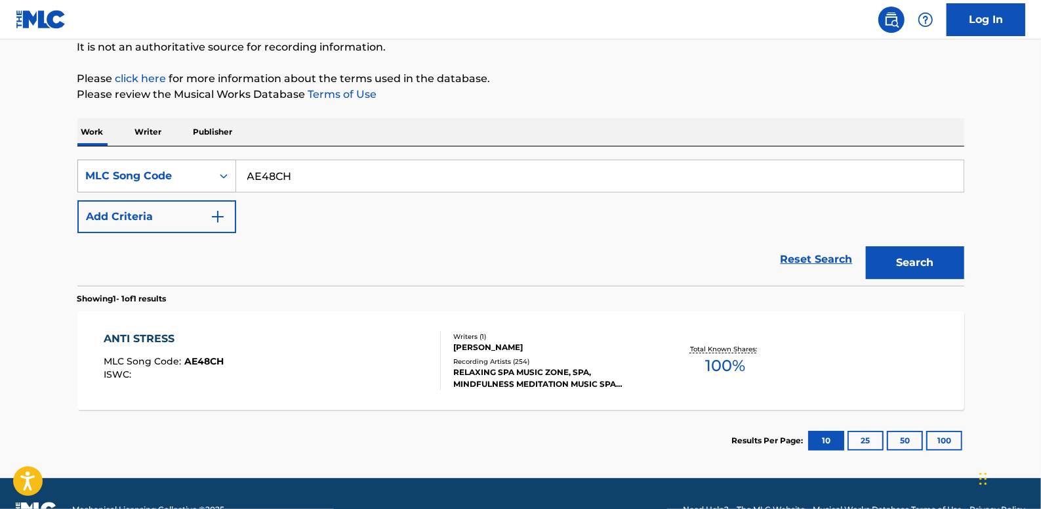
drag, startPoint x: 308, startPoint y: 179, endPoint x: 232, endPoint y: 175, distance: 75.6
click at [232, 175] on div "SearchWithCriteriac7c0839e-b98d-439d-84cc-33f4443c2792 MLC Song Code AE48CH" at bounding box center [520, 175] width 887 height 33
click at [825, 255] on link "Reset Search" at bounding box center [816, 259] width 85 height 29
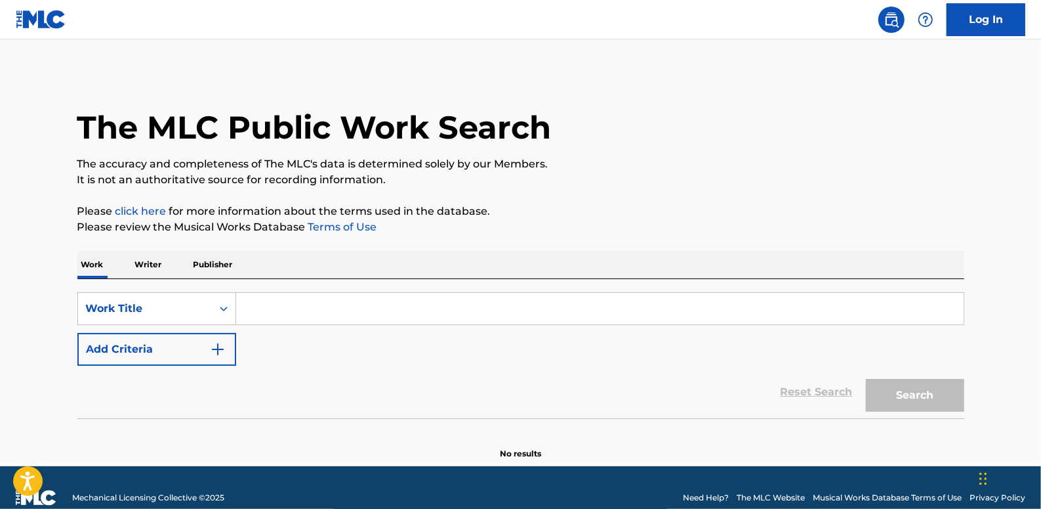
paste input "I43421"
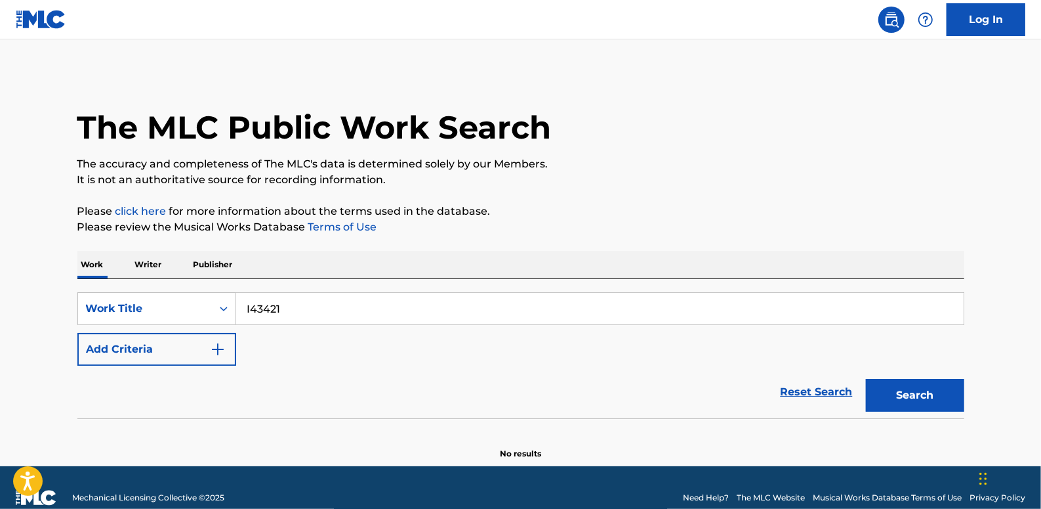
type input "I43421"
click at [907, 391] on button "Search" at bounding box center [915, 395] width 98 height 33
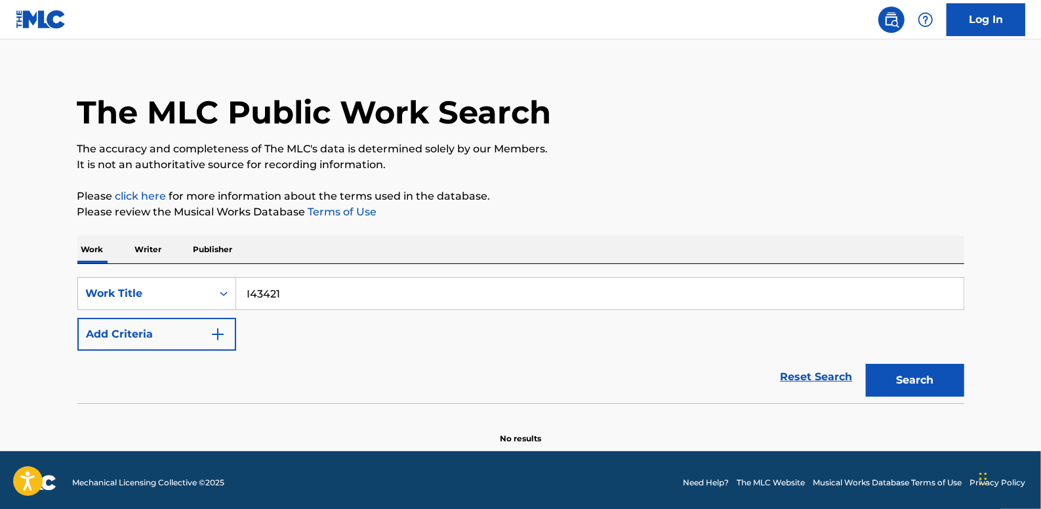
scroll to position [20, 0]
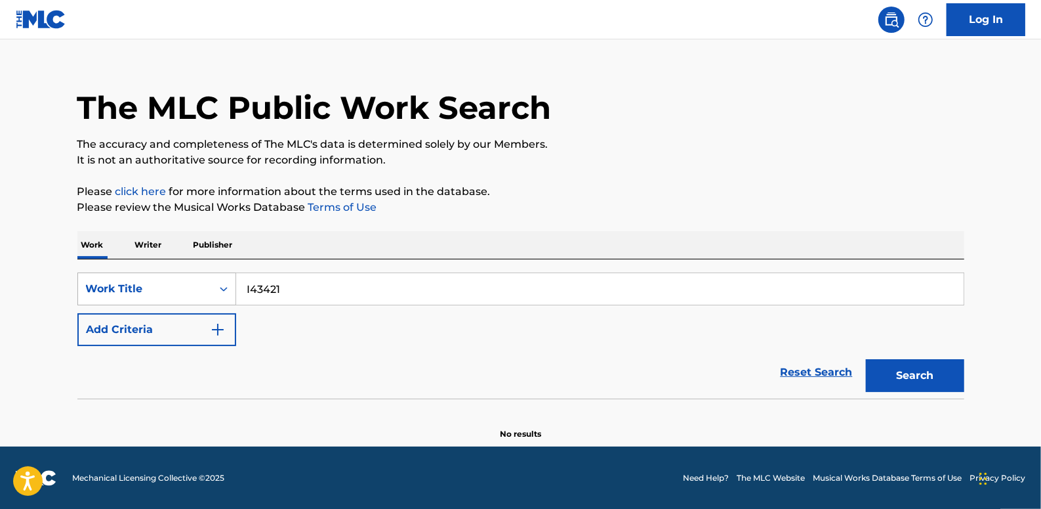
click at [217, 278] on div "Search Form" at bounding box center [224, 289] width 24 height 24
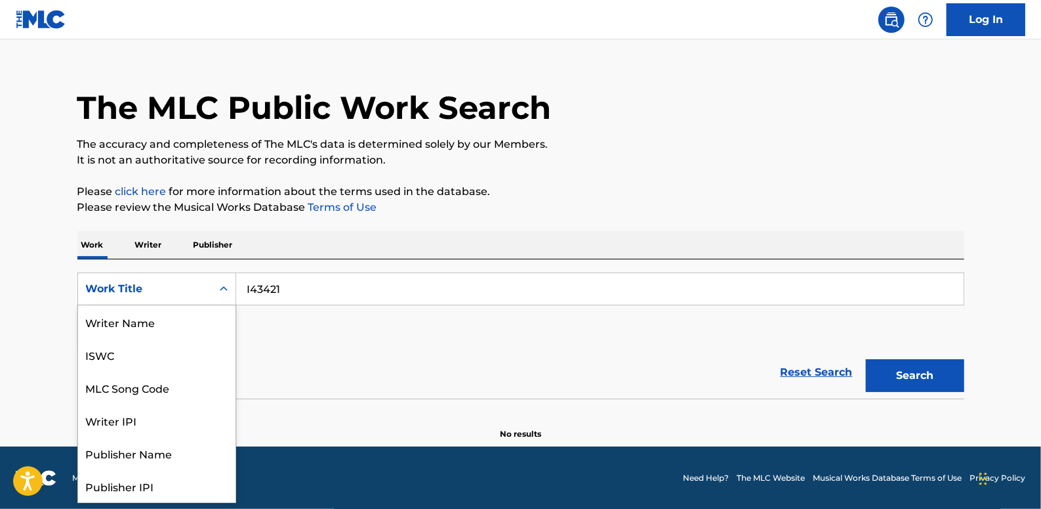
scroll to position [66, 0]
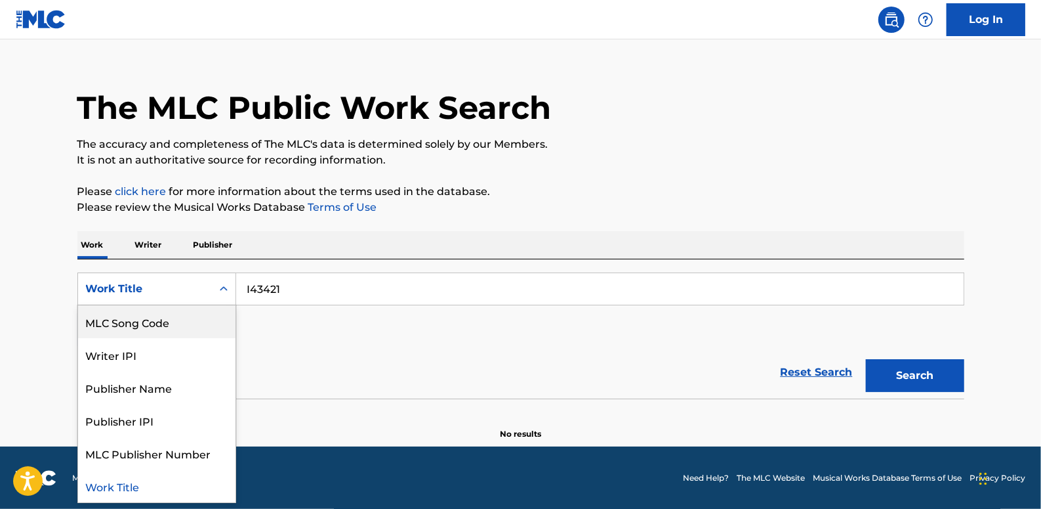
click at [186, 318] on div "MLC Song Code" at bounding box center [156, 321] width 157 height 33
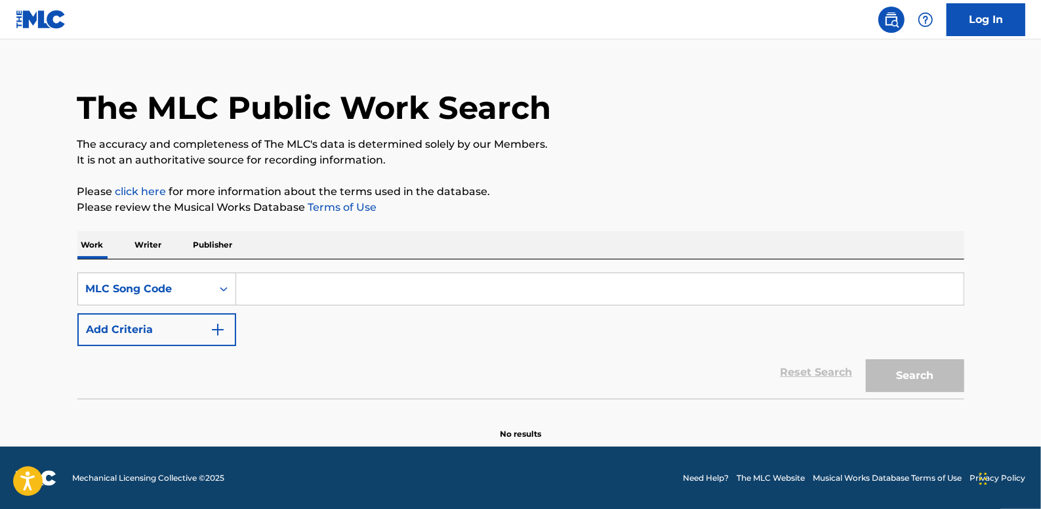
paste input "I43421"
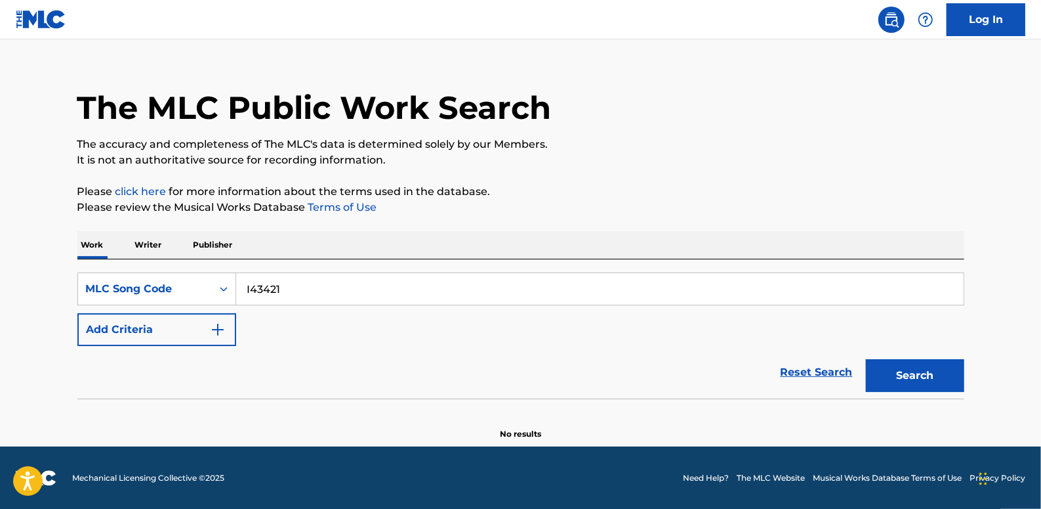
type input "I43421"
click at [906, 364] on button "Search" at bounding box center [915, 375] width 98 height 33
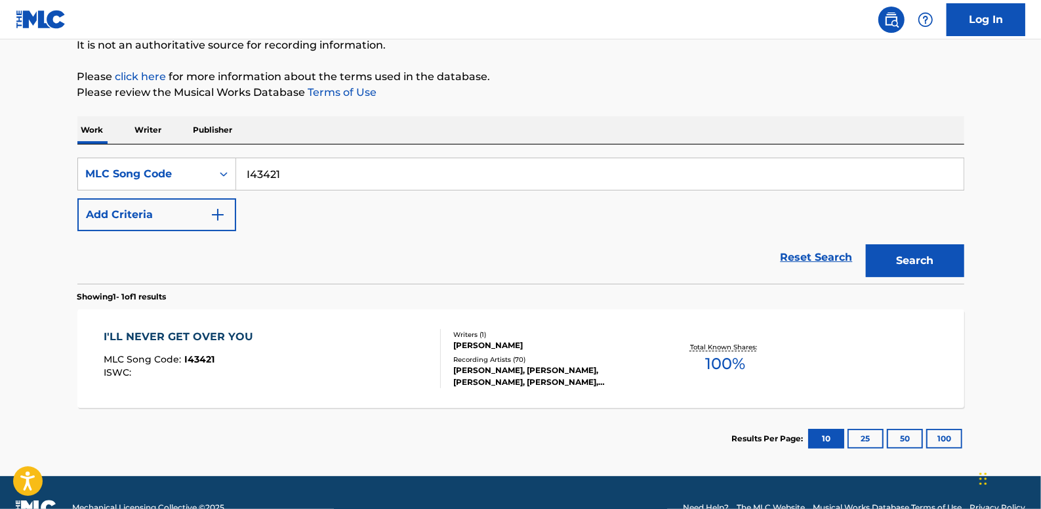
scroll to position [139, 0]
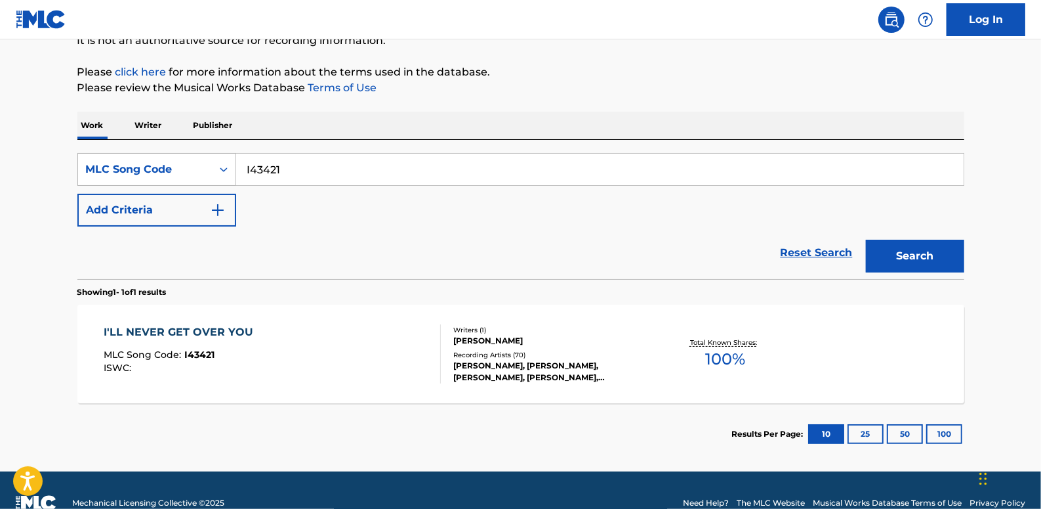
drag, startPoint x: 310, startPoint y: 178, endPoint x: 225, endPoint y: 163, distance: 86.6
click at [225, 163] on div "SearchWithCriteria70ae4d57-085e-4bba-bd86-884f3623eef1 MLC Song Code I43421" at bounding box center [520, 169] width 887 height 33
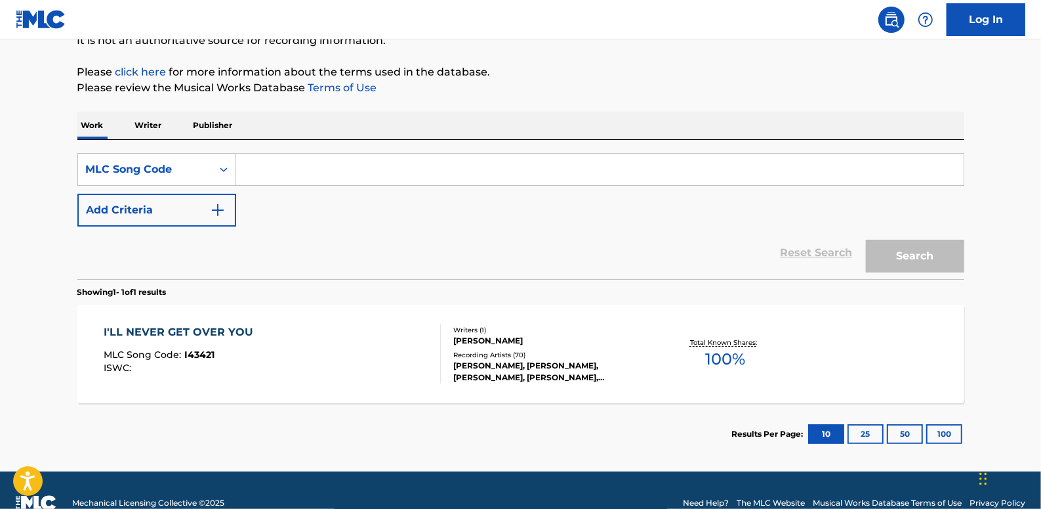
paste input "YD0HIU"
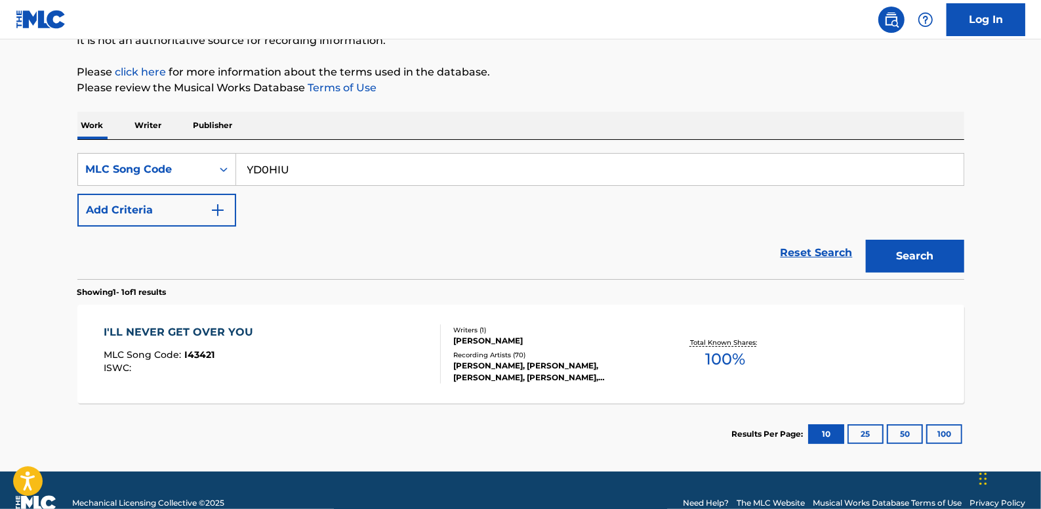
type input "YD0HIU"
click at [894, 248] on button "Search" at bounding box center [915, 256] width 98 height 33
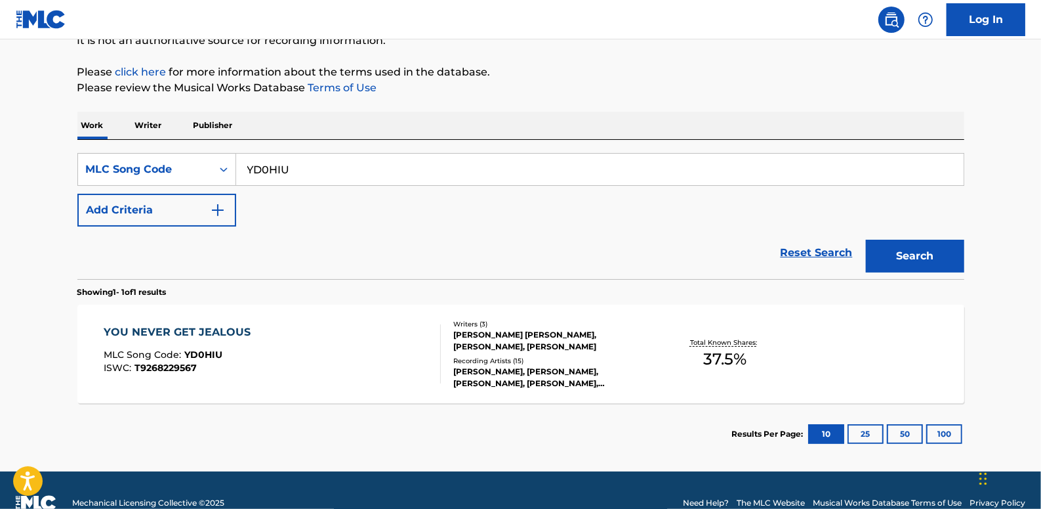
click at [306, 332] on div "YOU NEVER GET JEALOUS MLC Song Code : YD0HIU ISWC : T9268229567" at bounding box center [272, 353] width 337 height 59
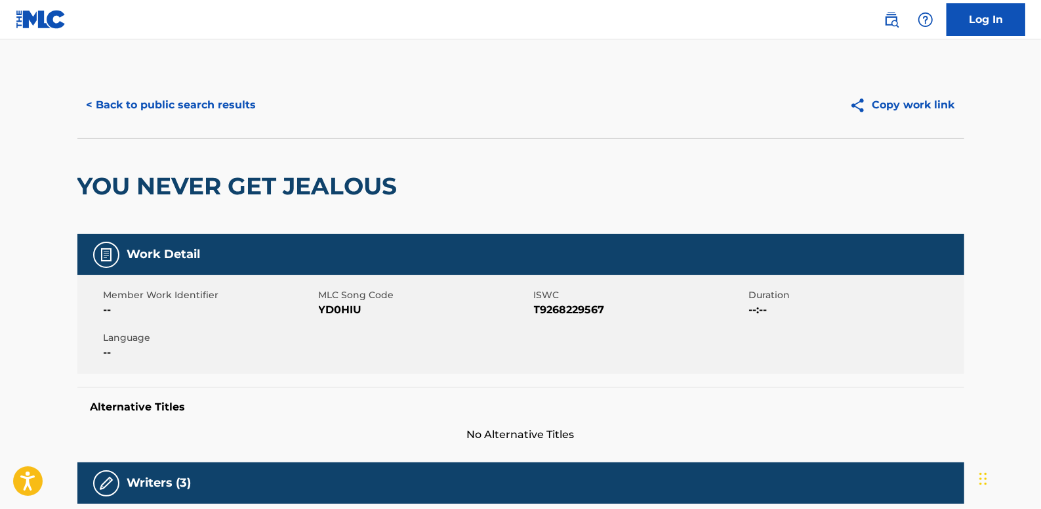
drag, startPoint x: 610, startPoint y: 310, endPoint x: 604, endPoint y: 304, distance: 9.3
click at [532, 304] on div "Member Work Identifier -- MLC Song Code YD0HIU ISWC T9268229567 Duration --:-- …" at bounding box center [520, 324] width 887 height 98
drag, startPoint x: 604, startPoint y: 304, endPoint x: 591, endPoint y: 311, distance: 14.4
click at [592, 311] on span "T9268229567" at bounding box center [640, 310] width 212 height 16
drag, startPoint x: 608, startPoint y: 311, endPoint x: 538, endPoint y: 309, distance: 70.2
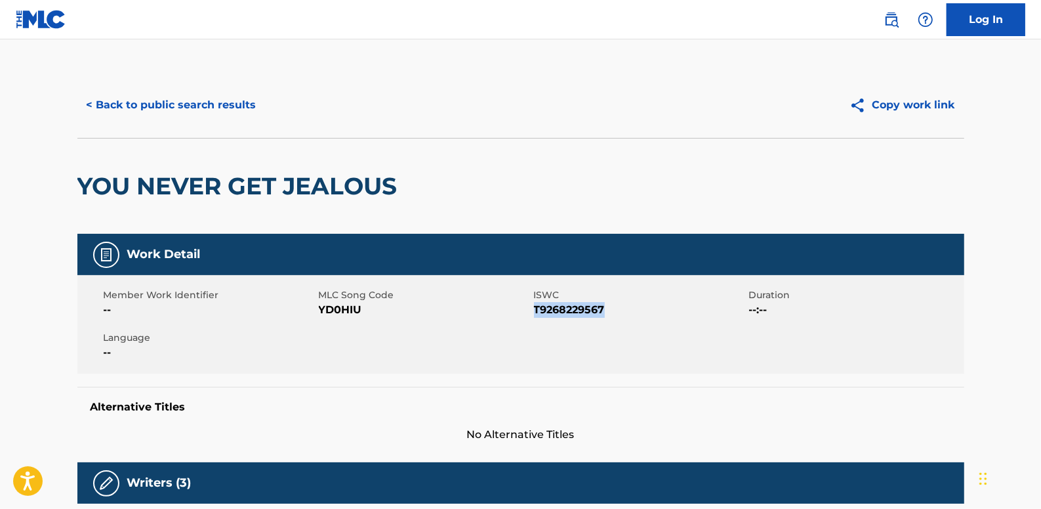
click at [538, 309] on span "T9268229567" at bounding box center [640, 310] width 212 height 16
drag, startPoint x: 538, startPoint y: 309, endPoint x: 545, endPoint y: 312, distance: 7.7
drag, startPoint x: 545, startPoint y: 312, endPoint x: 633, endPoint y: 299, distance: 88.9
click at [633, 299] on span "ISWC" at bounding box center [640, 295] width 212 height 14
drag, startPoint x: 608, startPoint y: 307, endPoint x: 536, endPoint y: 308, distance: 72.2
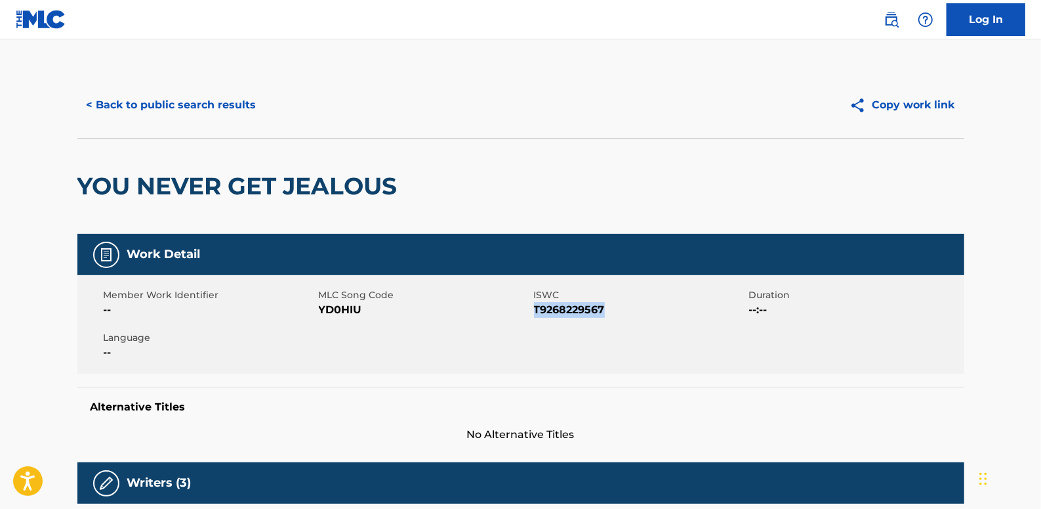
click at [536, 308] on span "T9268229567" at bounding box center [640, 310] width 212 height 16
copy span "T9268229567"
click at [246, 102] on button "< Back to public search results" at bounding box center [171, 105] width 188 height 33
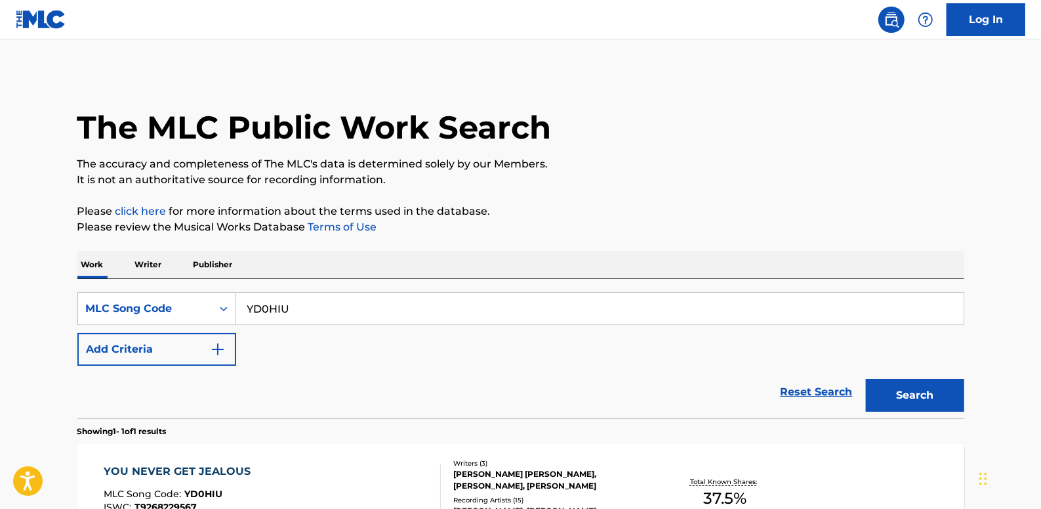
scroll to position [131, 0]
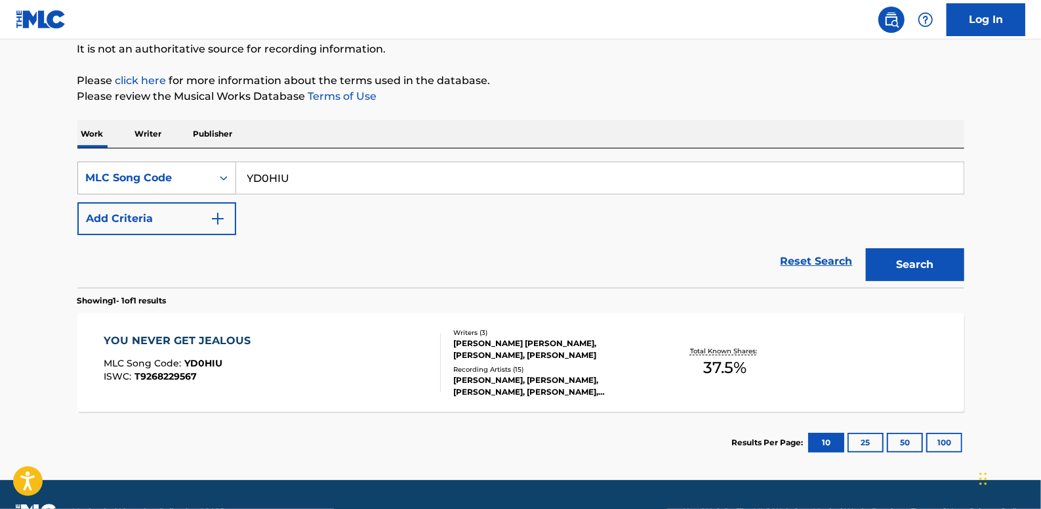
drag, startPoint x: 303, startPoint y: 175, endPoint x: 197, endPoint y: 171, distance: 105.7
click at [197, 171] on div "SearchWithCriteria70ae4d57-085e-4bba-bd86-884f3623eef1 MLC Song Code YD0HIU" at bounding box center [520, 177] width 887 height 33
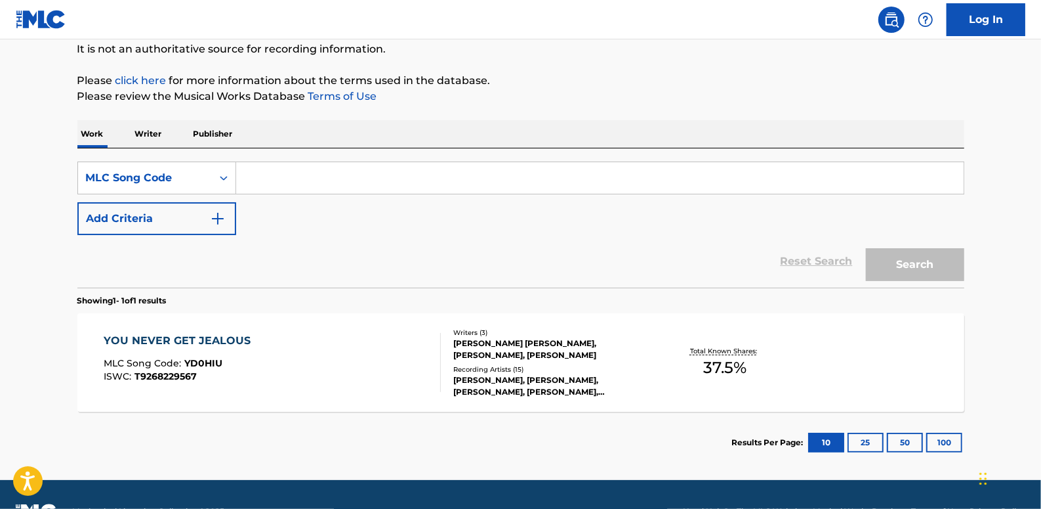
paste input "I240WD"
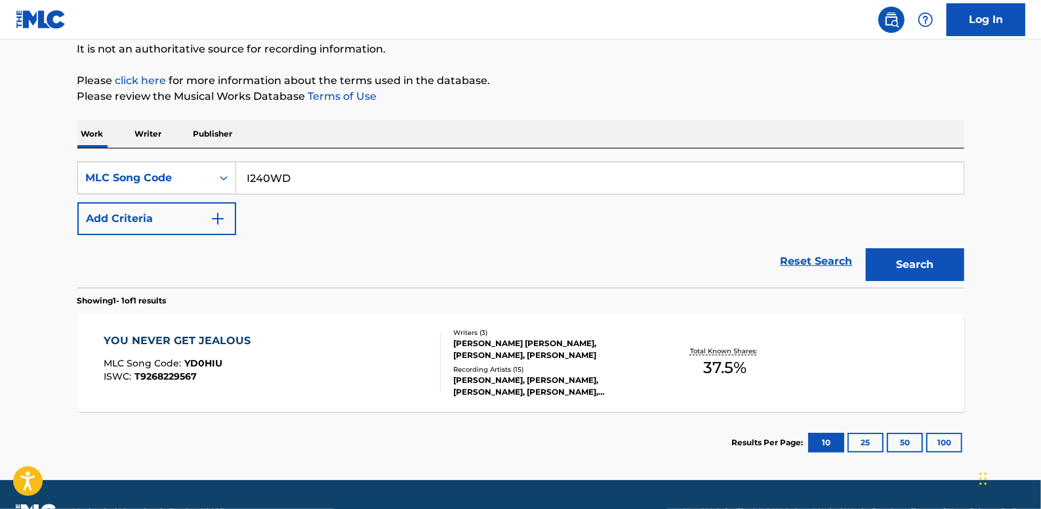
type input "I240WD"
click at [892, 259] on button "Search" at bounding box center [915, 264] width 98 height 33
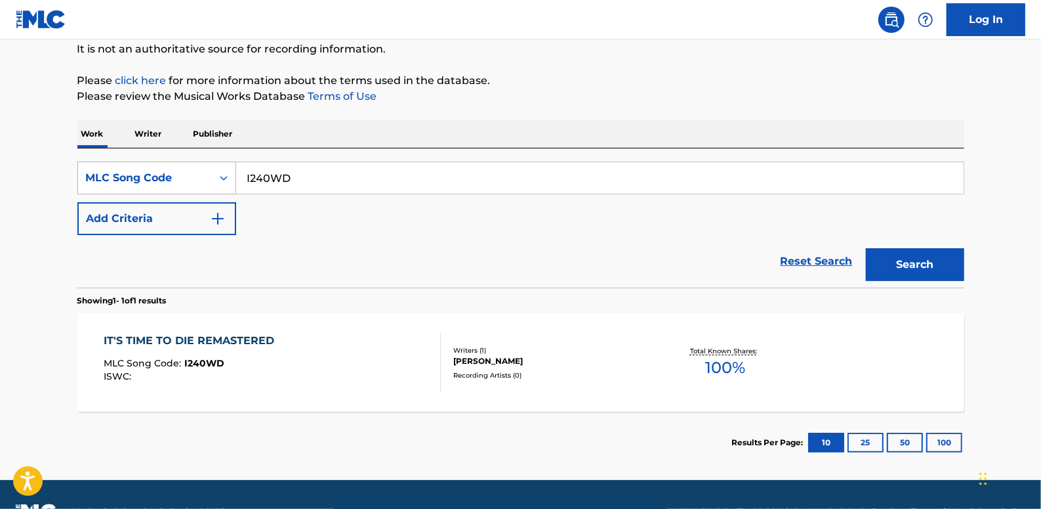
drag, startPoint x: 308, startPoint y: 181, endPoint x: 230, endPoint y: 173, distance: 78.5
click at [230, 173] on div "SearchWithCriteria70ae4d57-085e-4bba-bd86-884f3623eef1 MLC Song Code I240WD" at bounding box center [520, 177] width 887 height 33
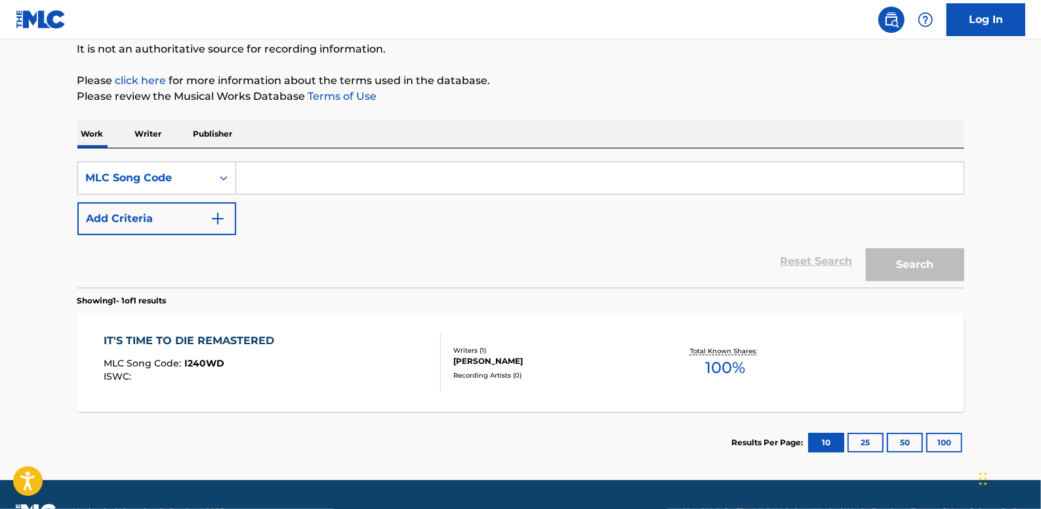
paste input "Retrieving data. Wait a few seconds and try to cut or copy again."
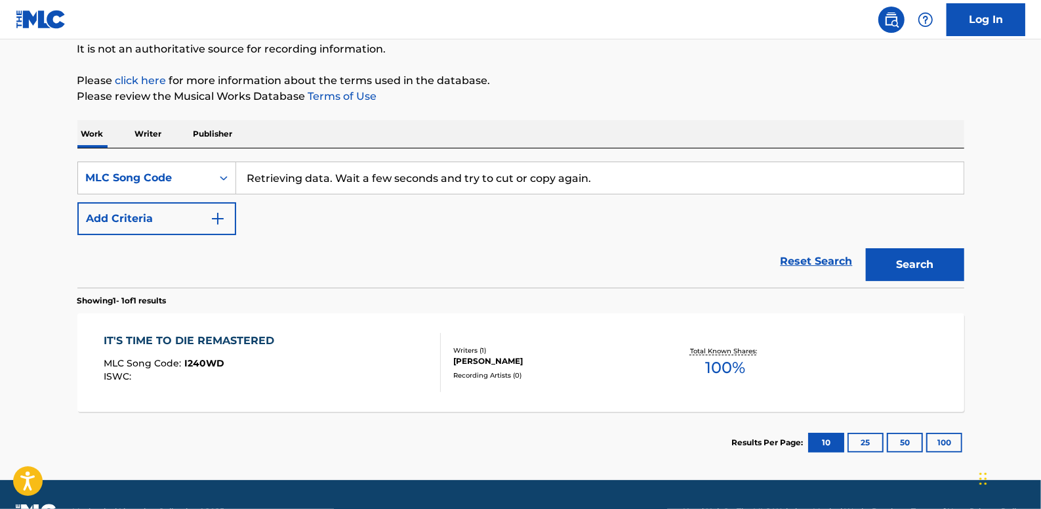
type input "Retrieving data. Wait a few seconds and try to cut or copy again."
drag, startPoint x: 684, startPoint y: 183, endPoint x: 232, endPoint y: 161, distance: 453.3
click at [232, 161] on div "SearchWithCriteria70ae4d57-085e-4bba-bd86-884f3623eef1 MLC Song Code Retrieving…" at bounding box center [520, 177] width 887 height 33
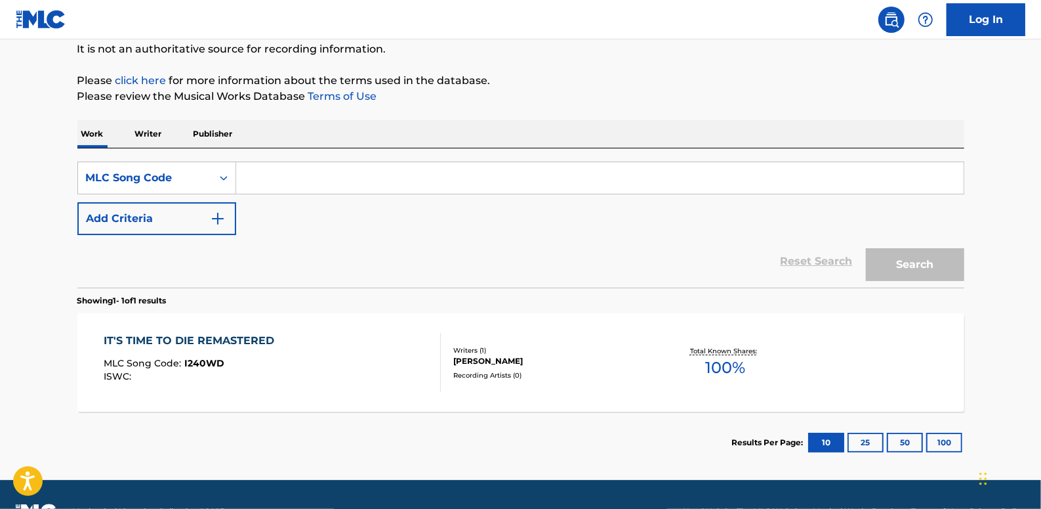
paste input "I26WB8"
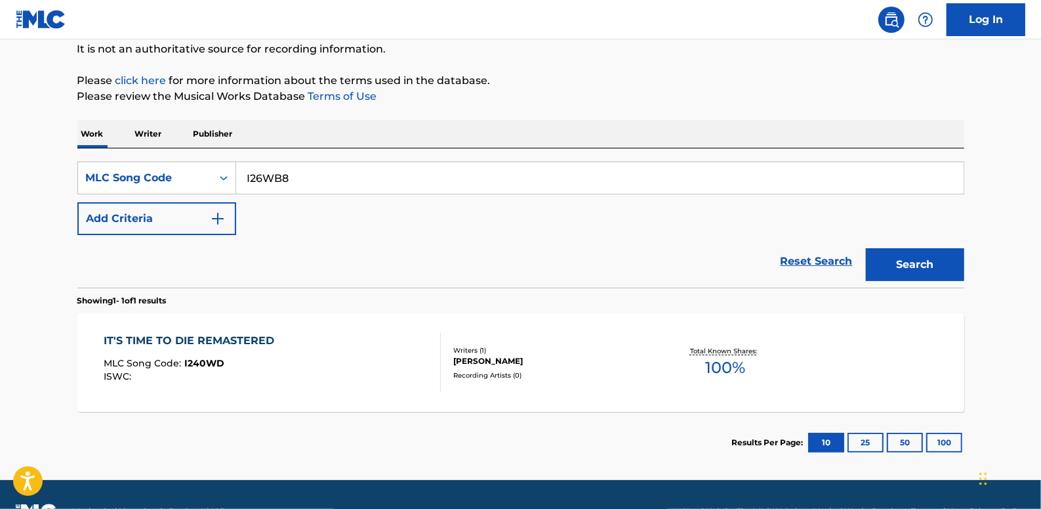
type input "I26WB8"
click at [949, 261] on button "Search" at bounding box center [915, 264] width 98 height 33
drag, startPoint x: 301, startPoint y: 178, endPoint x: 224, endPoint y: 178, distance: 76.8
click at [224, 178] on div "SearchWithCriteria70ae4d57-085e-4bba-bd86-884f3623eef1 MLC Song Code I26WB8" at bounding box center [520, 177] width 887 height 33
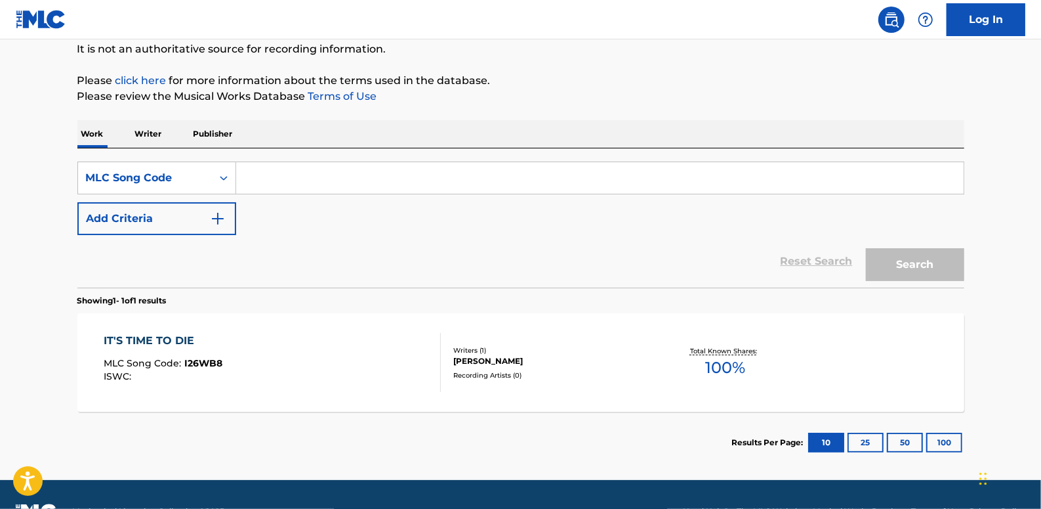
paste input "IG0M49"
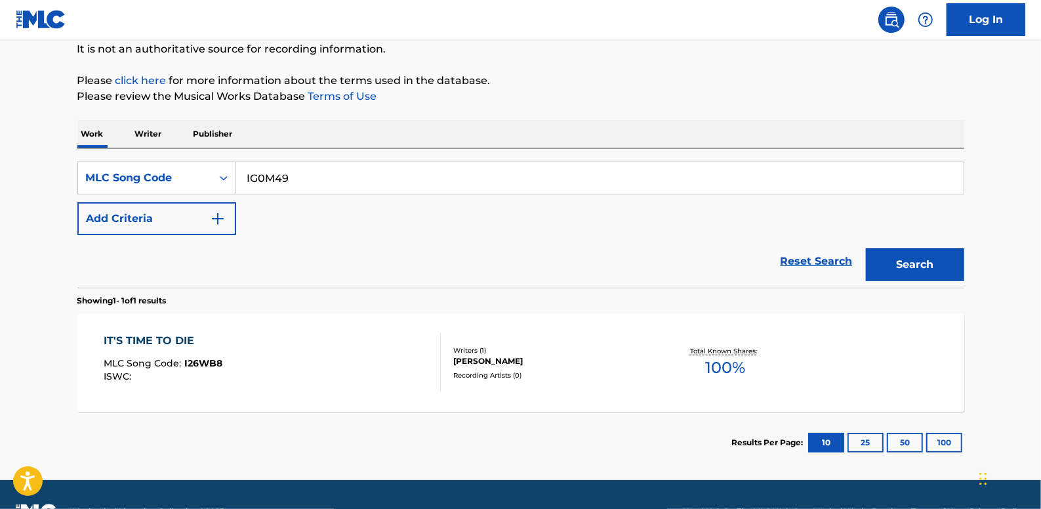
type input "IG0M49"
click at [924, 259] on button "Search" at bounding box center [915, 264] width 98 height 33
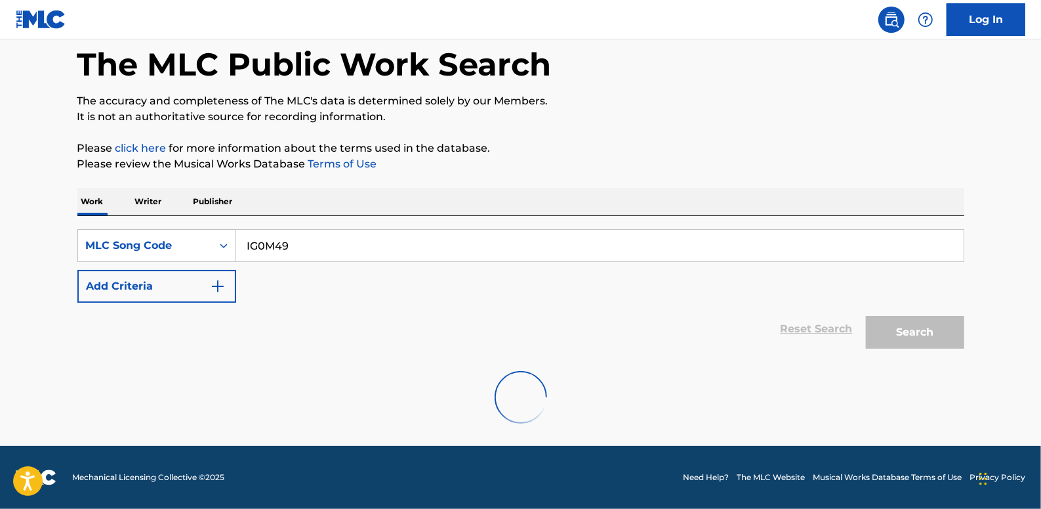
scroll to position [20, 0]
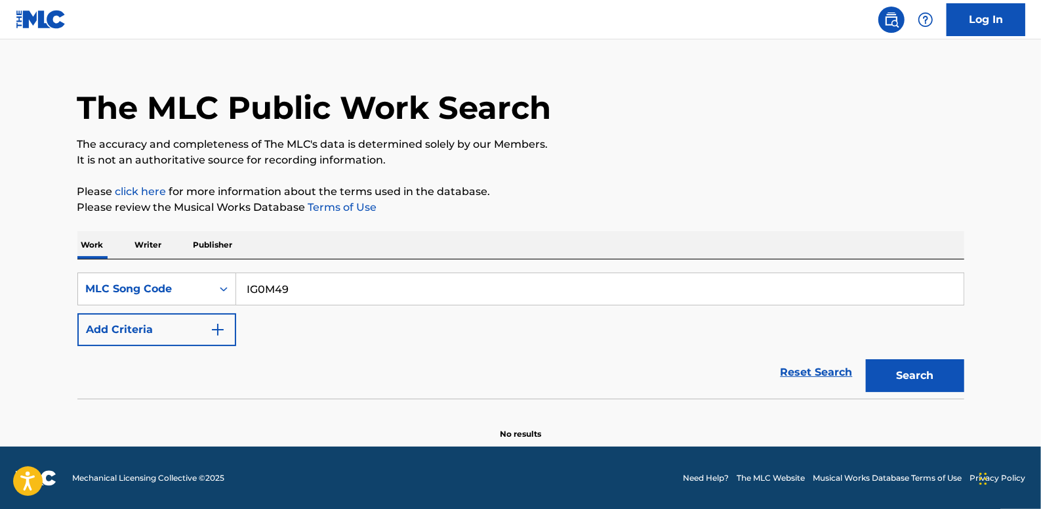
click at [930, 371] on button "Search" at bounding box center [915, 375] width 98 height 33
click at [912, 367] on button "Search" at bounding box center [915, 375] width 98 height 33
click at [219, 291] on icon "Search Form" at bounding box center [223, 288] width 13 height 13
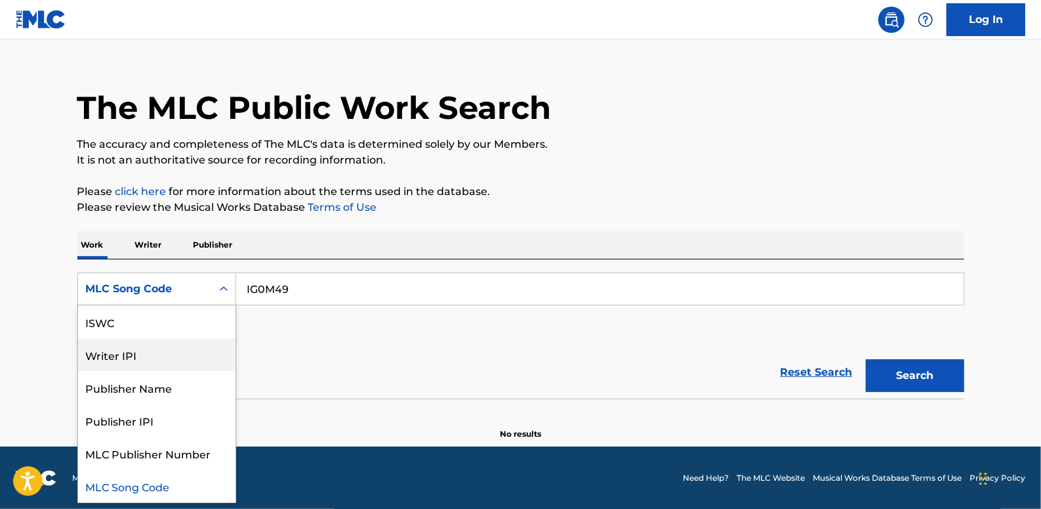
scroll to position [0, 0]
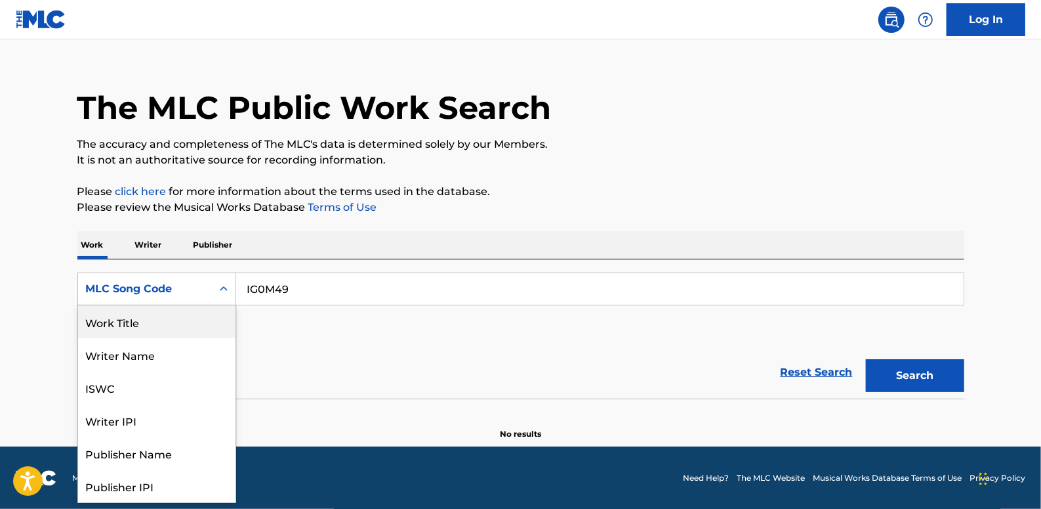
click at [143, 323] on div "Work Title" at bounding box center [156, 321] width 157 height 33
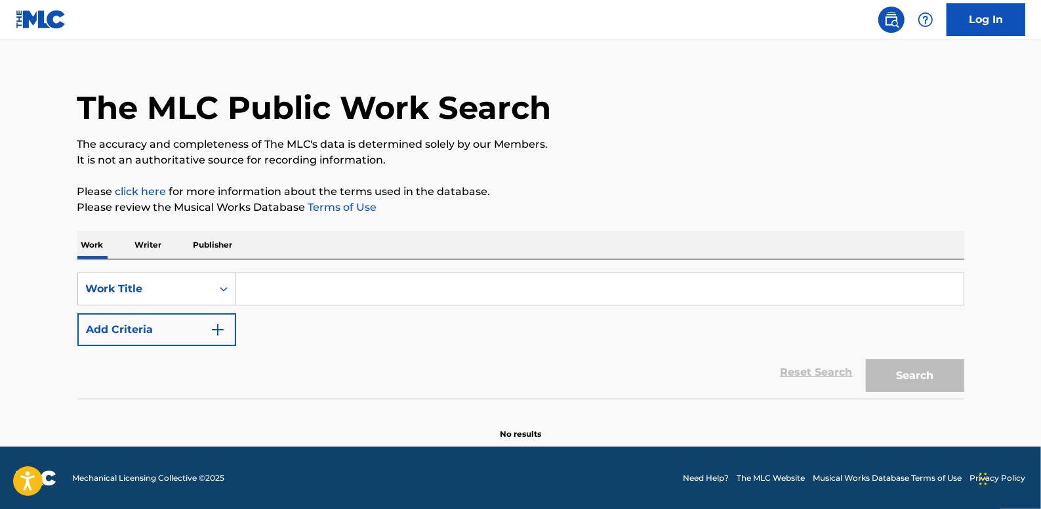
paste input "Press Start to Begin Vol 1"
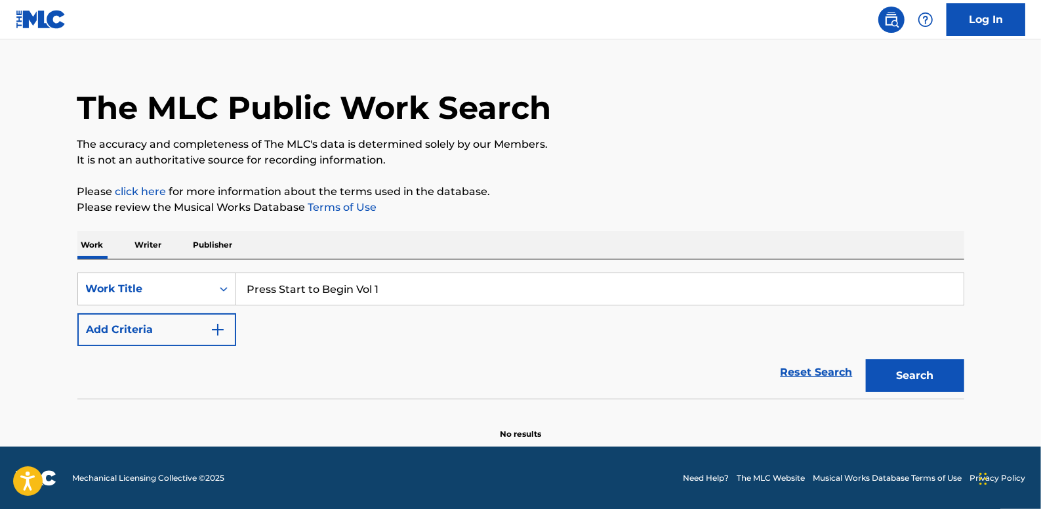
type input "Press Start to Begin Vol 1"
click at [178, 333] on button "Add Criteria" at bounding box center [156, 329] width 159 height 33
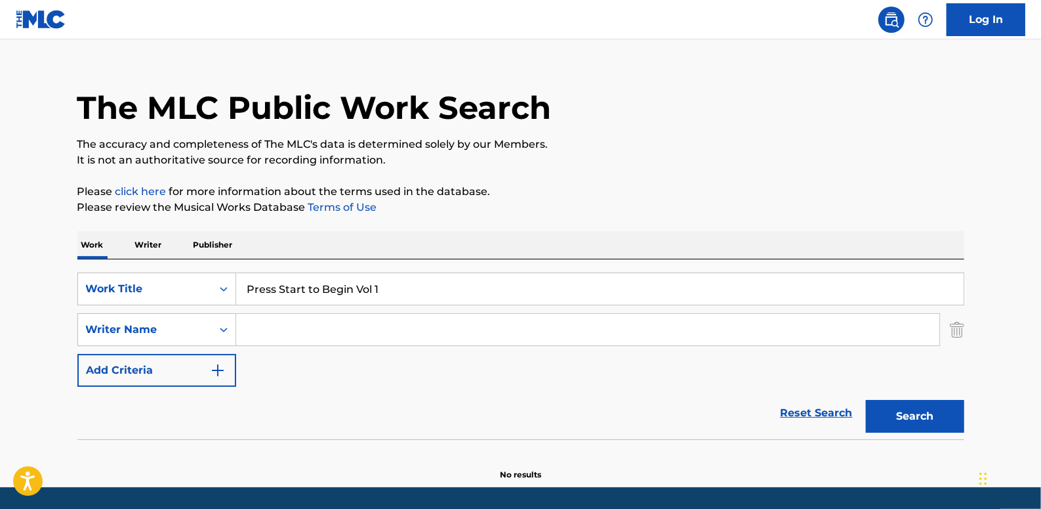
click at [253, 330] on input "Search Form" at bounding box center [587, 329] width 703 height 31
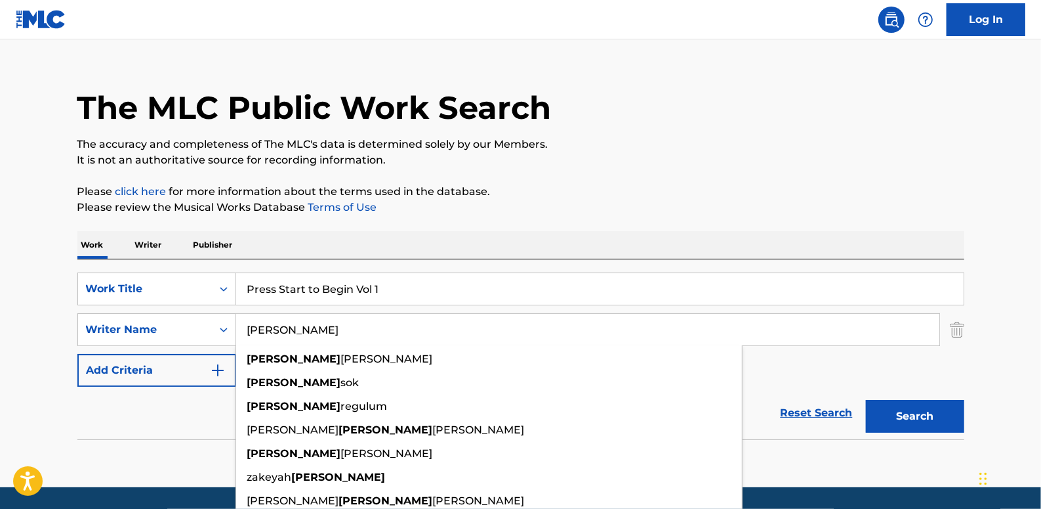
type input "[PERSON_NAME]"
click at [941, 373] on div "SearchWithCriteriaaf5eb9dd-3b84-450c-a0b5-09fc5bb6a6b3 Work Title Press Start t…" at bounding box center [520, 329] width 887 height 114
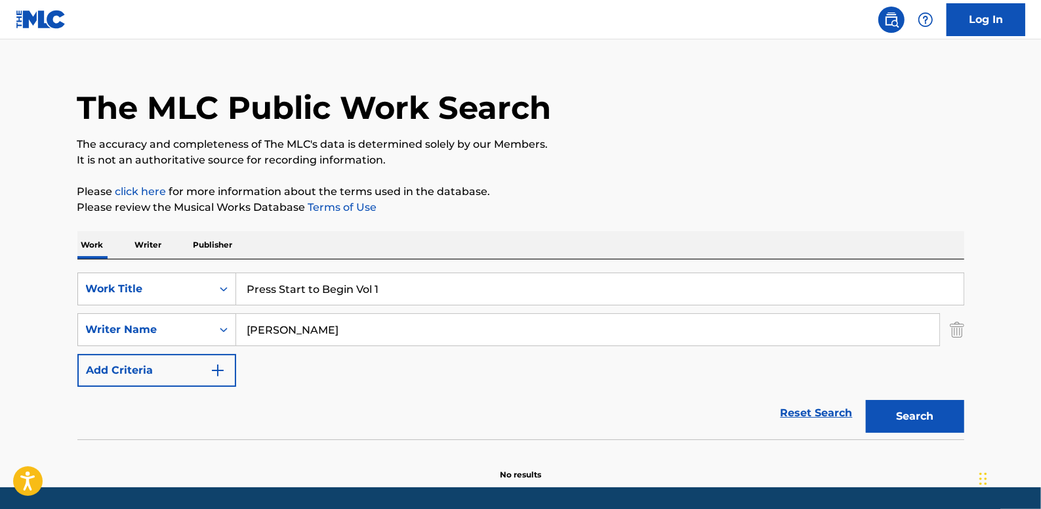
click at [926, 412] on button "Search" at bounding box center [915, 416] width 98 height 33
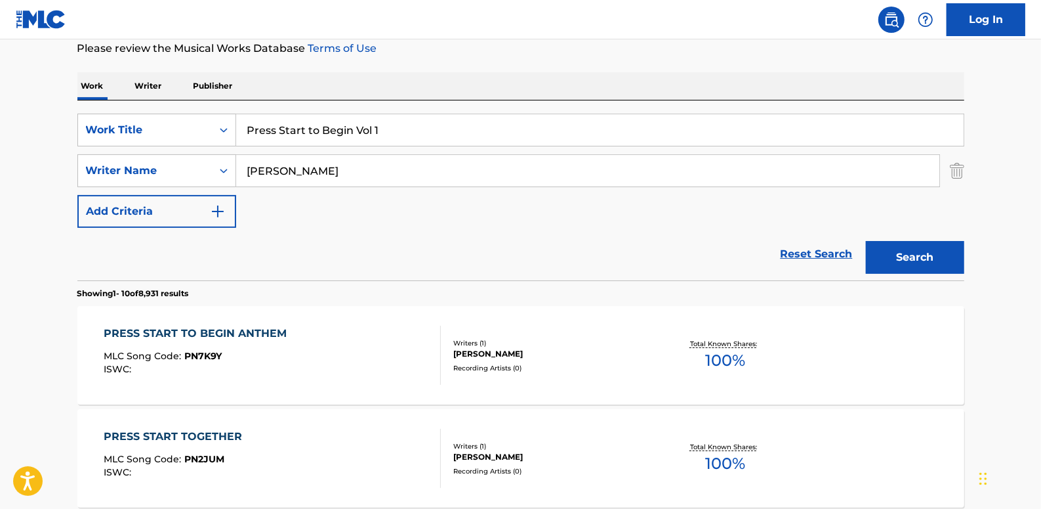
scroll to position [199, 0]
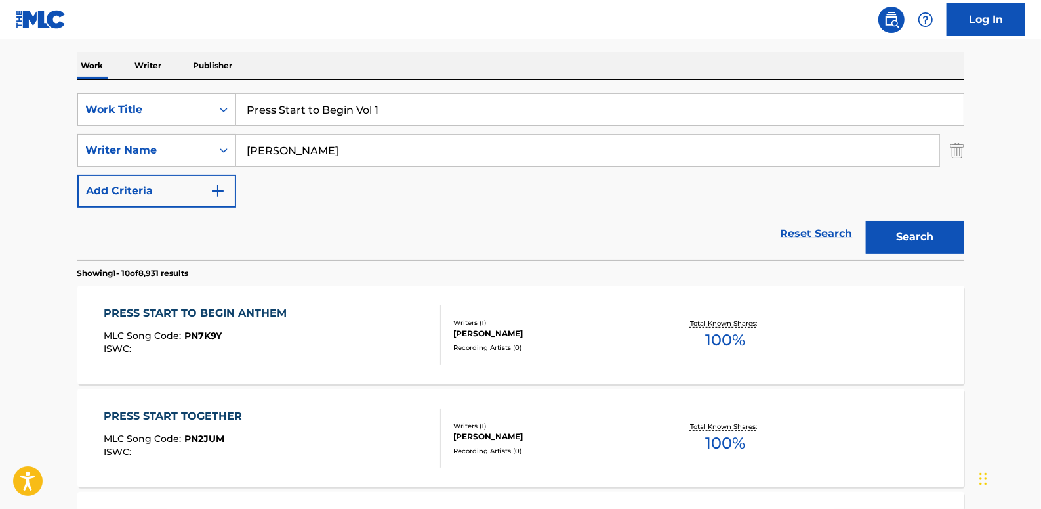
click at [807, 232] on link "Reset Search" at bounding box center [816, 233] width 85 height 29
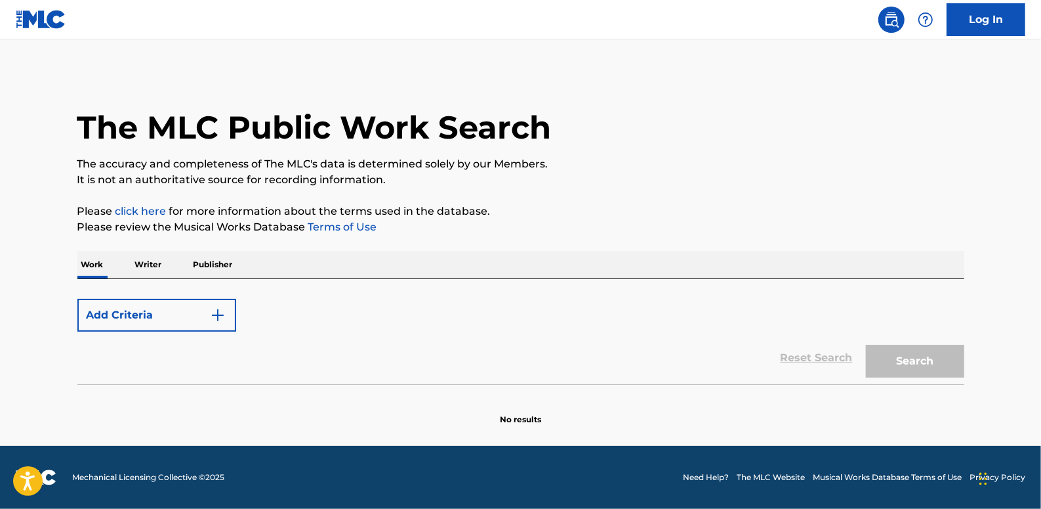
scroll to position [0, 0]
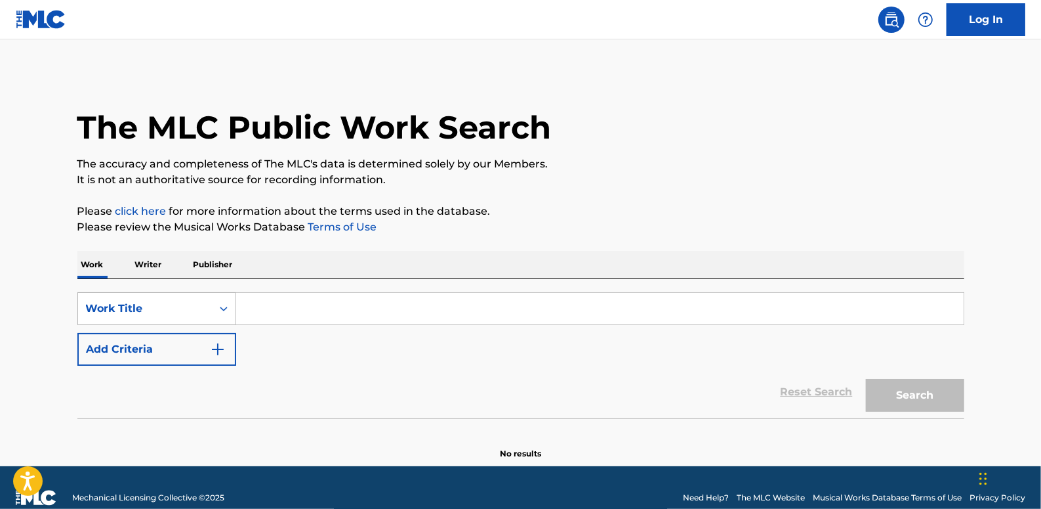
click at [219, 302] on icon "Search Form" at bounding box center [223, 308] width 13 height 13
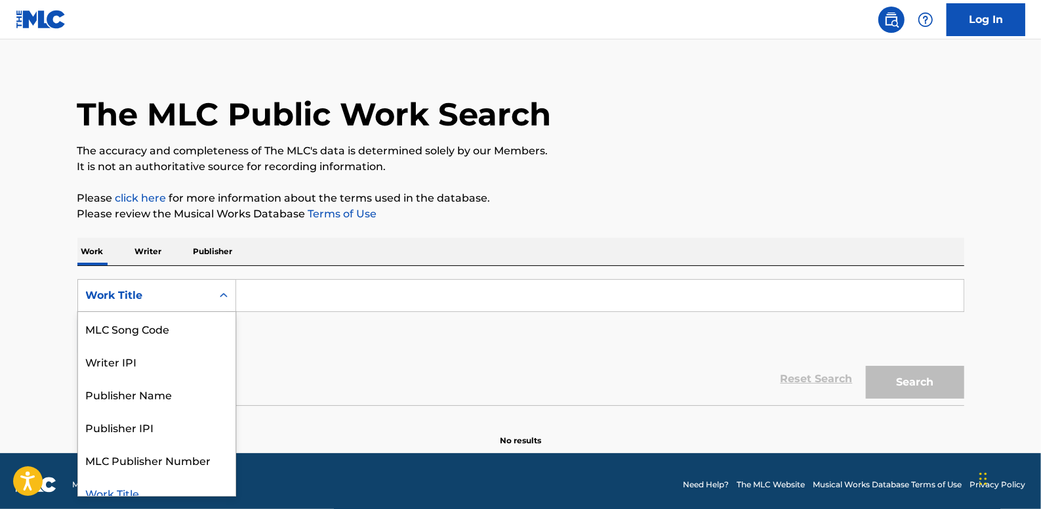
scroll to position [13, 0]
click at [197, 324] on div "MLC Song Code" at bounding box center [156, 328] width 157 height 33
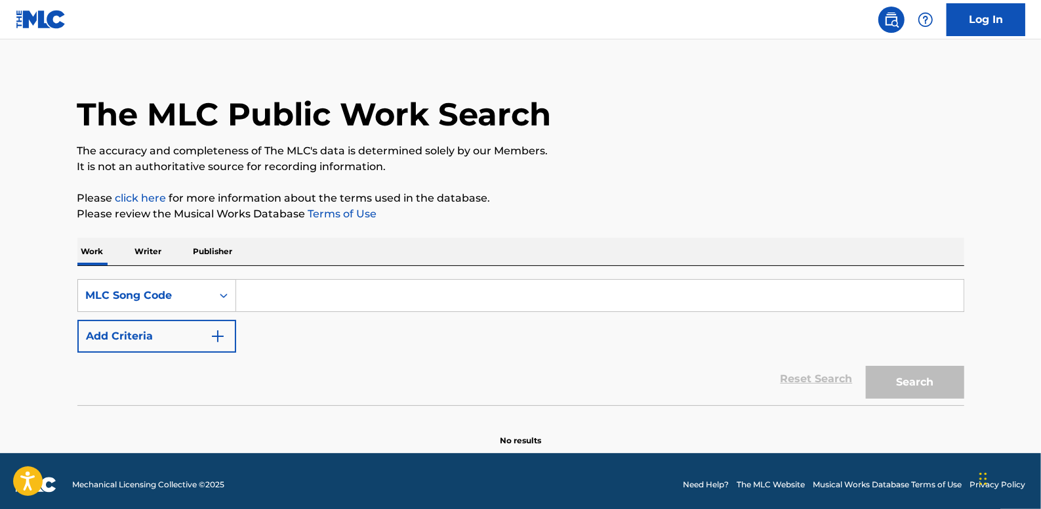
paste input "Retrieving data. Wait a few seconds and try to cut or copy again."
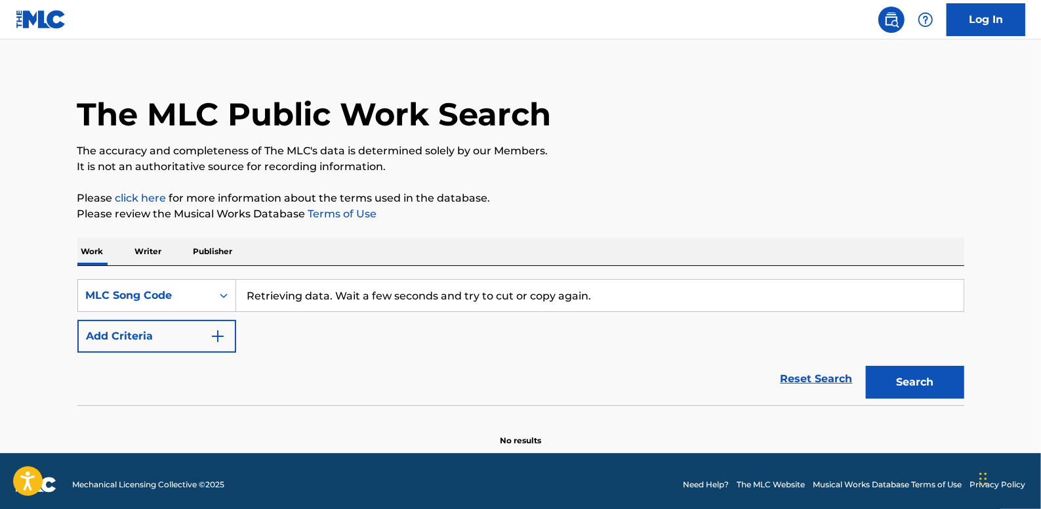
type input "Retrieving data. Wait a few seconds and try to cut or copy again."
click at [810, 373] on link "Reset Search" at bounding box center [816, 378] width 85 height 29
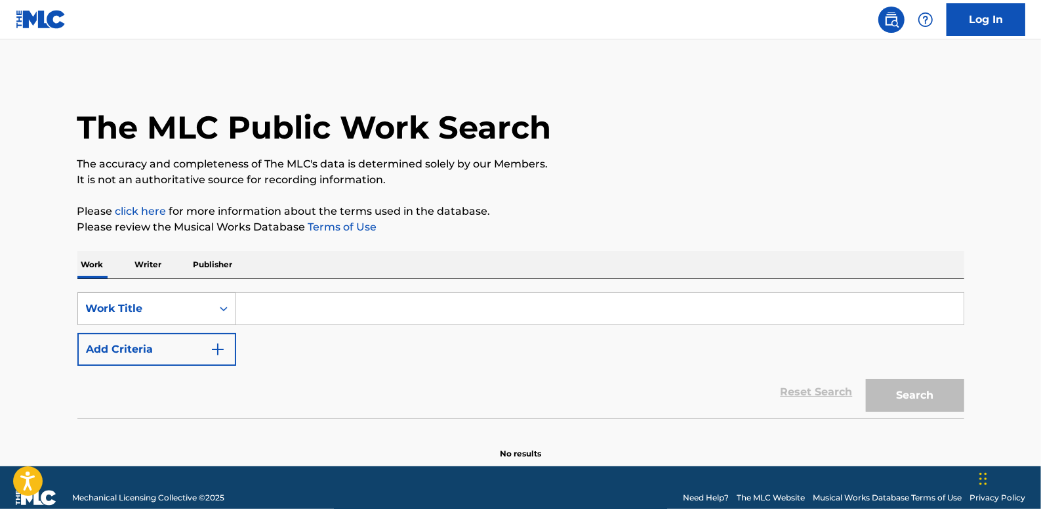
click at [221, 308] on div "Search Form" at bounding box center [224, 308] width 24 height 31
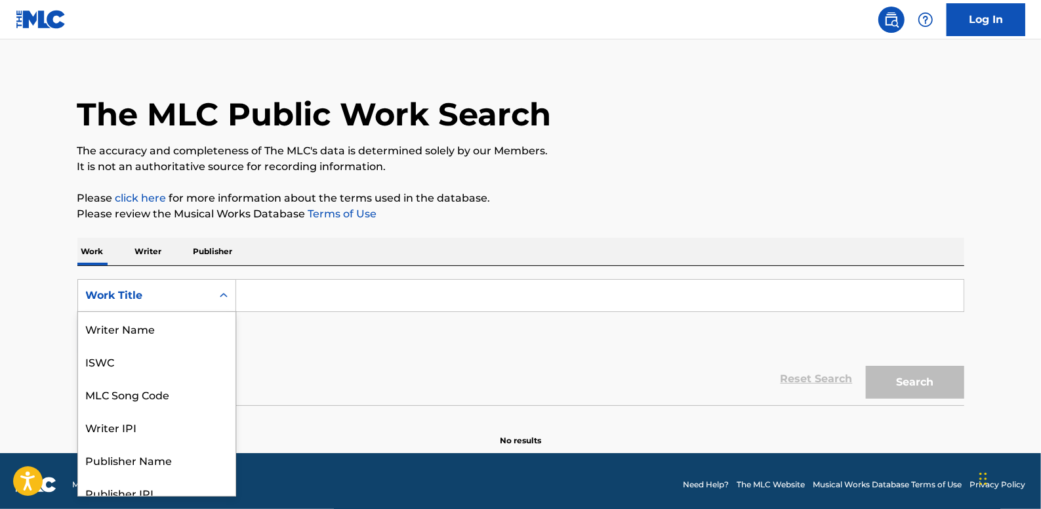
scroll to position [66, 0]
click at [192, 329] on div "MLC Song Code" at bounding box center [156, 328] width 157 height 33
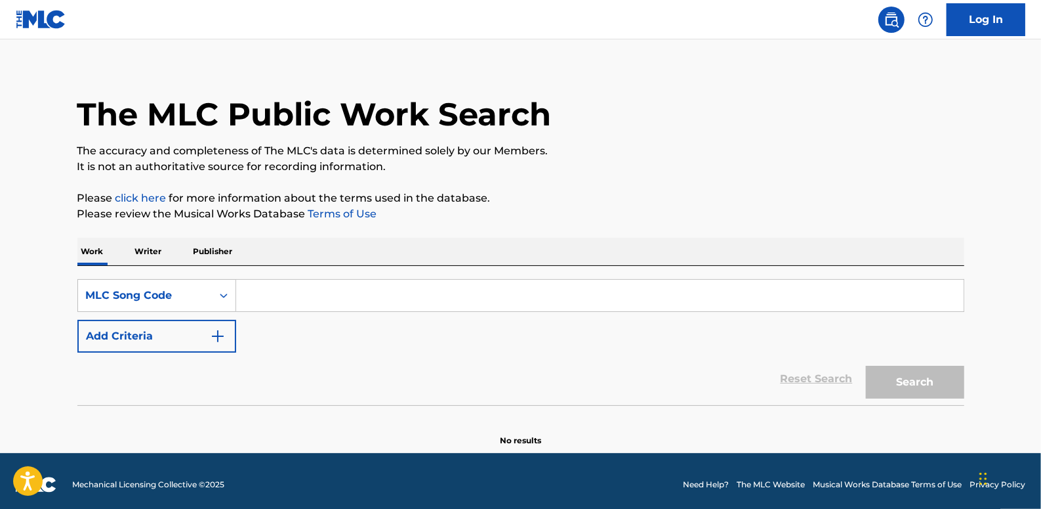
paste input "G08960"
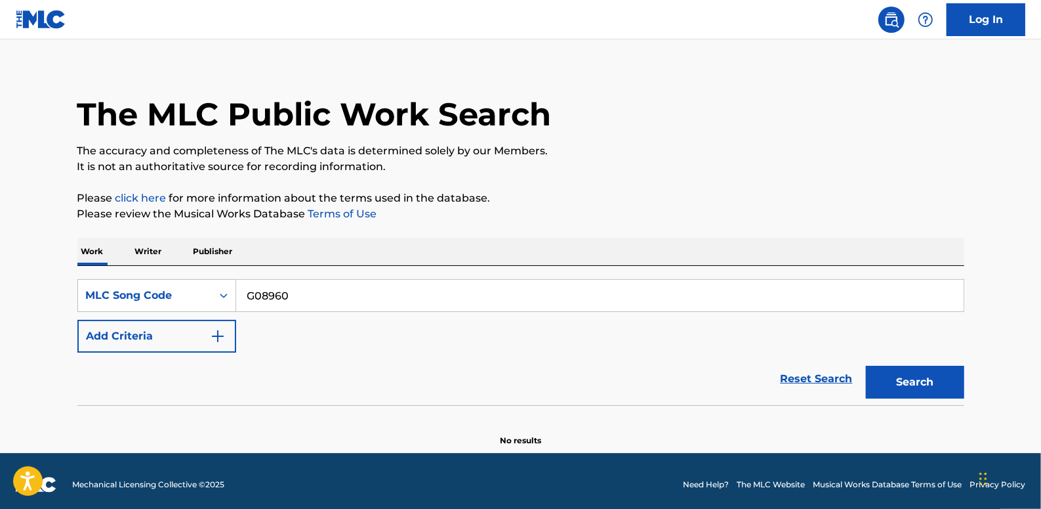
type input "G08960"
click at [904, 379] on button "Search" at bounding box center [915, 381] width 98 height 33
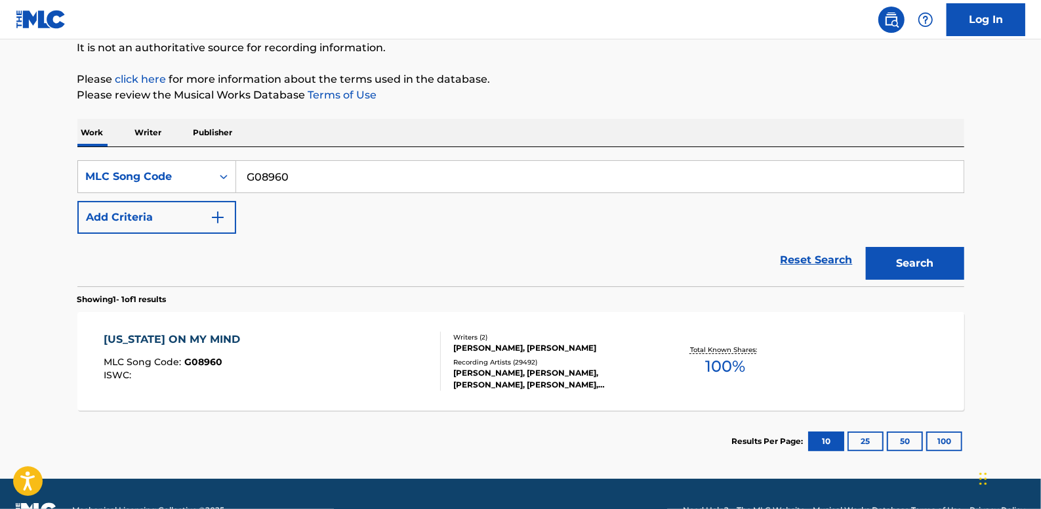
scroll to position [133, 0]
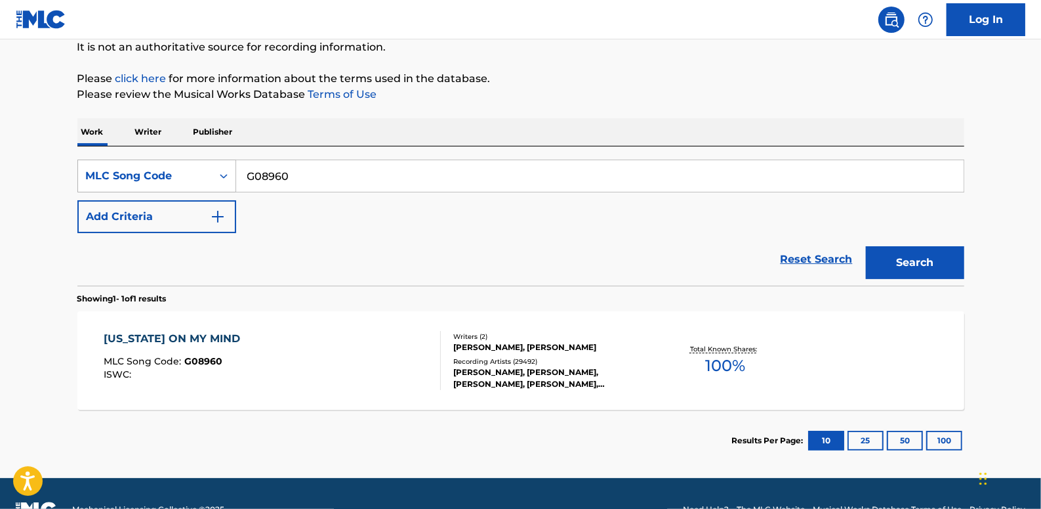
drag, startPoint x: 327, startPoint y: 178, endPoint x: 203, endPoint y: 175, distance: 124.1
click at [203, 175] on div "SearchWithCriteria8d7c40fb-052c-400f-94e7-12a5f31038c9 MLC Song Code G08960" at bounding box center [520, 175] width 887 height 33
paste input "M7040J"
type input "M7040J"
click at [930, 249] on button "Search" at bounding box center [915, 262] width 98 height 33
